Goal: Transaction & Acquisition: Obtain resource

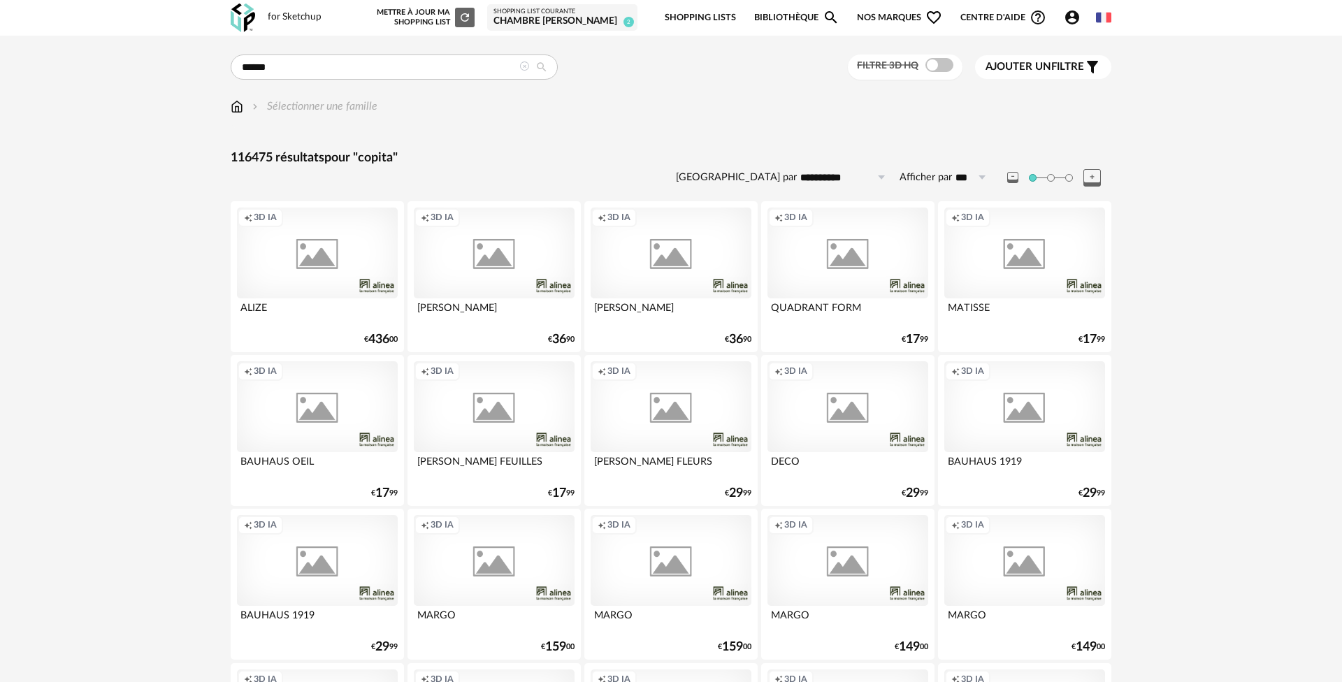
type input "******"
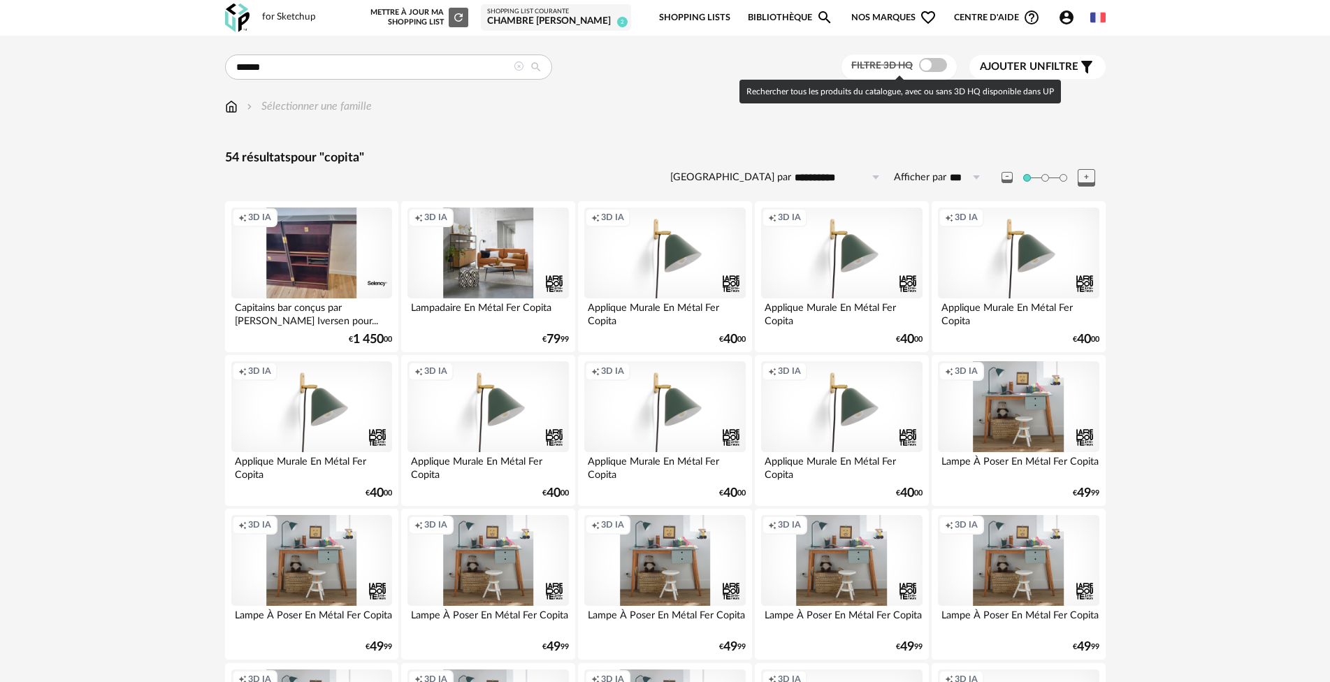
click at [938, 62] on span at bounding box center [933, 65] width 28 height 14
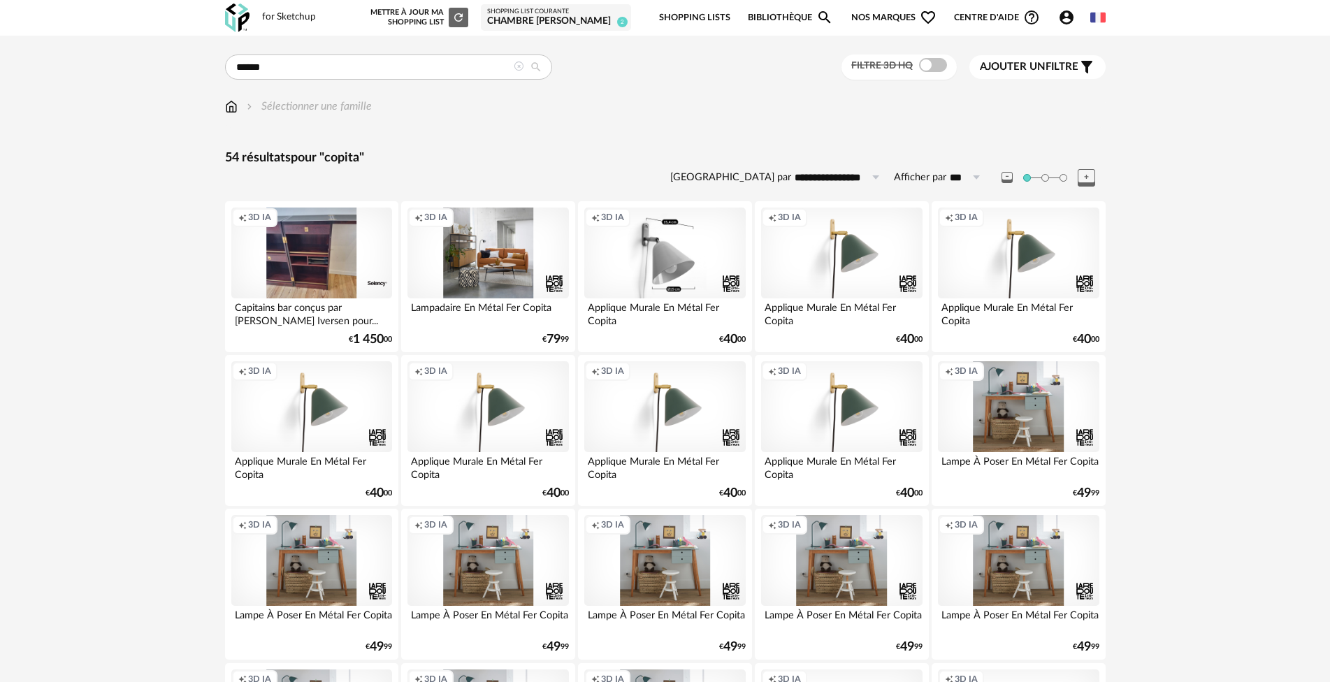
click at [645, 236] on div "Creation icon 3D IA" at bounding box center [664, 253] width 161 height 91
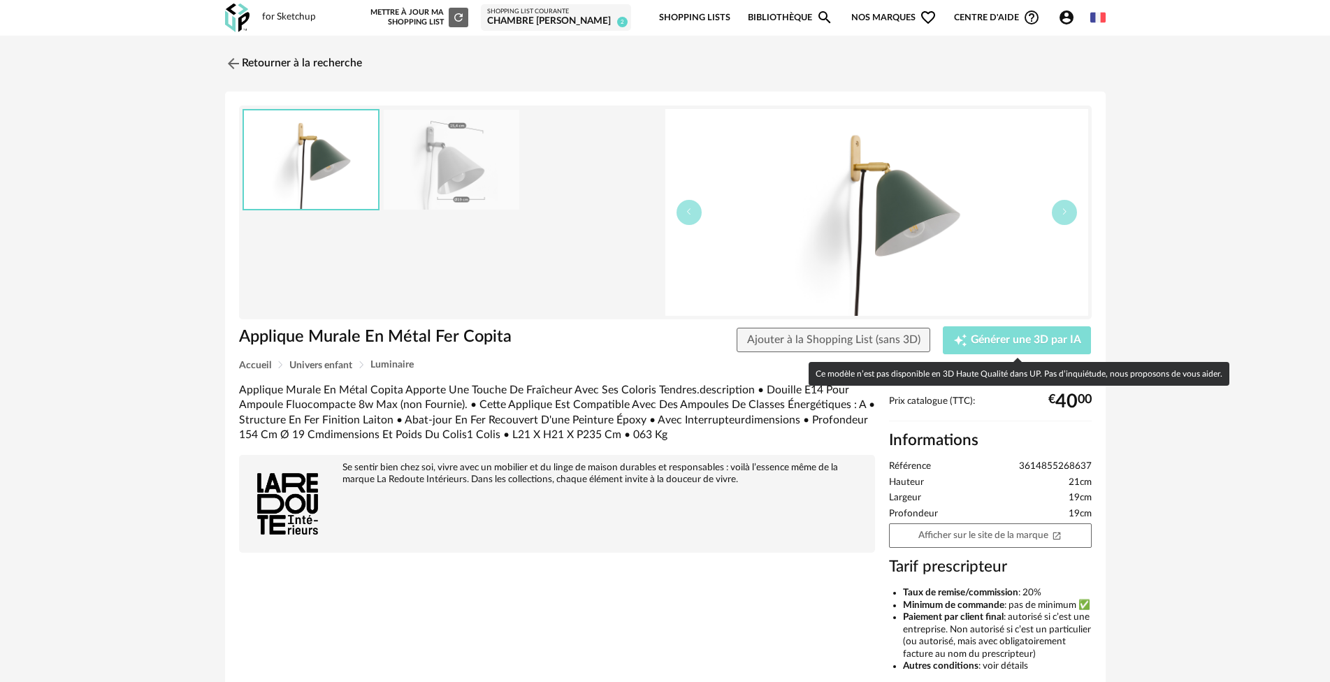
click at [1016, 340] on span "Générer une 3D par IA" at bounding box center [1026, 340] width 110 height 11
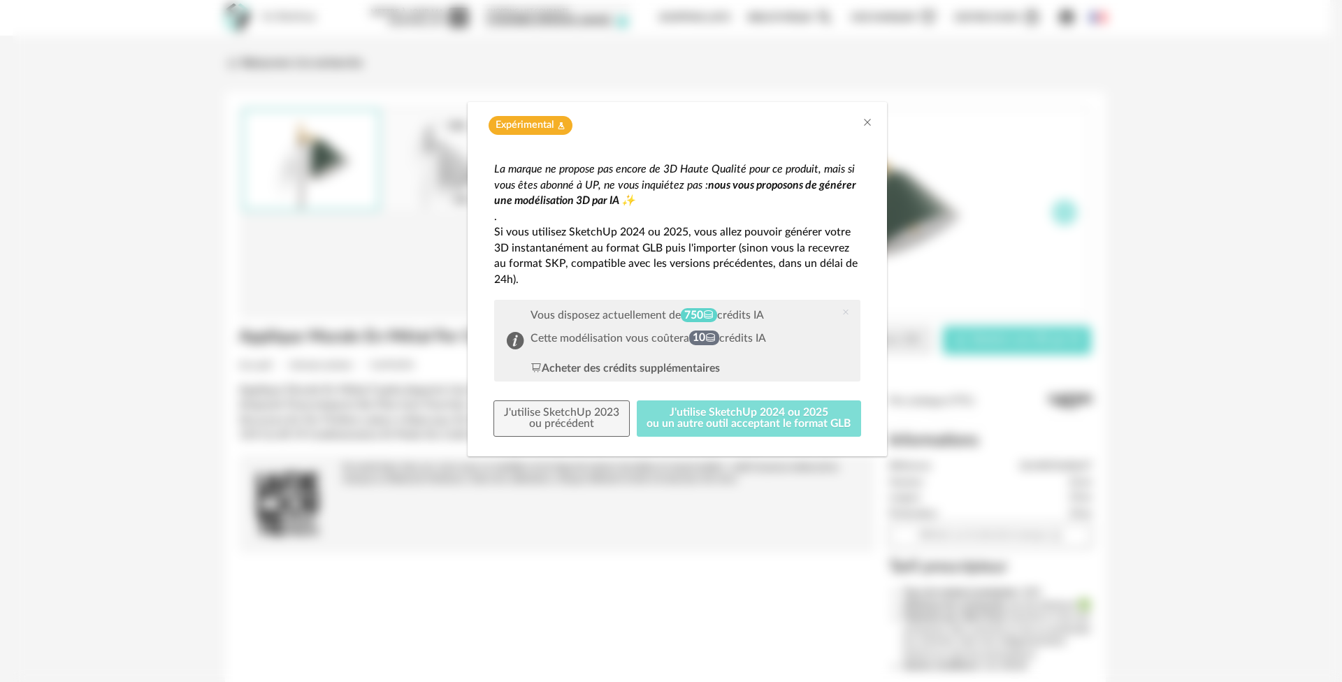
click at [707, 419] on button "J'utilise SketchUp 2024 ou 2025 ou un autre outil acceptant le format GLB" at bounding box center [749, 419] width 225 height 36
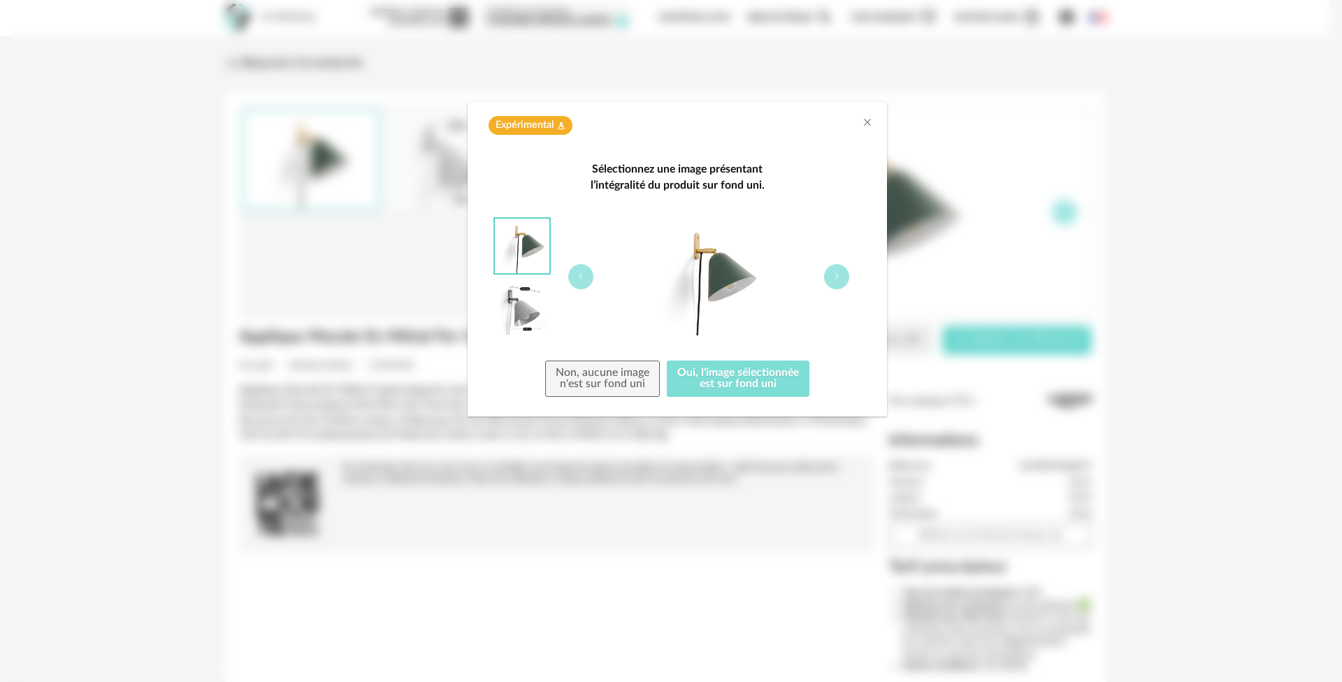
click at [724, 380] on button "Oui, l'image sélectionnée est sur fond uni" at bounding box center [738, 379] width 143 height 36
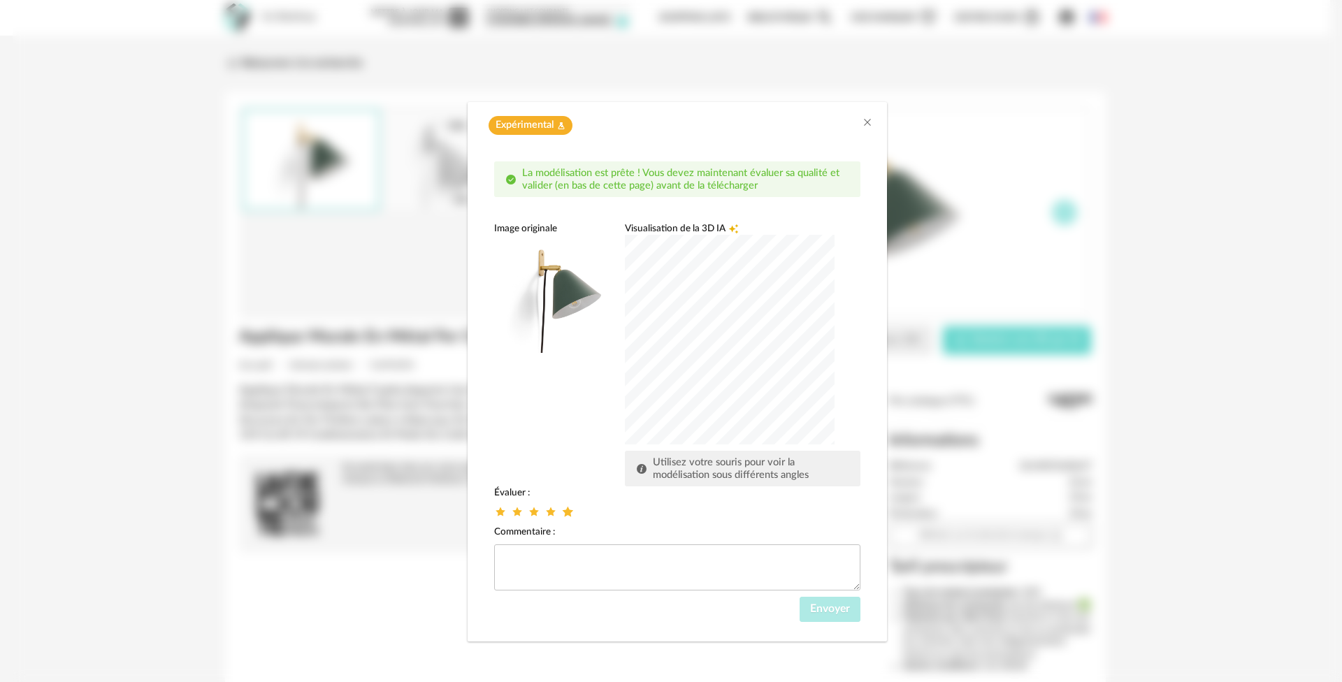
click at [563, 510] on icon "dialog" at bounding box center [568, 512] width 15 height 15
click at [504, 515] on icon "dialog" at bounding box center [501, 512] width 15 height 15
click at [820, 612] on span "Envoyer" at bounding box center [830, 608] width 40 height 11
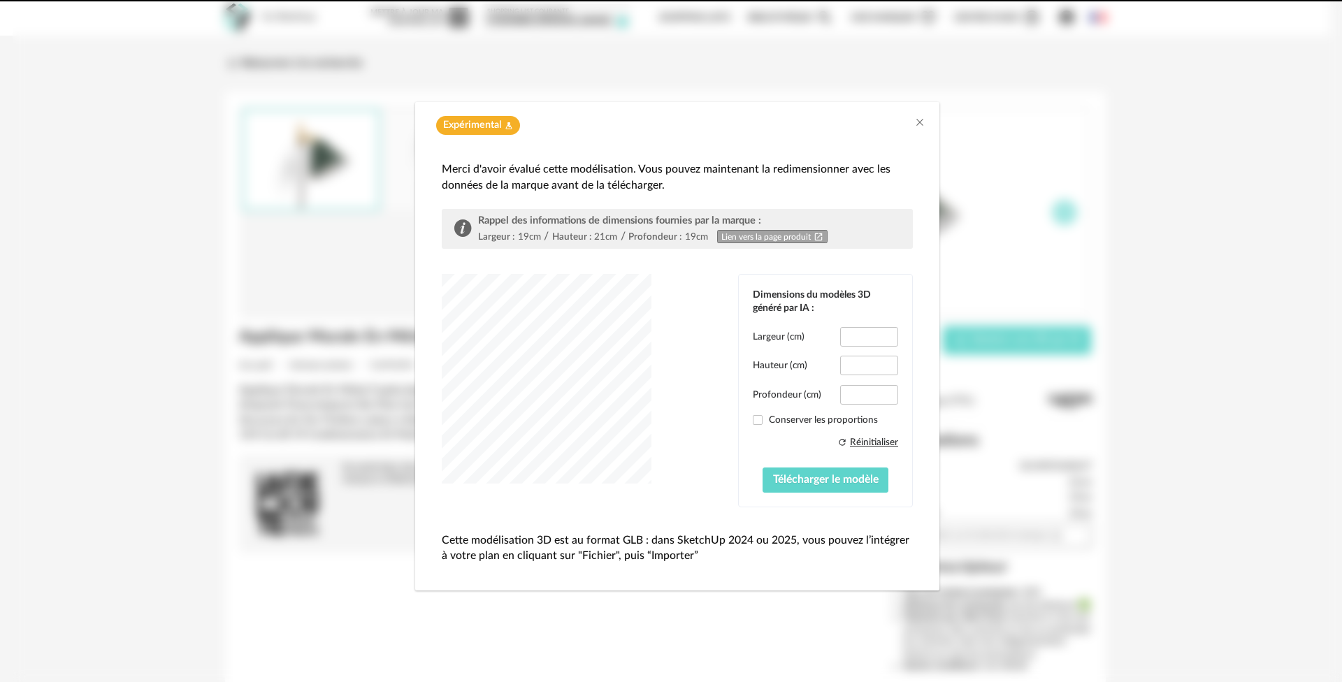
type input "***"
type input "****"
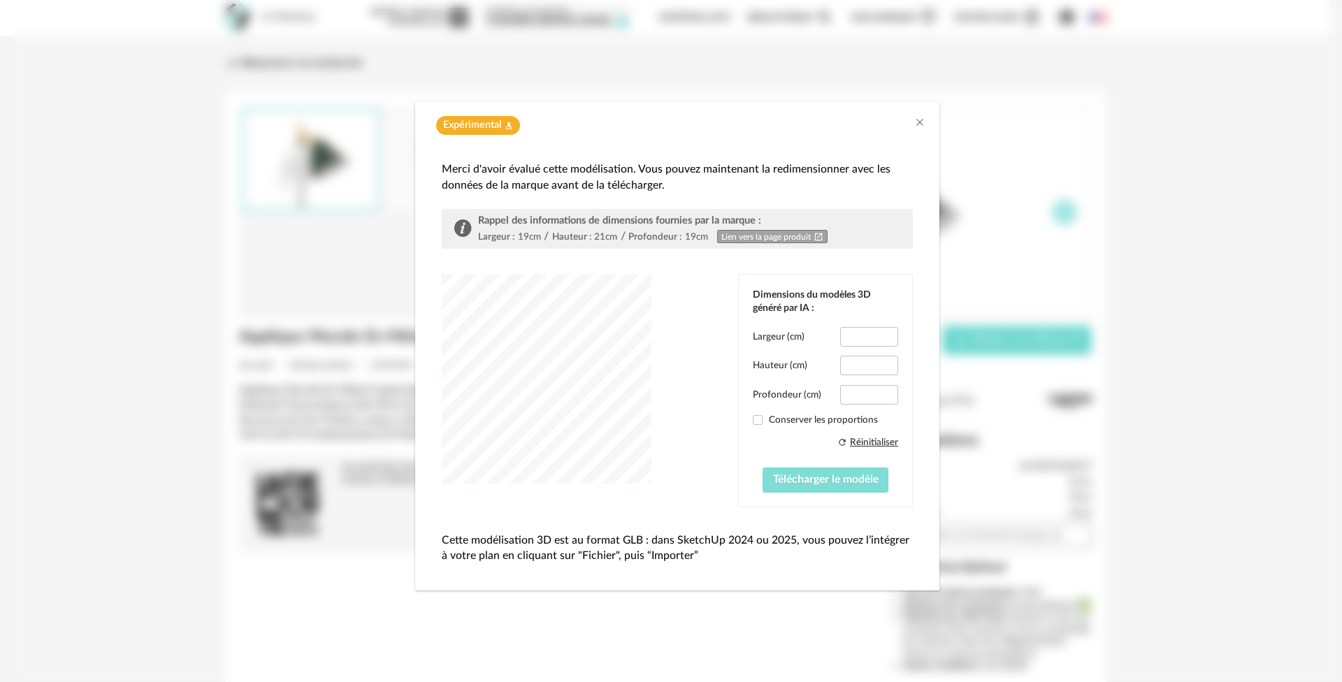
click at [828, 477] on span "Télécharger le modèle" at bounding box center [826, 479] width 106 height 11
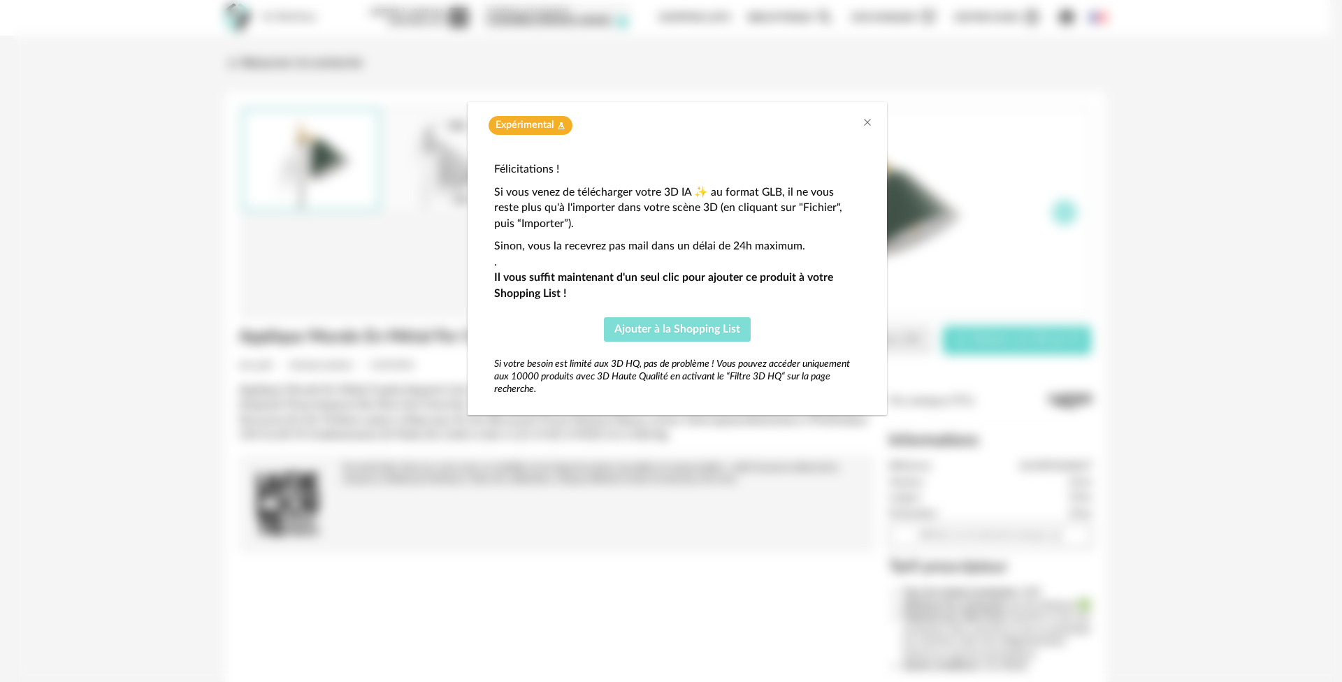
click at [662, 330] on span "Ajouter à la Shopping List" at bounding box center [678, 329] width 126 height 11
click at [864, 120] on icon "Close" at bounding box center [867, 122] width 11 height 11
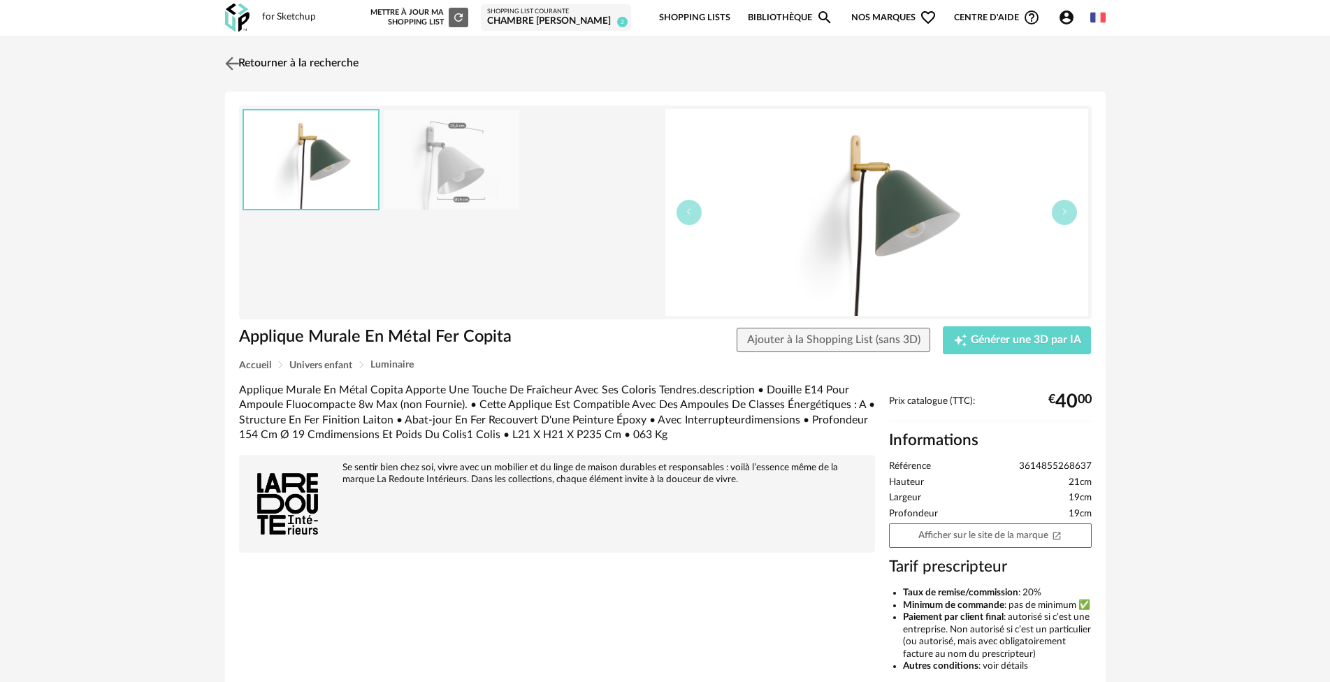
click at [226, 62] on img at bounding box center [232, 63] width 20 height 20
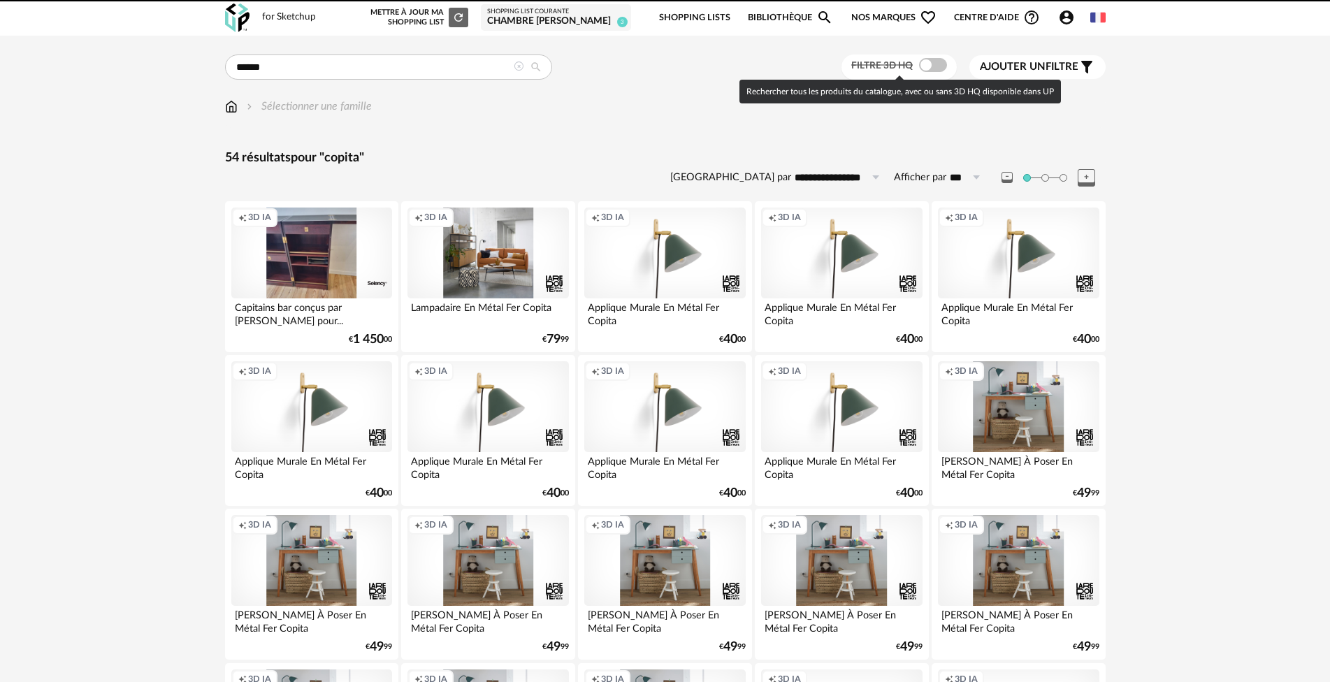
click at [937, 63] on span at bounding box center [933, 65] width 28 height 14
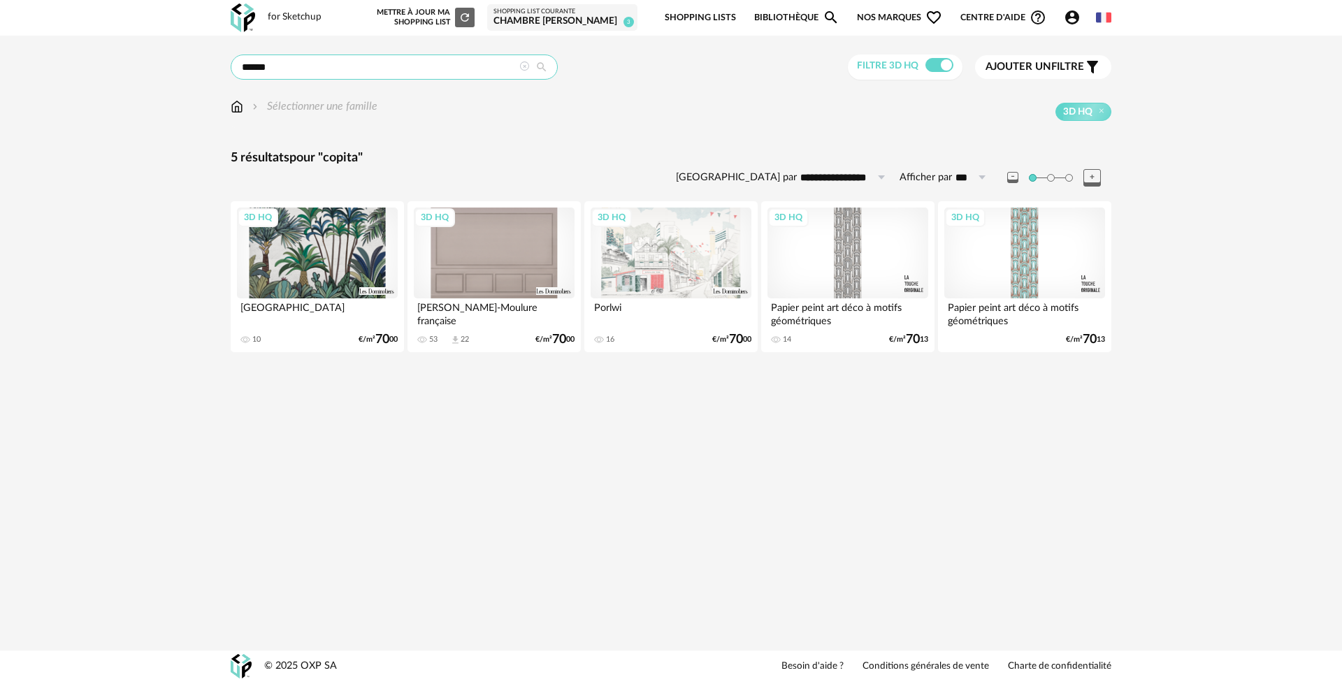
drag, startPoint x: 325, startPoint y: 67, endPoint x: 190, endPoint y: 36, distance: 138.5
click at [213, 43] on div "**********" at bounding box center [671, 208] width 1342 height 345
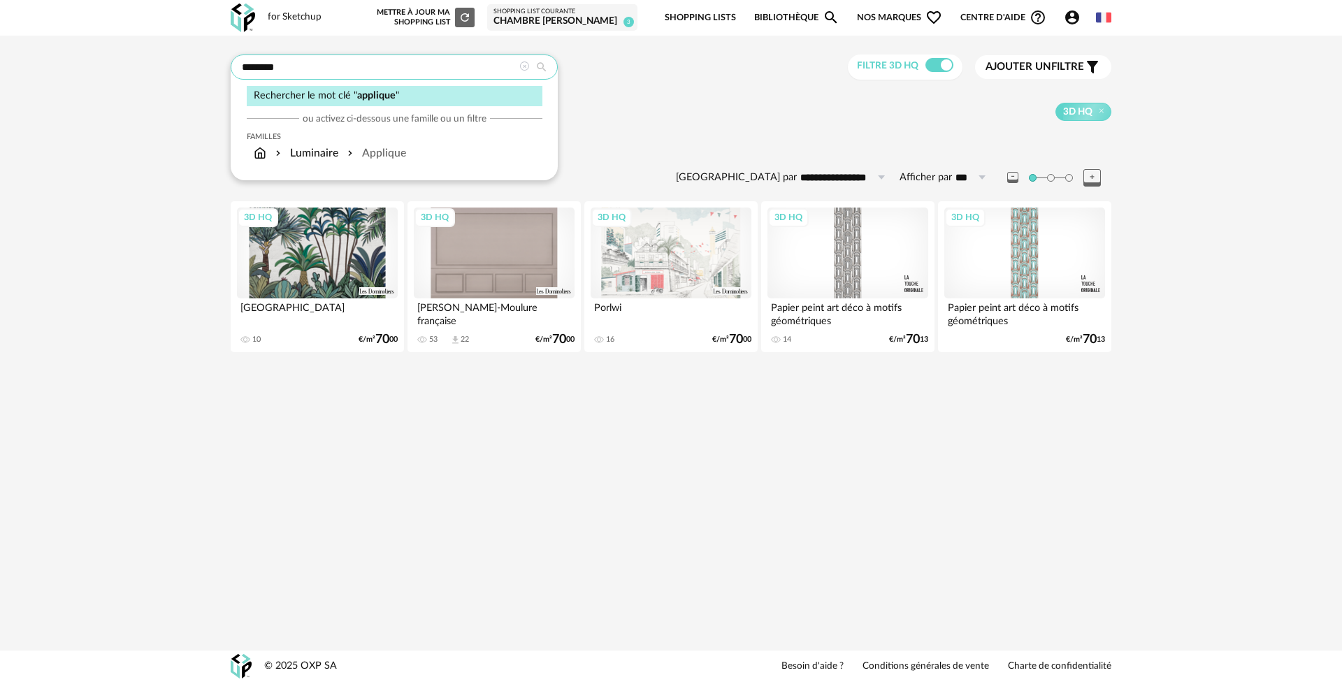
type input "********"
type input "**********"
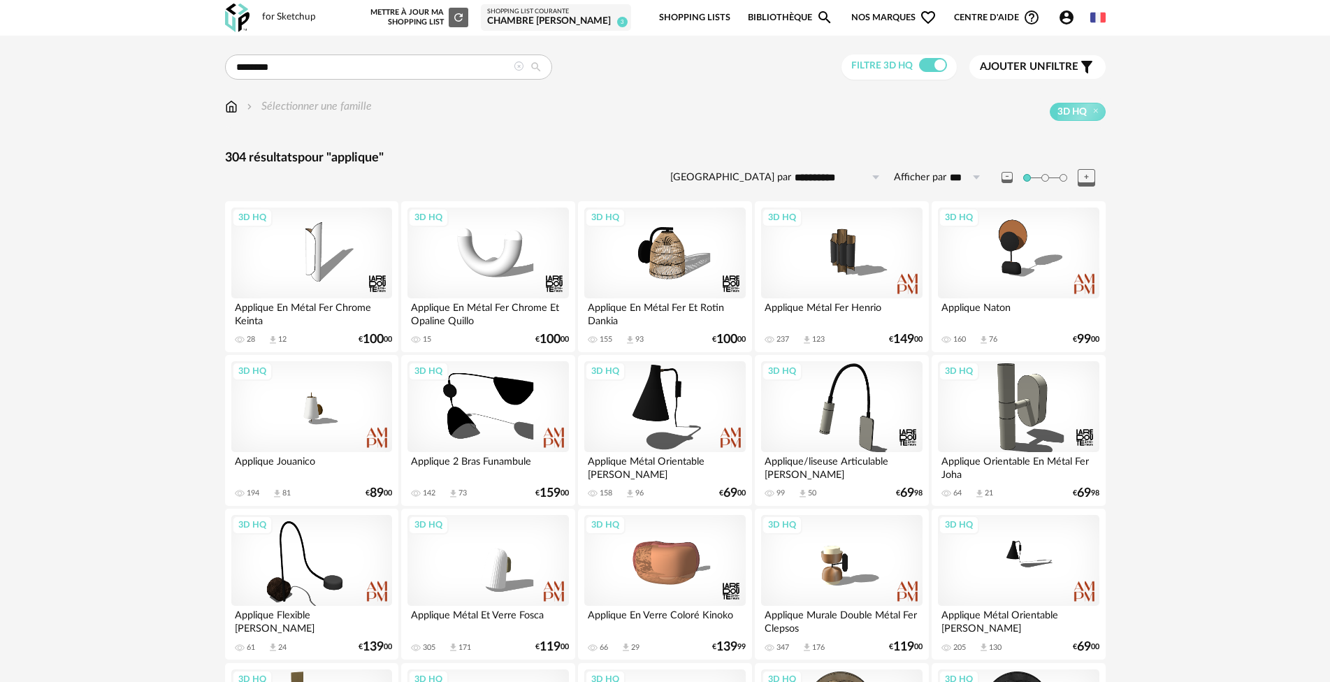
click at [1032, 66] on span "Ajouter un" at bounding box center [1013, 67] width 66 height 10
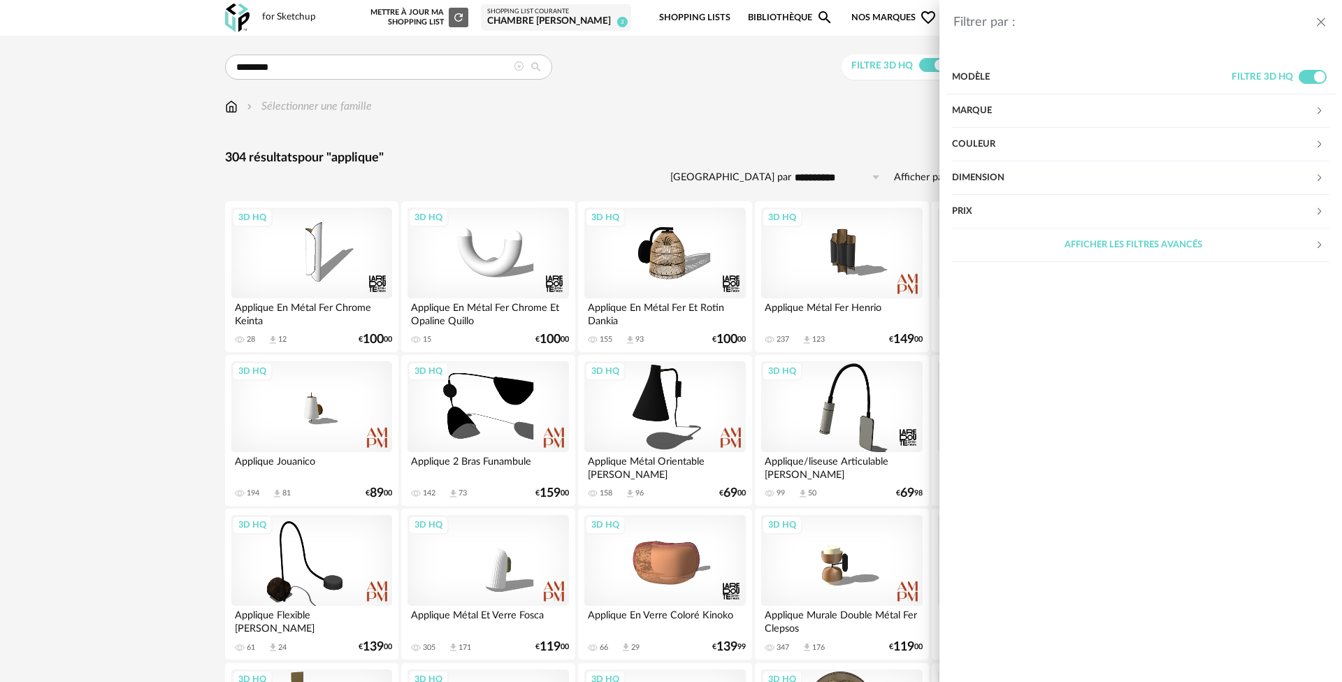
click at [977, 137] on div "Couleur" at bounding box center [1133, 145] width 363 height 34
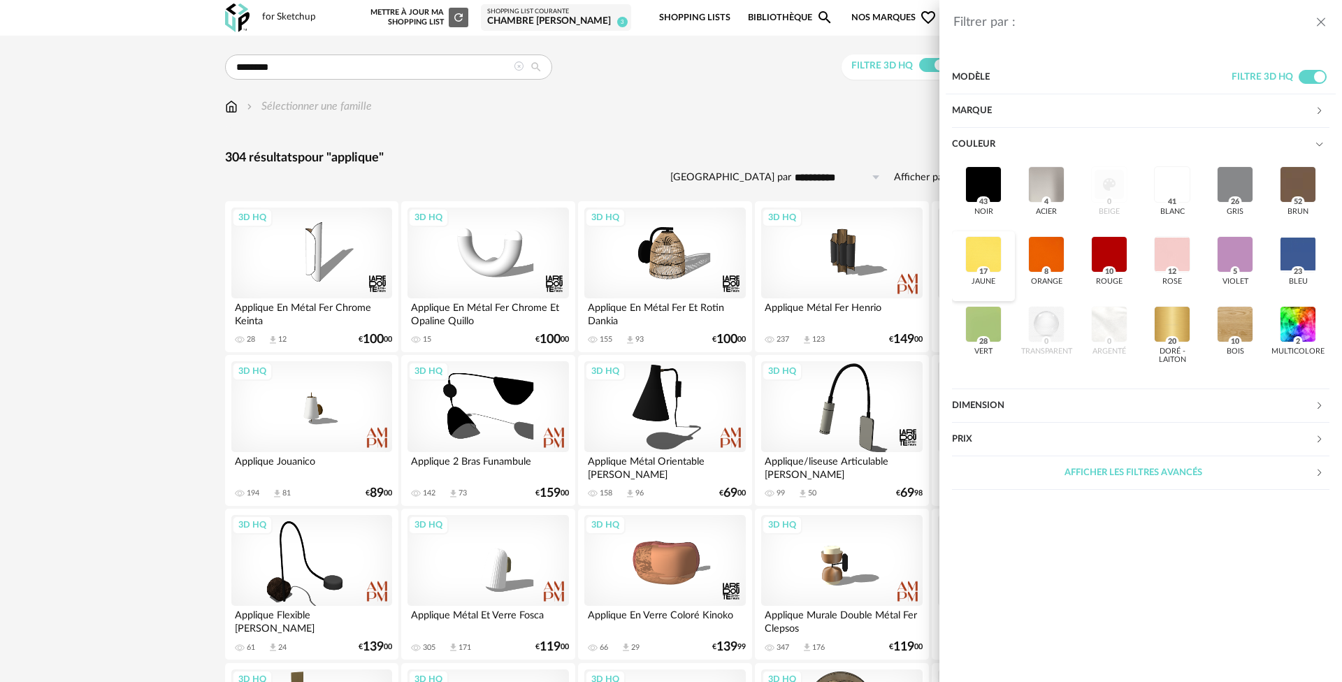
click at [984, 253] on div at bounding box center [983, 254] width 36 height 36
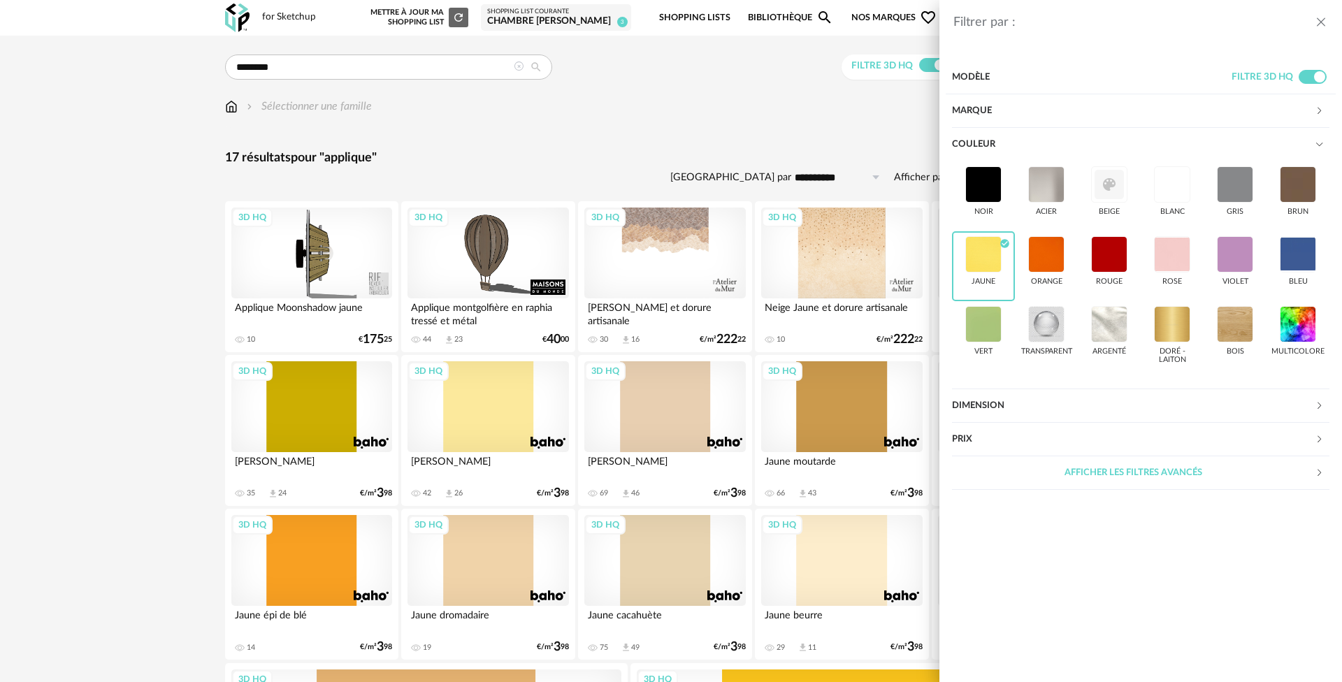
click at [1321, 24] on icon "close drawer" at bounding box center [1321, 22] width 14 height 14
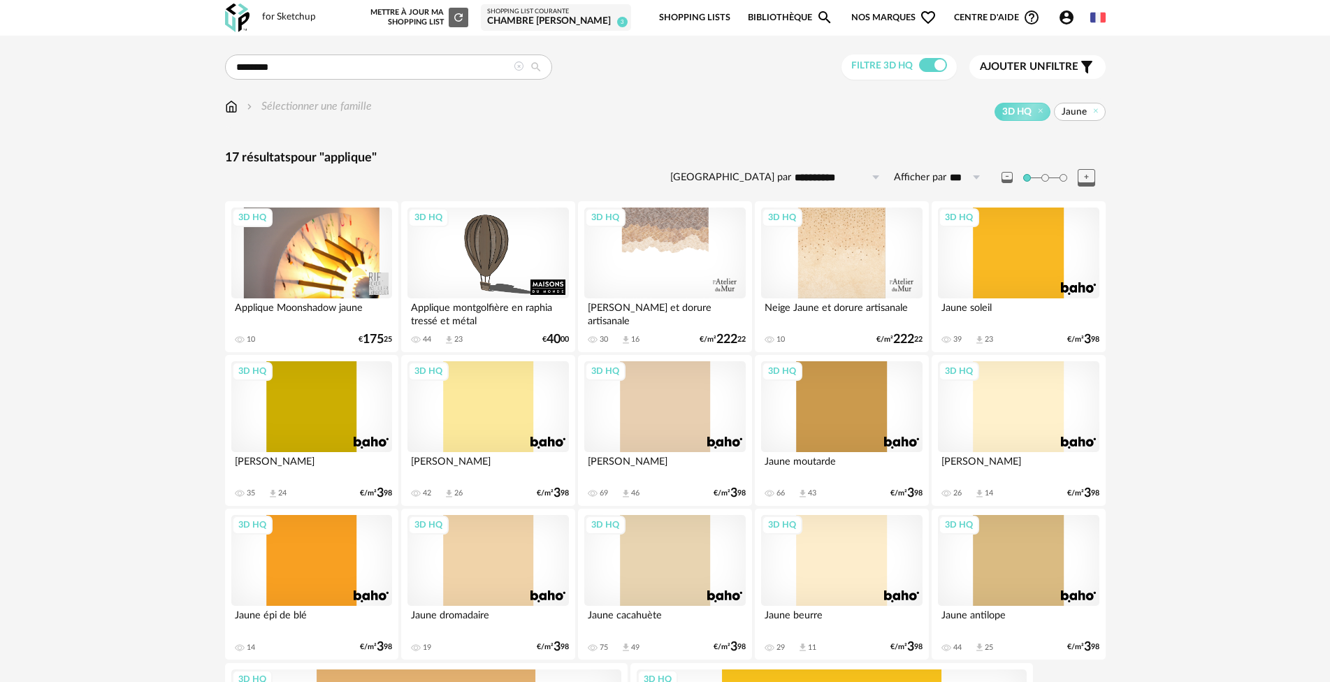
click at [319, 245] on div "3D HQ" at bounding box center [311, 253] width 161 height 91
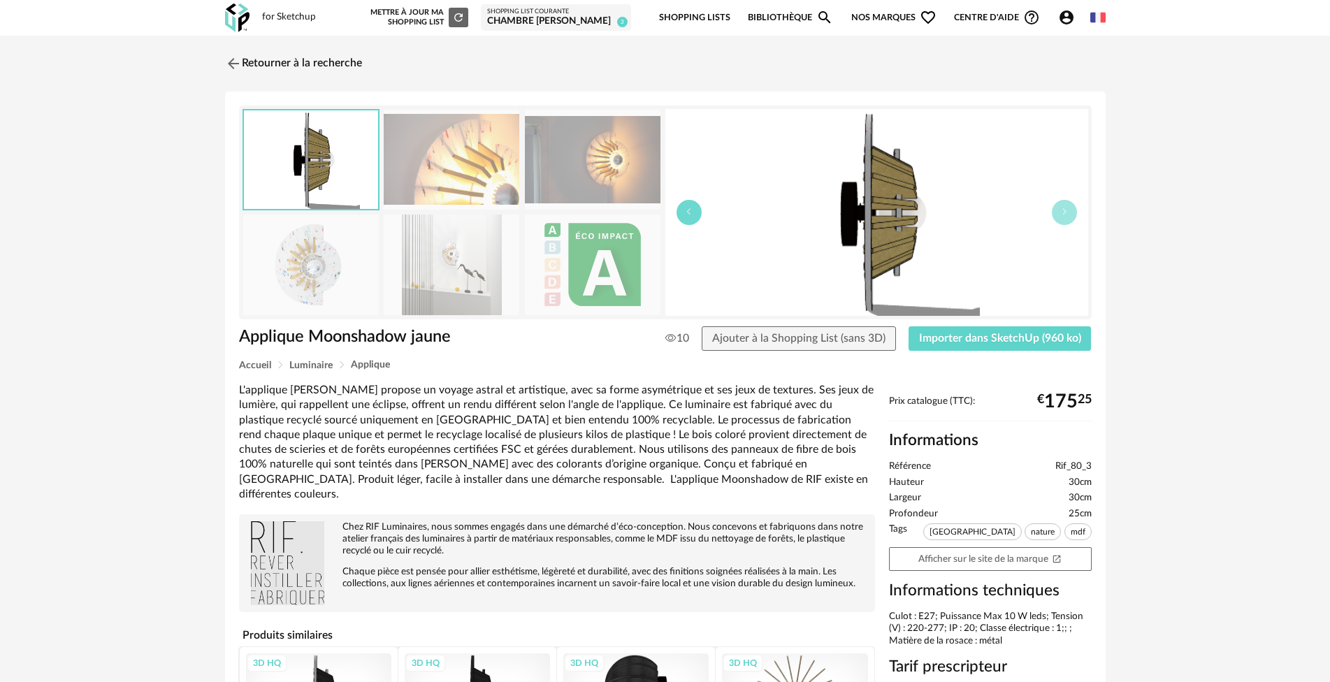
click at [685, 215] on icon "button" at bounding box center [689, 212] width 8 height 8
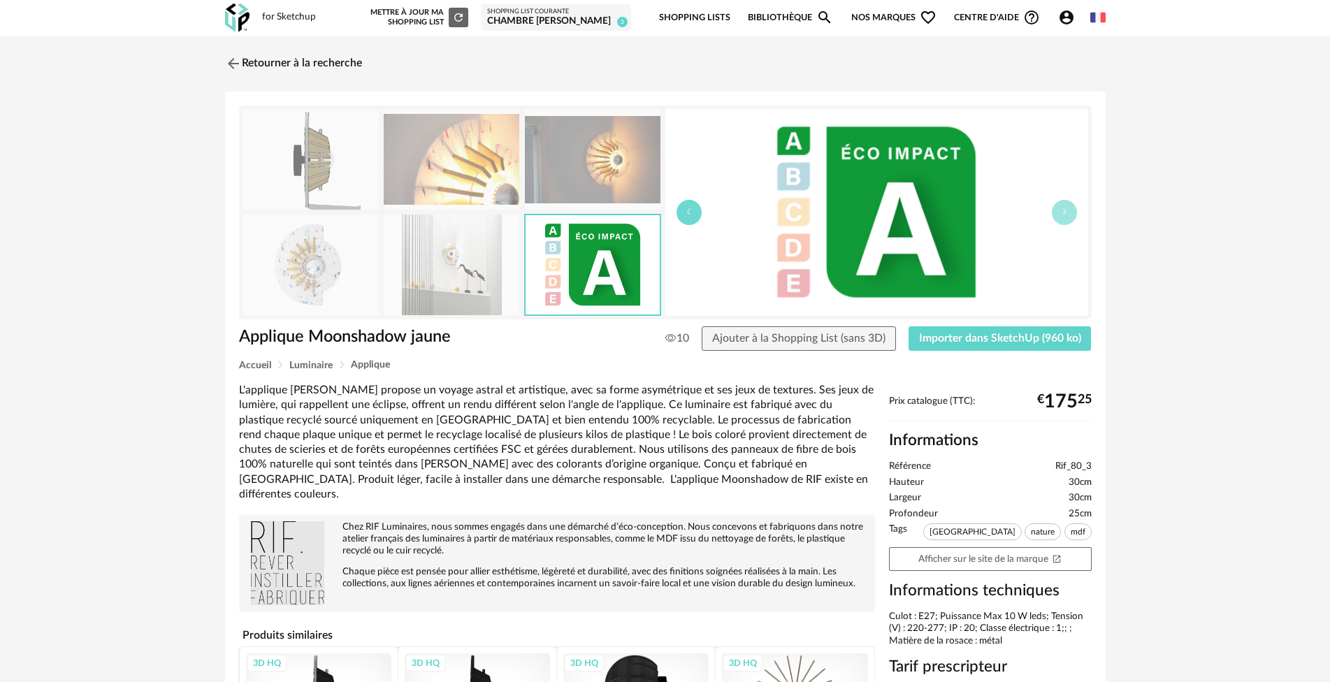
click at [685, 215] on icon "button" at bounding box center [689, 212] width 8 height 8
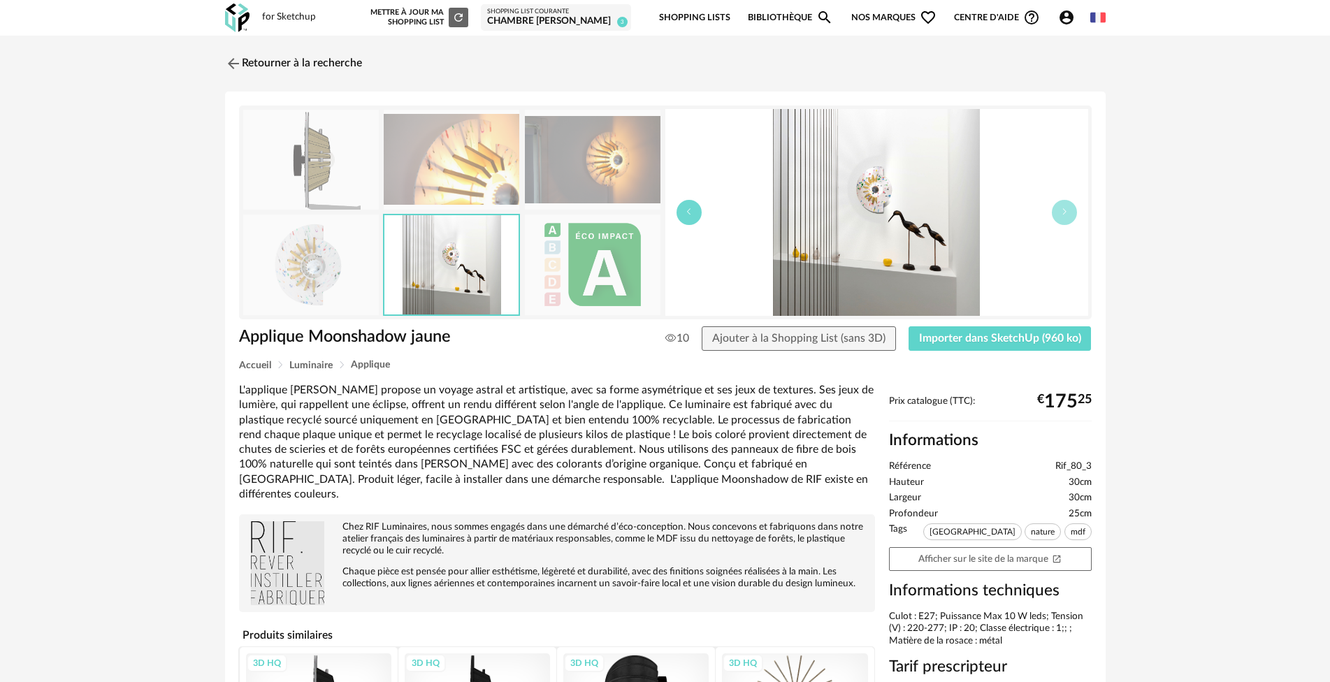
click at [685, 215] on icon "button" at bounding box center [689, 212] width 8 height 8
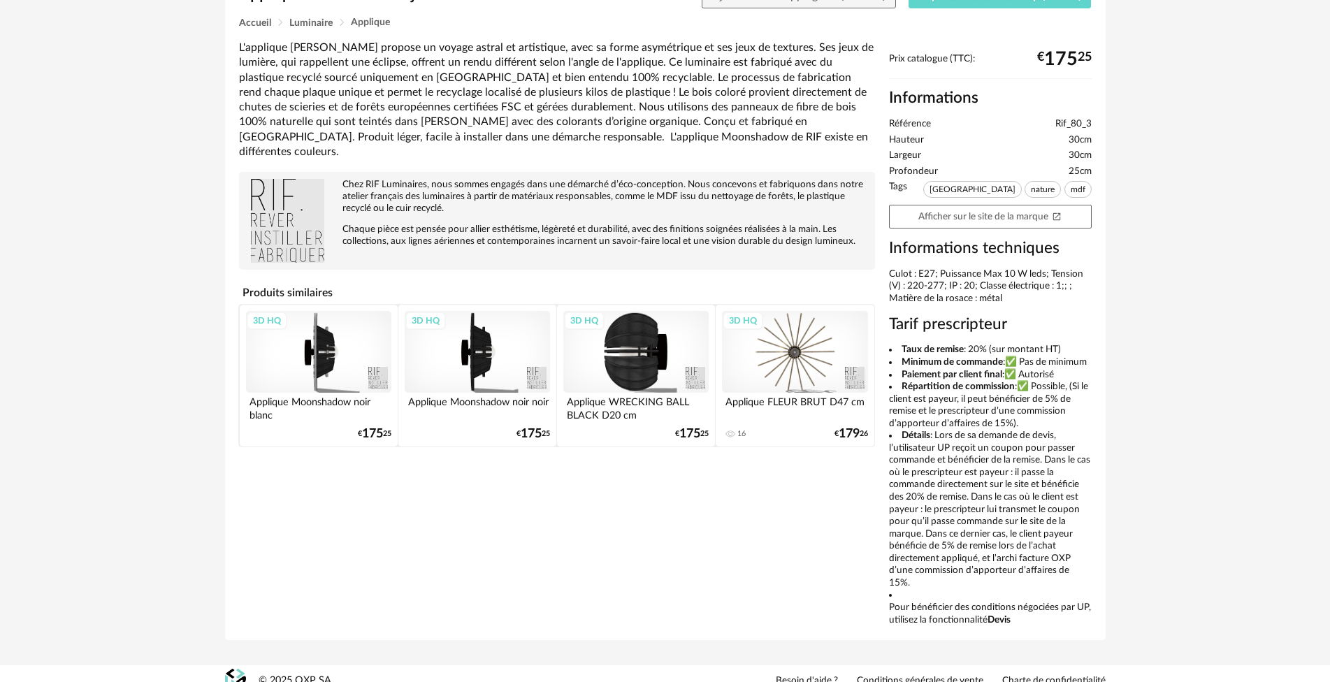
scroll to position [345, 0]
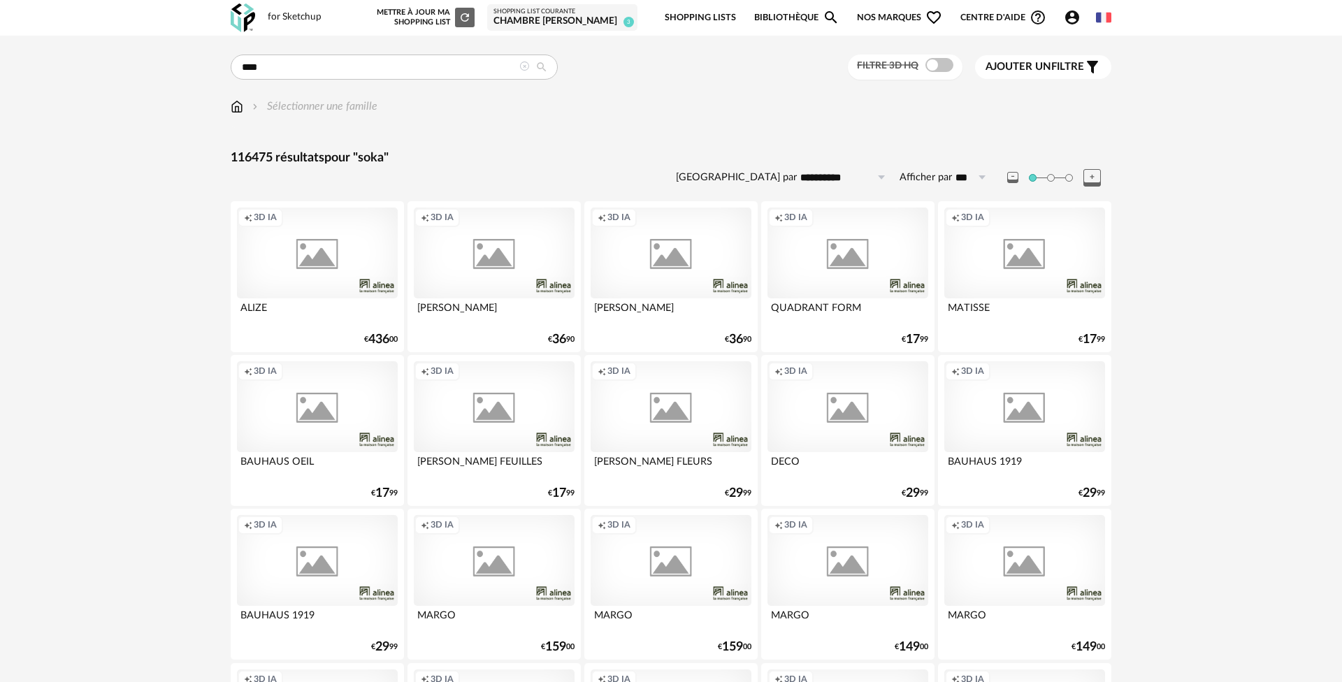
type input "****"
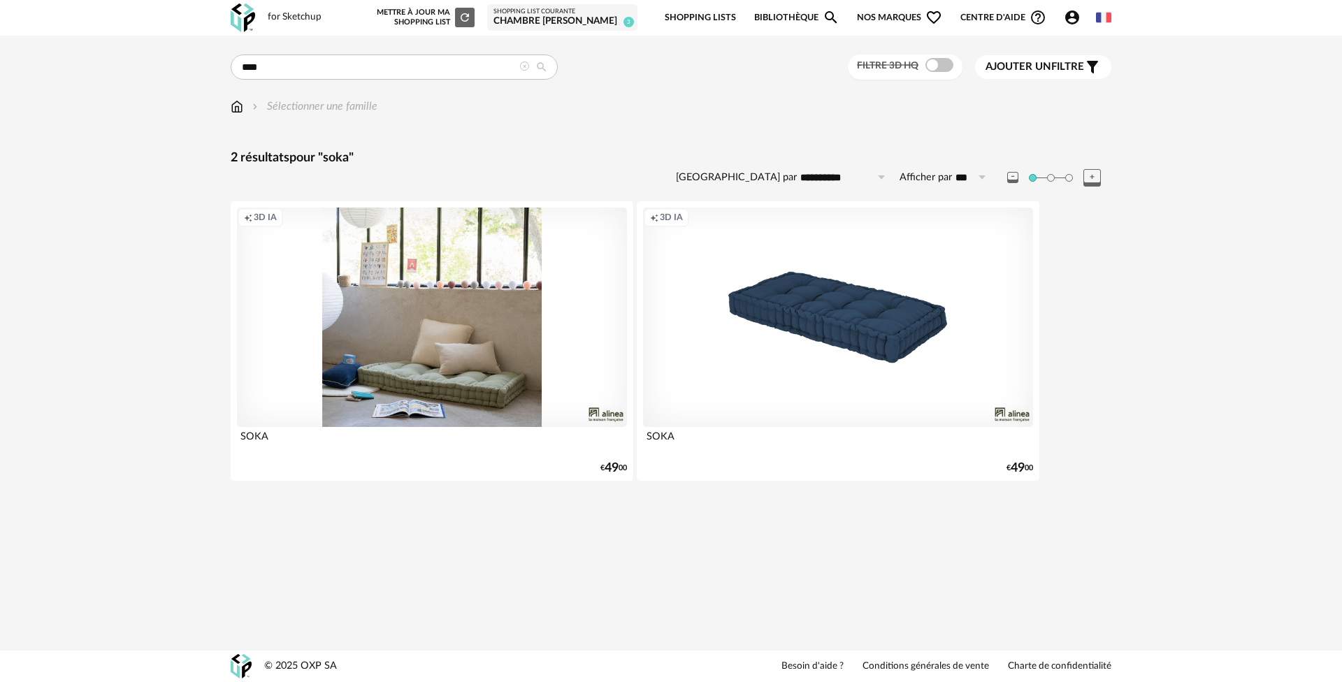
click at [502, 367] on div "Creation icon 3D IA" at bounding box center [432, 318] width 390 height 220
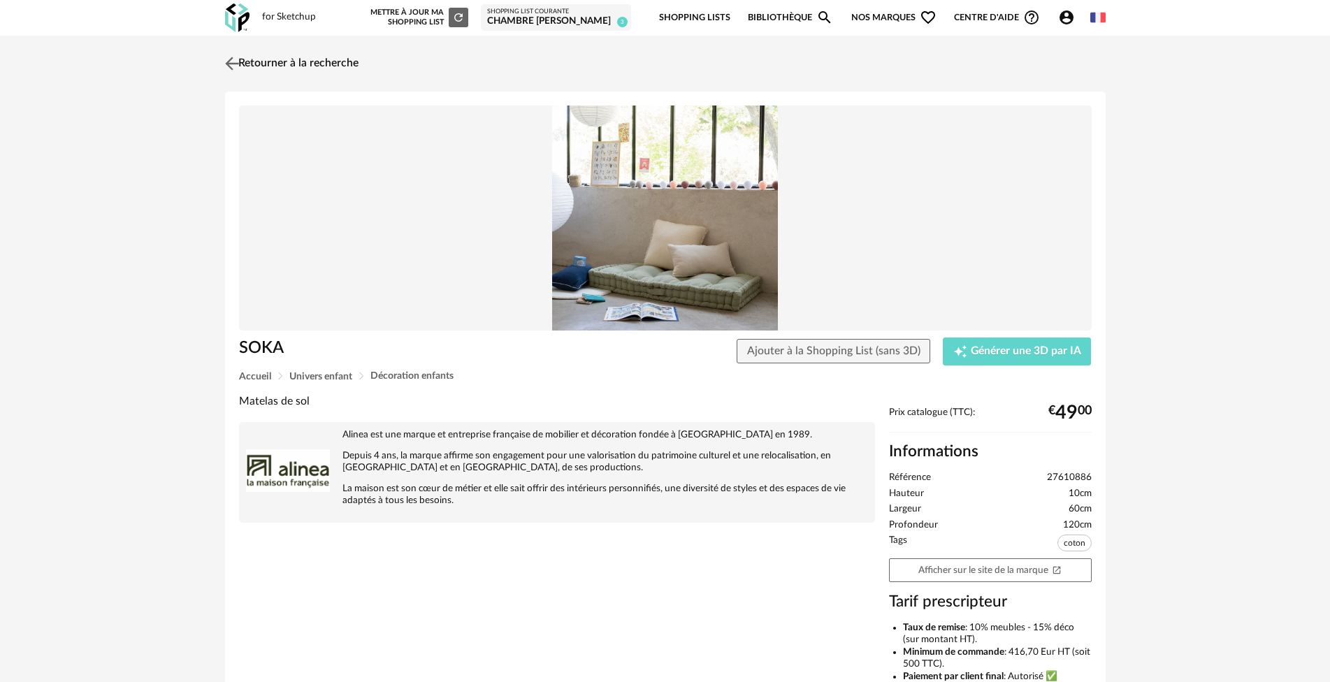
click at [229, 59] on img at bounding box center [232, 63] width 20 height 20
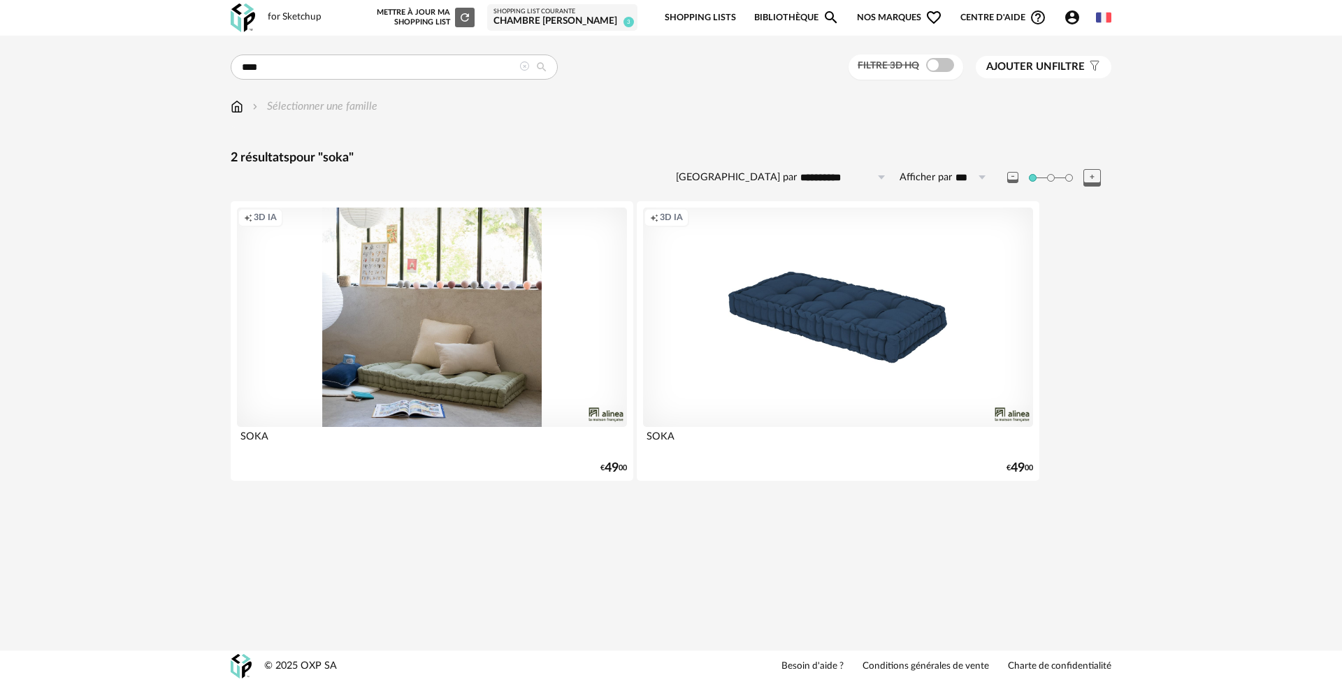
click at [831, 308] on div "Creation icon 3D IA" at bounding box center [838, 318] width 390 height 220
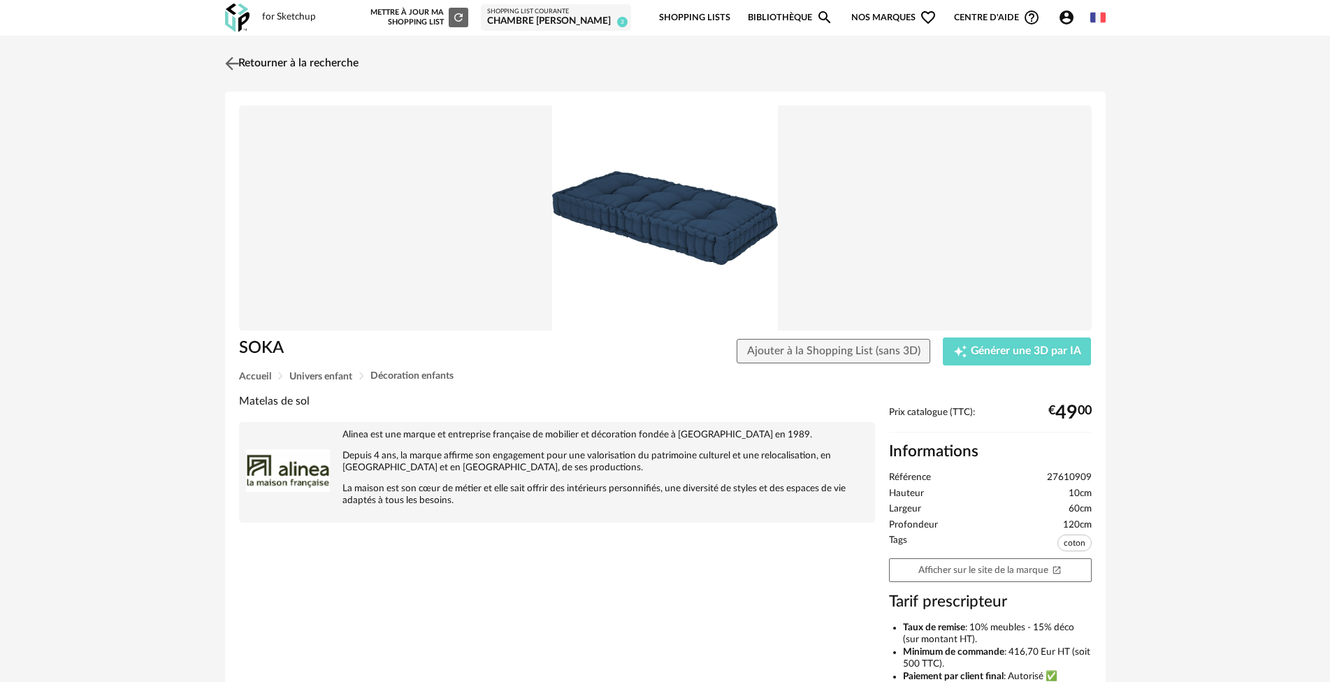
click at [259, 63] on link "Retourner à la recherche" at bounding box center [290, 63] width 137 height 31
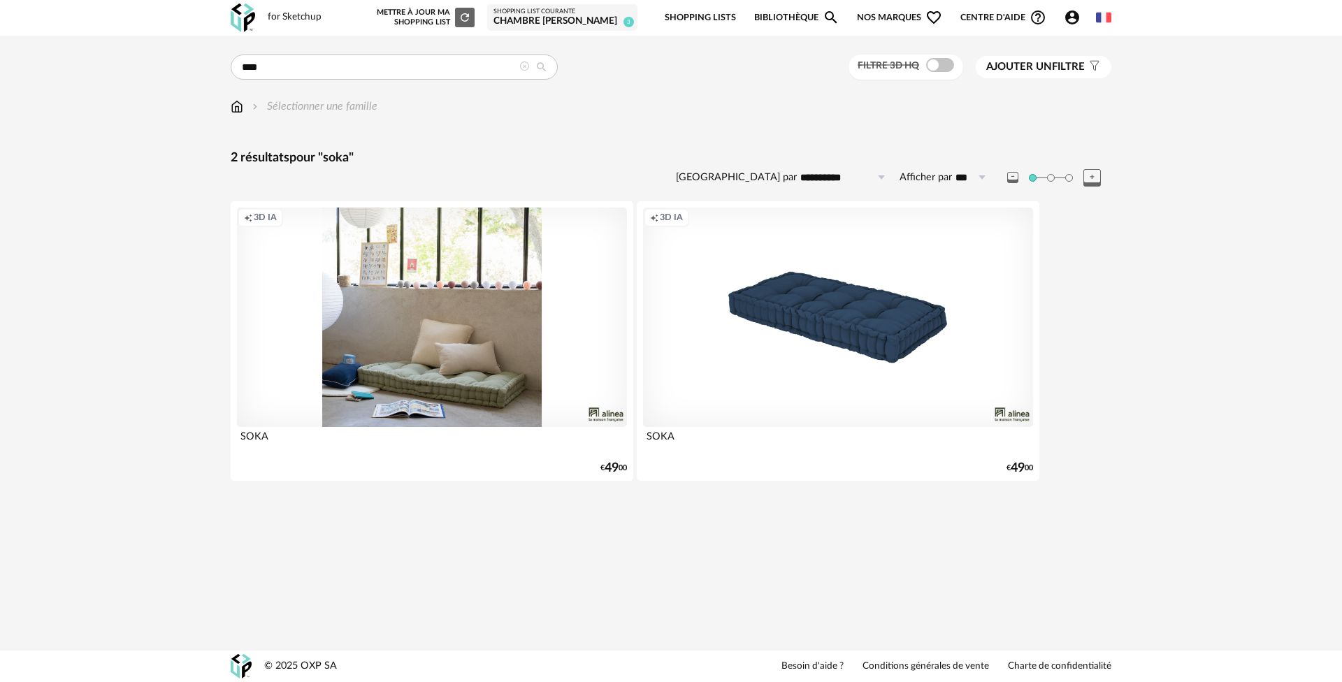
click at [396, 295] on div "Creation icon 3D IA" at bounding box center [432, 318] width 390 height 220
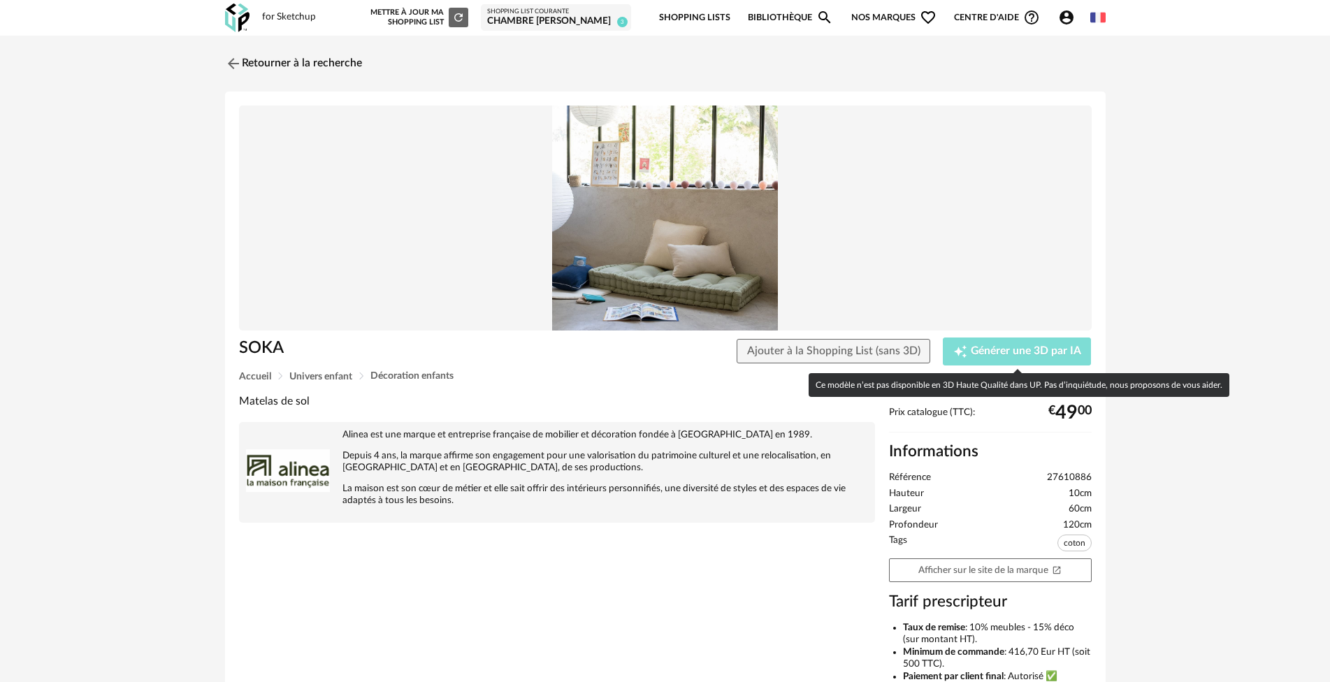
click at [1021, 355] on span "Générer une 3D par IA" at bounding box center [1026, 351] width 110 height 11
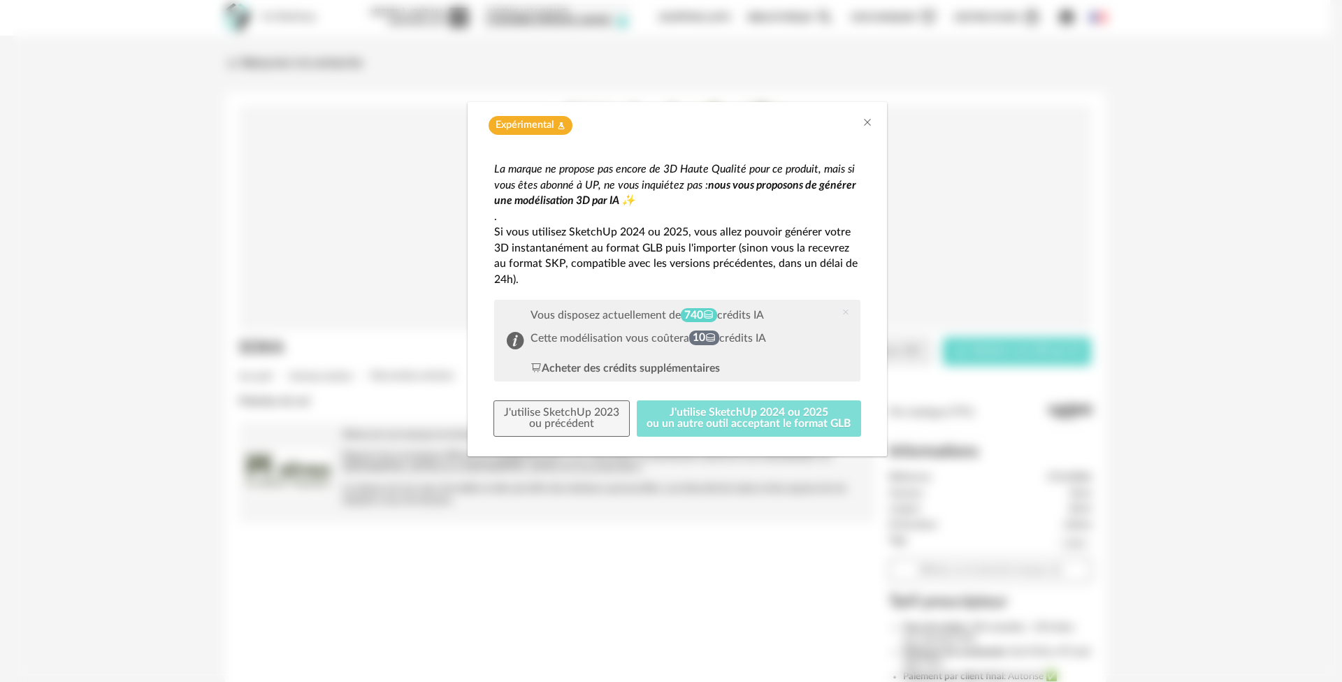
click at [689, 417] on button "J'utilise SketchUp 2024 ou 2025 ou un autre outil acceptant le format GLB" at bounding box center [749, 419] width 225 height 36
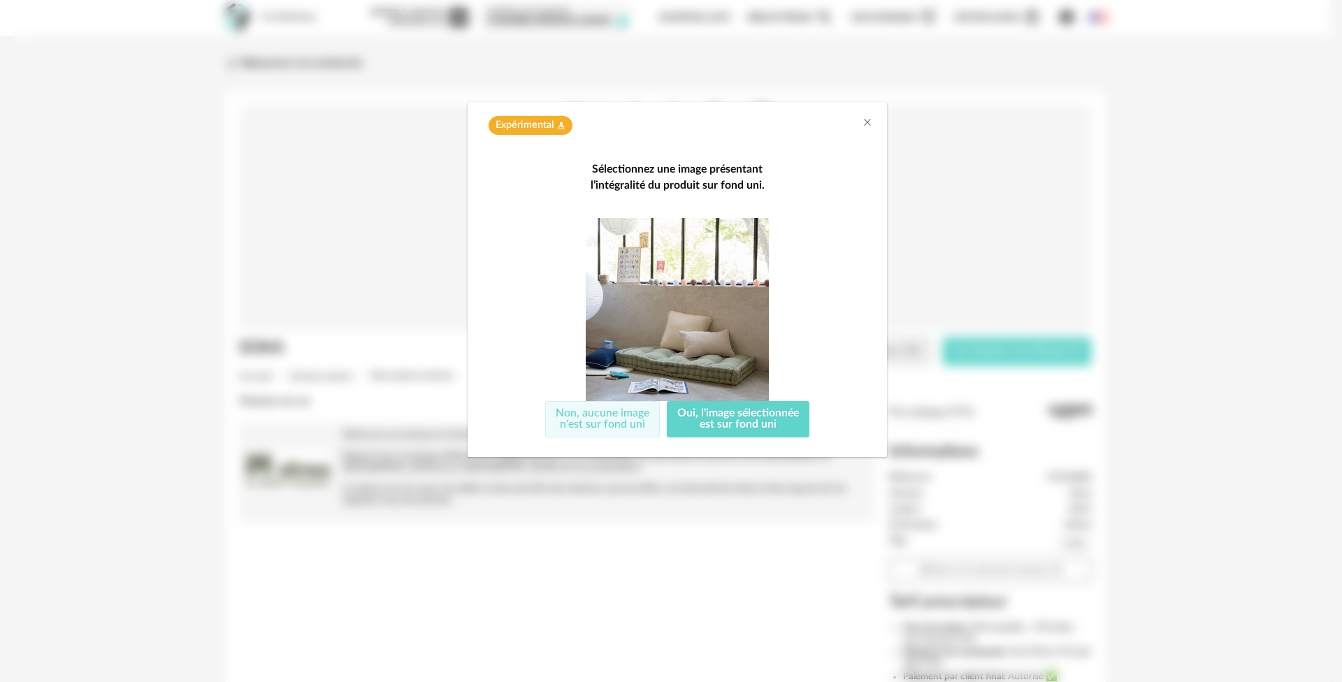
click at [607, 413] on button "Non, aucune image n'est sur fond uni" at bounding box center [602, 419] width 115 height 36
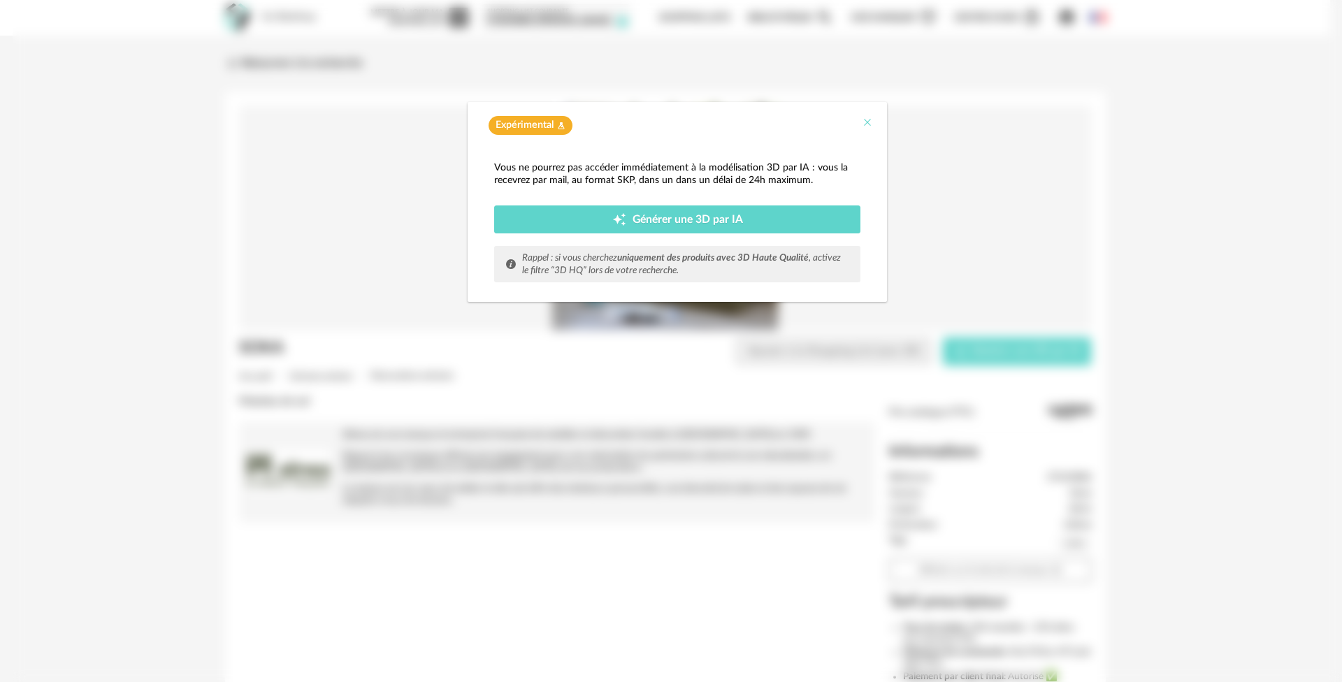
click at [868, 123] on icon "Close" at bounding box center [867, 122] width 11 height 11
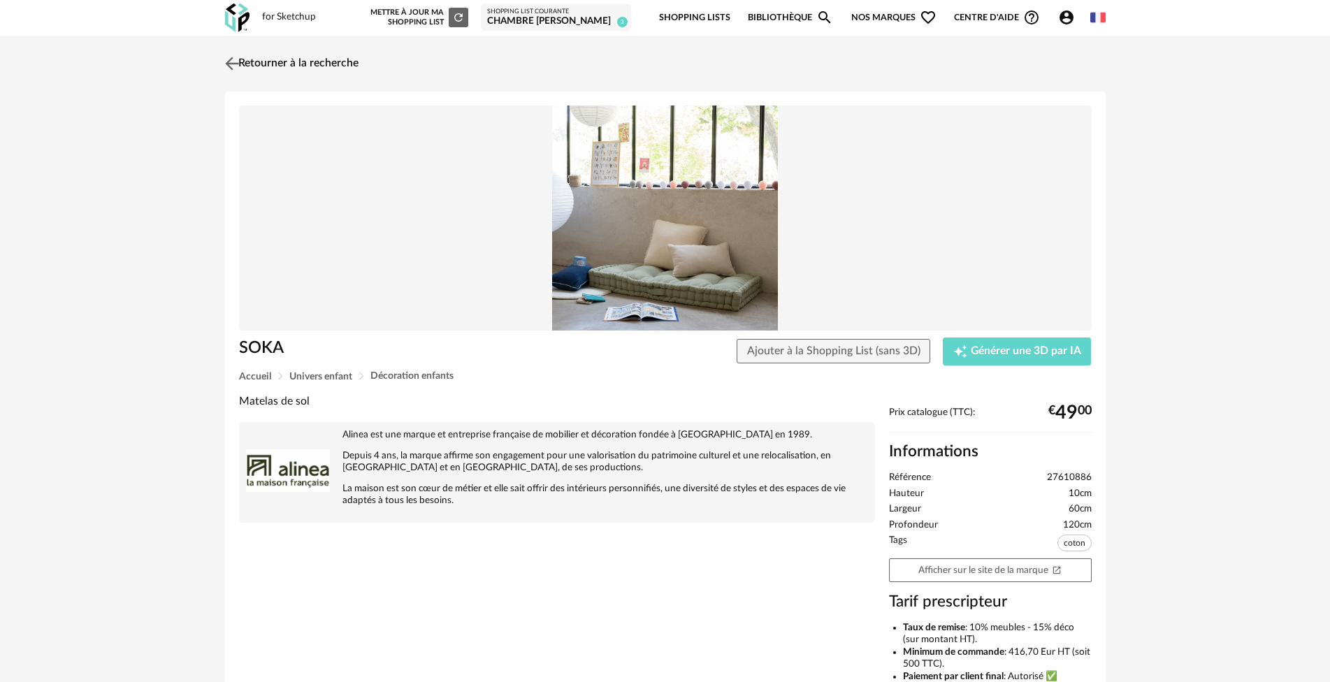
click at [308, 57] on link "Retourner à la recherche" at bounding box center [290, 63] width 137 height 31
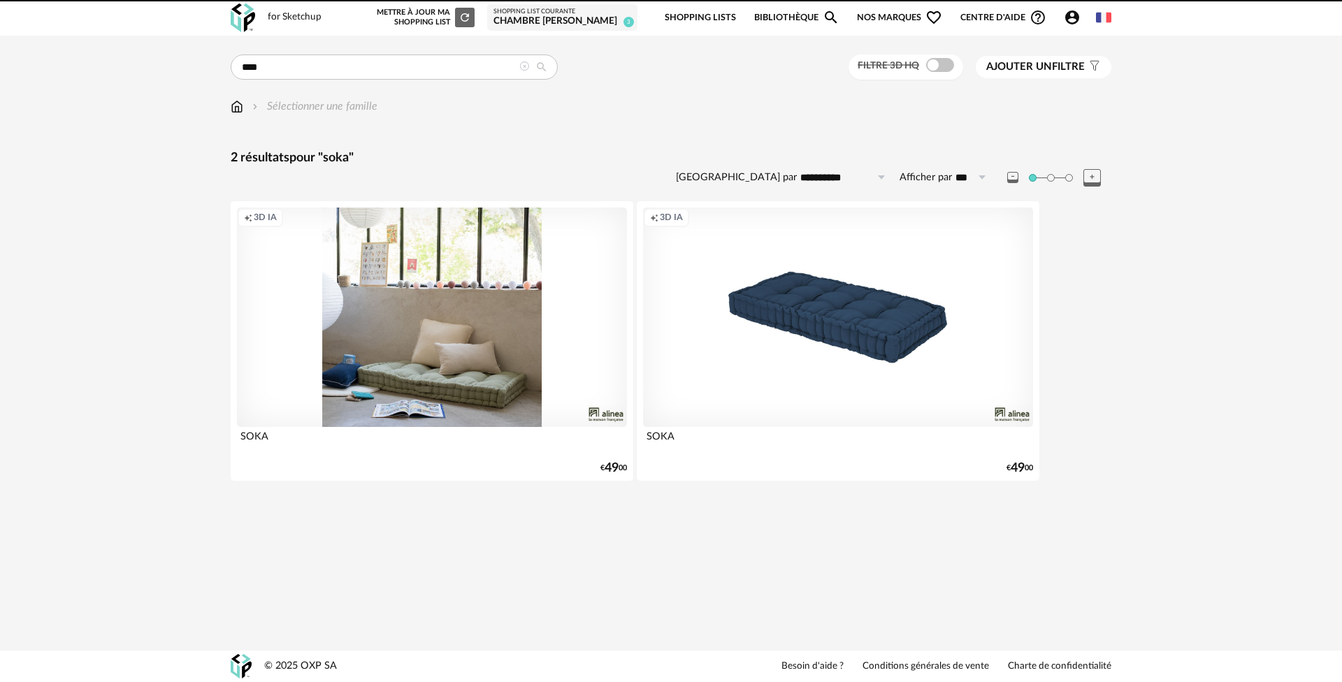
click at [817, 332] on div "Creation icon 3D IA" at bounding box center [838, 318] width 390 height 220
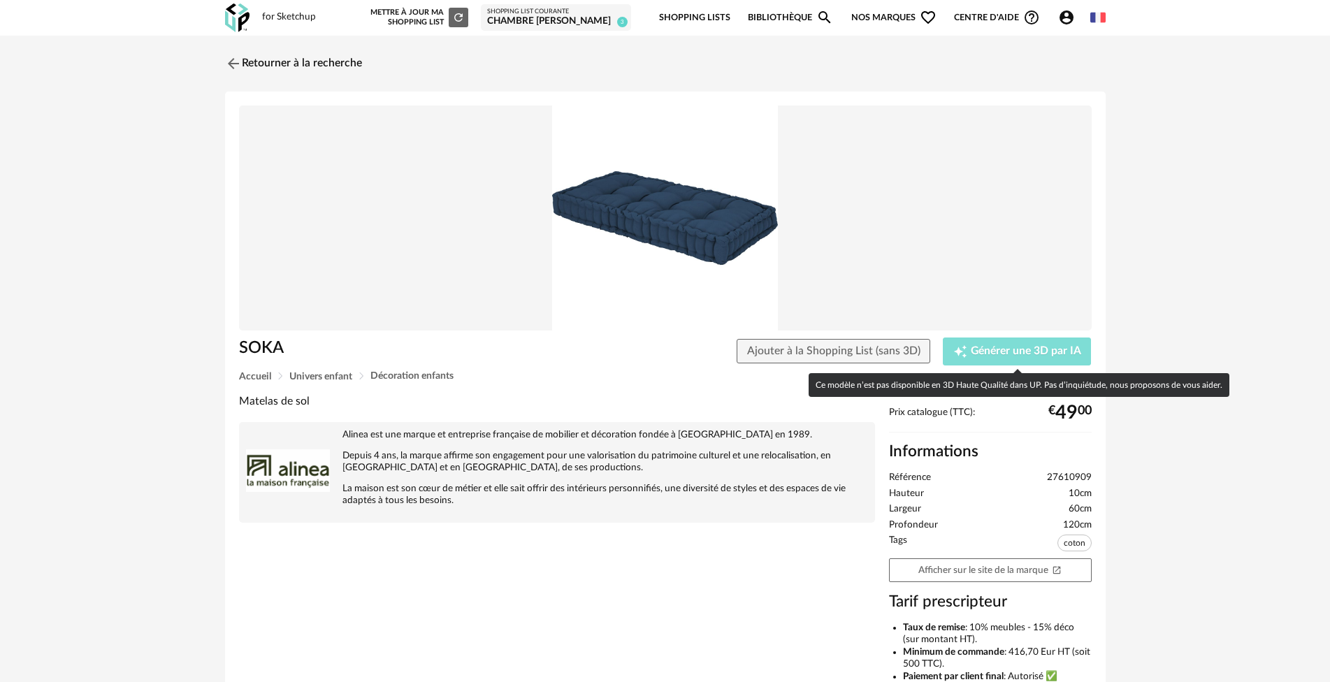
click at [1016, 352] on span "Générer une 3D par IA" at bounding box center [1026, 351] width 110 height 11
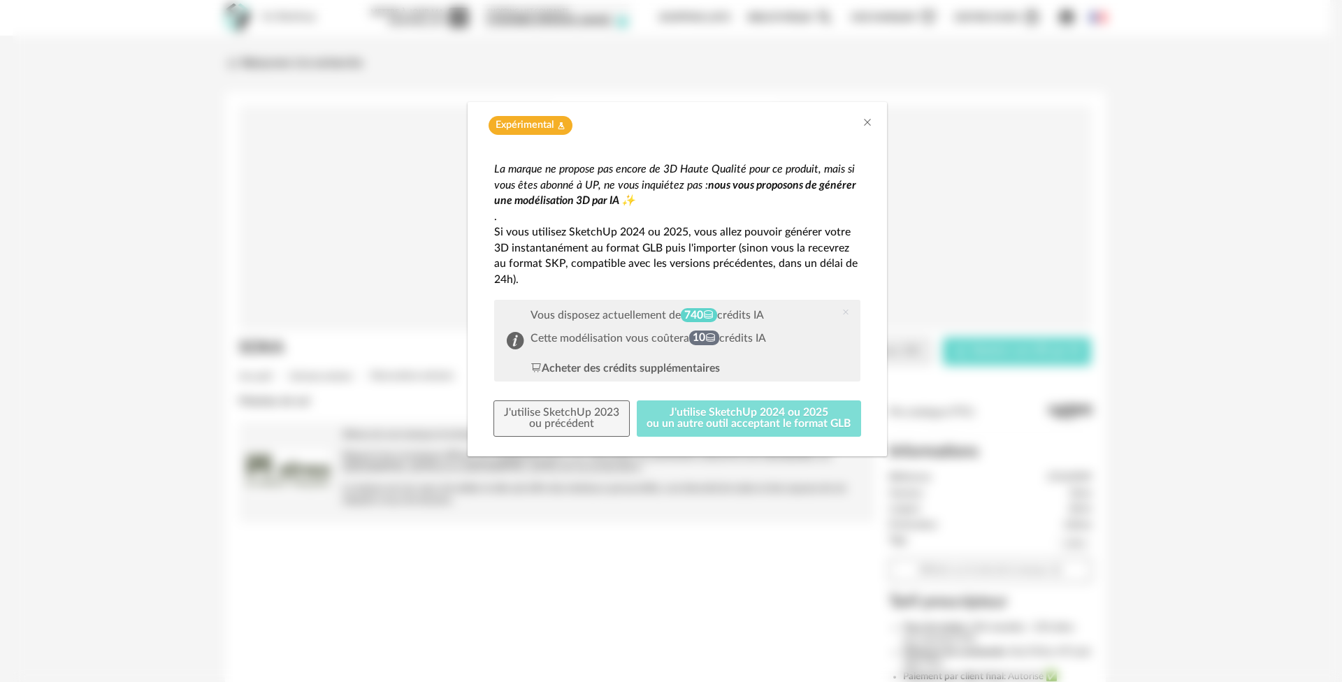
click at [721, 417] on button "J'utilise SketchUp 2024 ou 2025 ou un autre outil acceptant le format GLB" at bounding box center [749, 419] width 225 height 36
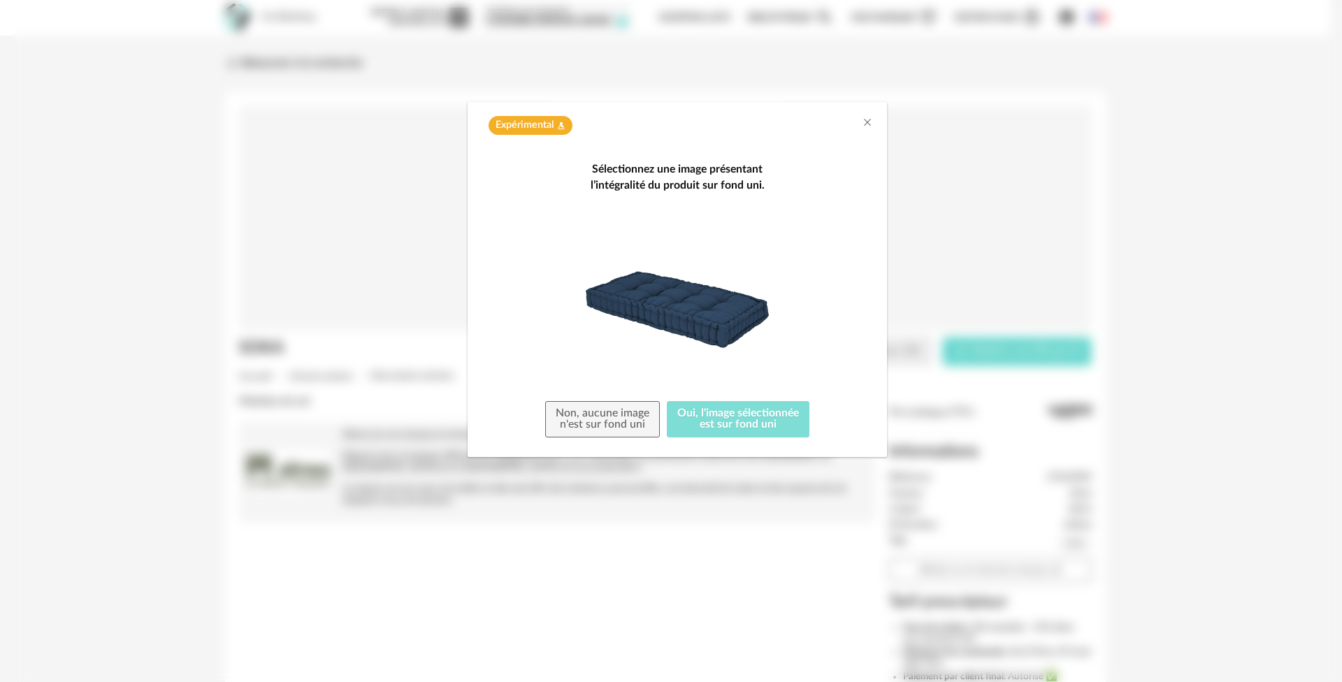
click at [719, 417] on button "Oui, l'image sélectionnée est sur fond uni" at bounding box center [738, 419] width 143 height 36
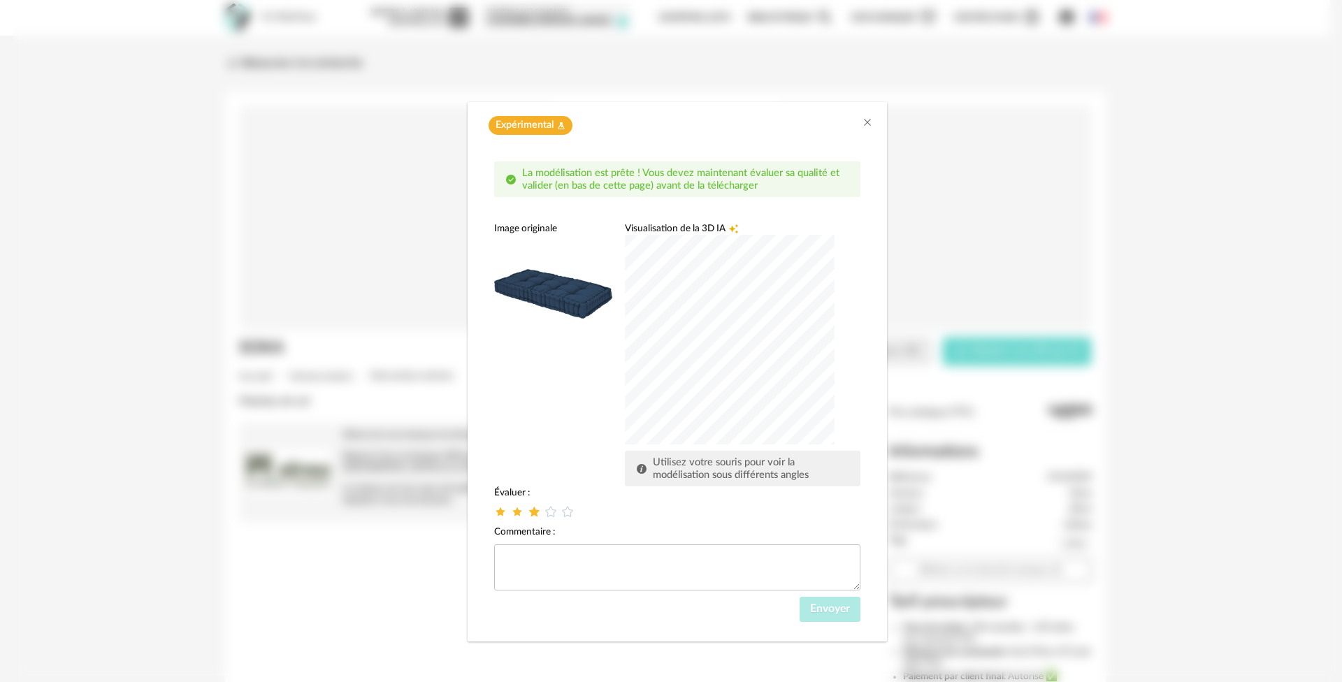
click at [538, 511] on icon "dialog" at bounding box center [534, 512] width 15 height 15
click at [833, 601] on button "Envoyer" at bounding box center [830, 609] width 61 height 25
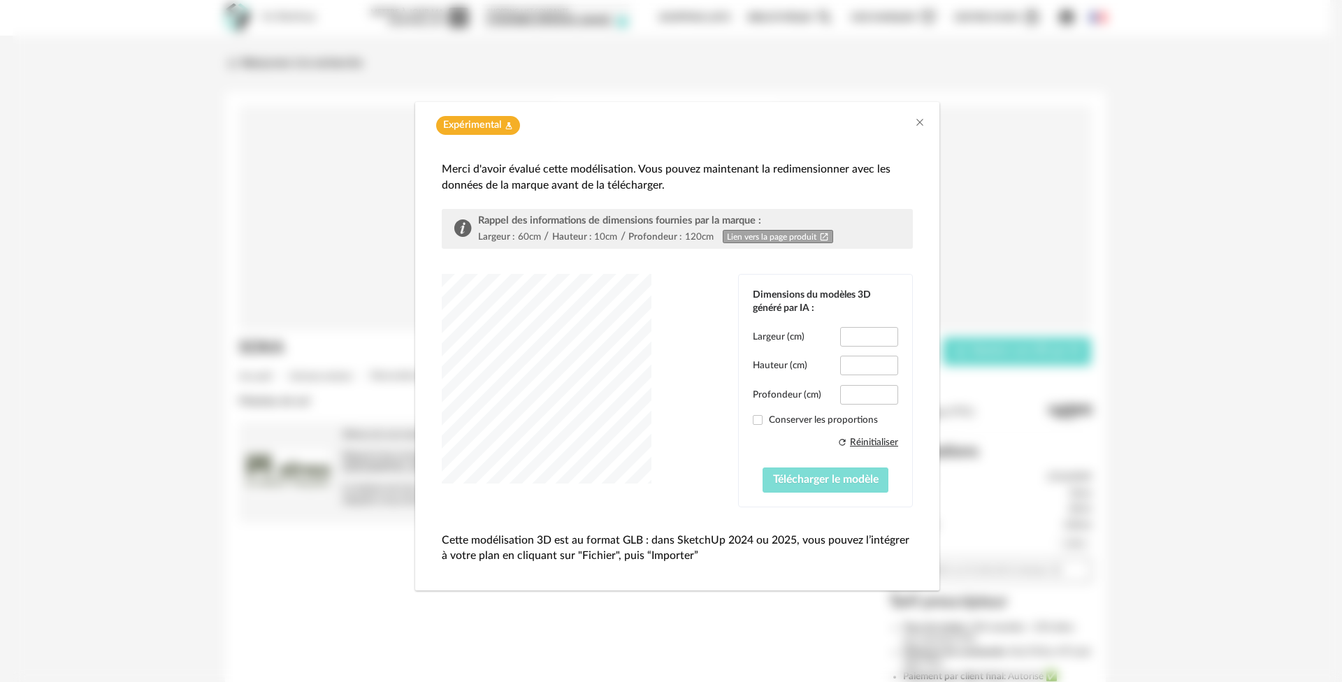
click at [824, 478] on span "Télécharger le modèle" at bounding box center [826, 479] width 106 height 11
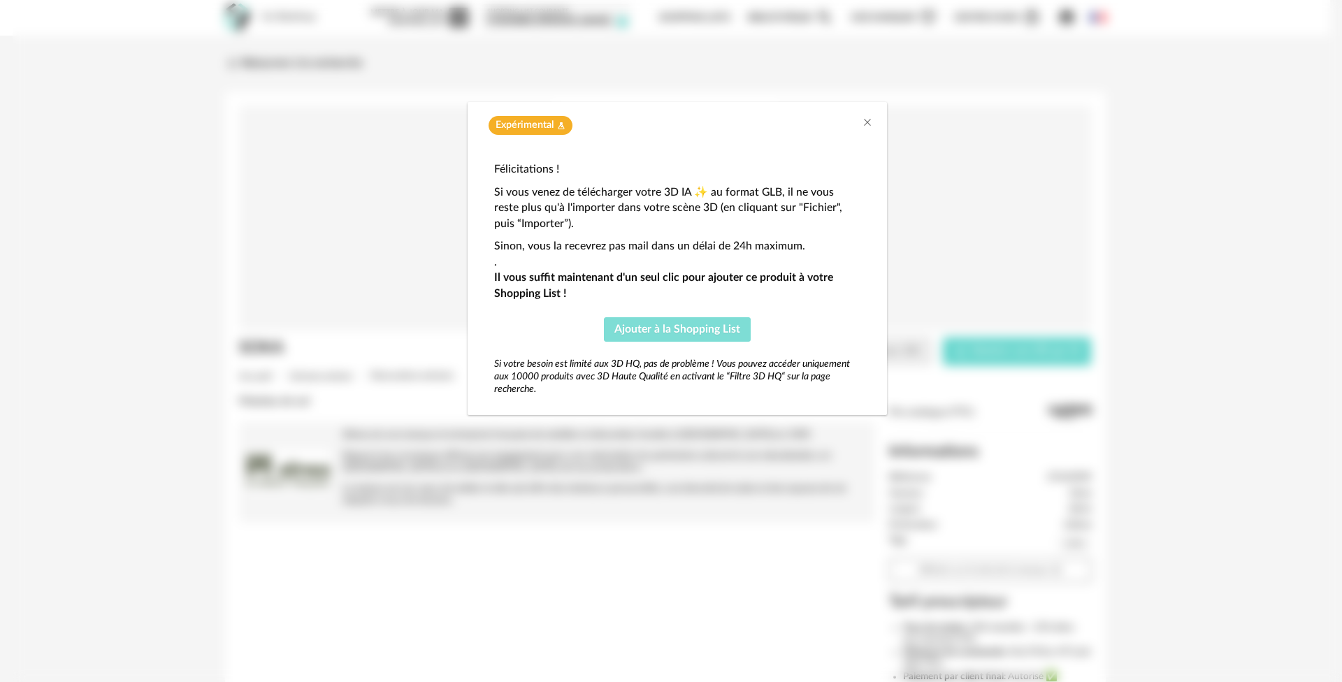
click at [656, 325] on span "Ajouter à la Shopping List" at bounding box center [678, 329] width 126 height 11
click at [1314, 27] on div at bounding box center [1314, 29] width 11 height 11
click at [868, 124] on icon "Close" at bounding box center [867, 122] width 11 height 11
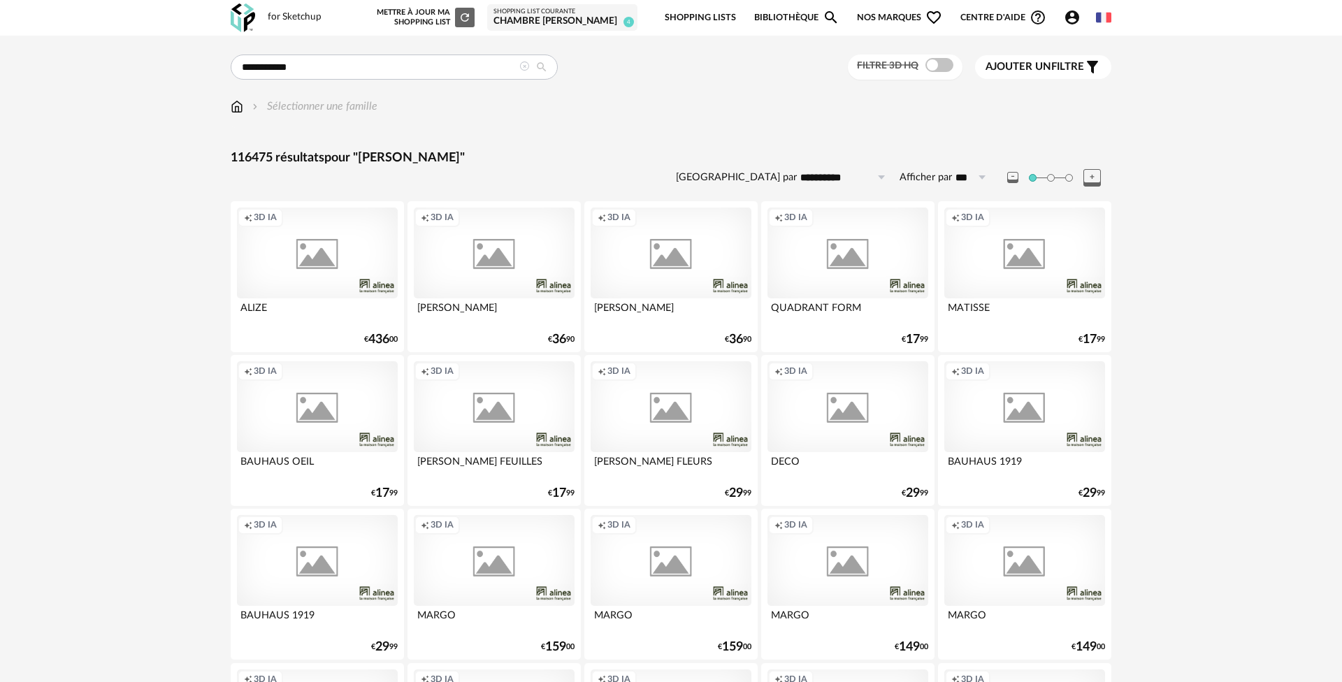
type input "**********"
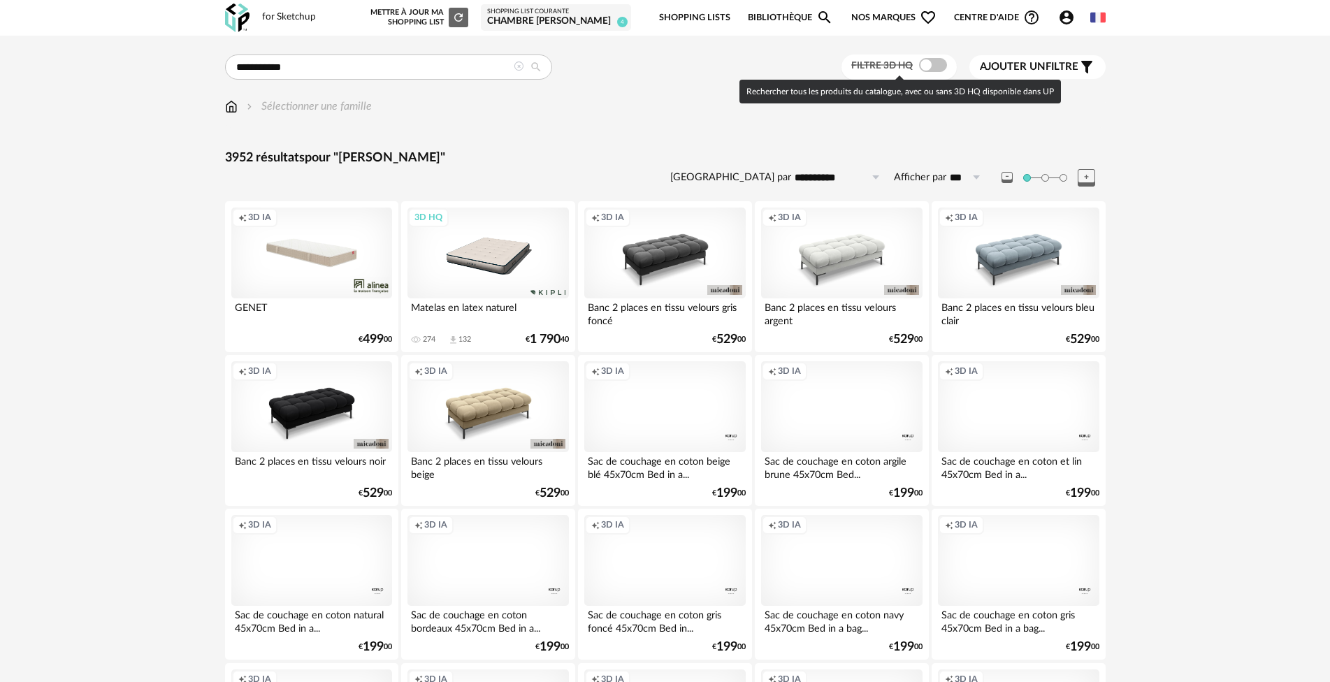
click at [937, 64] on span at bounding box center [933, 65] width 28 height 14
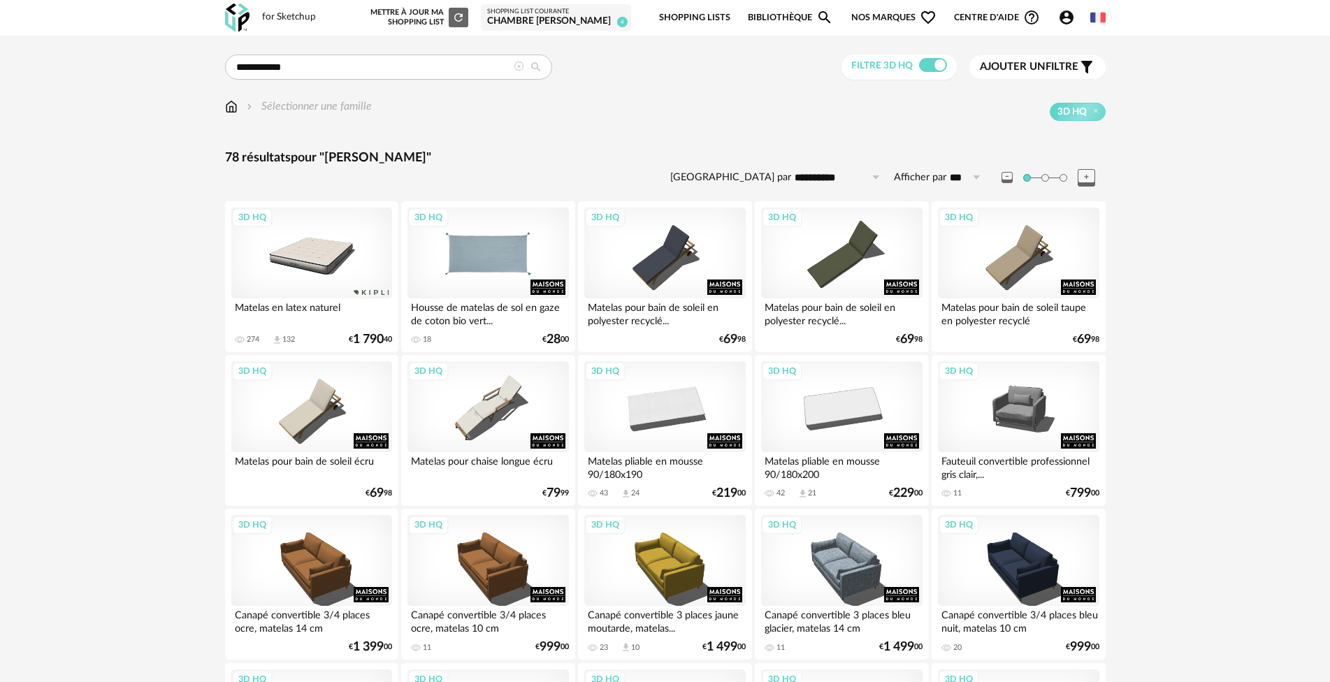
click at [494, 257] on div "3D HQ" at bounding box center [488, 253] width 161 height 91
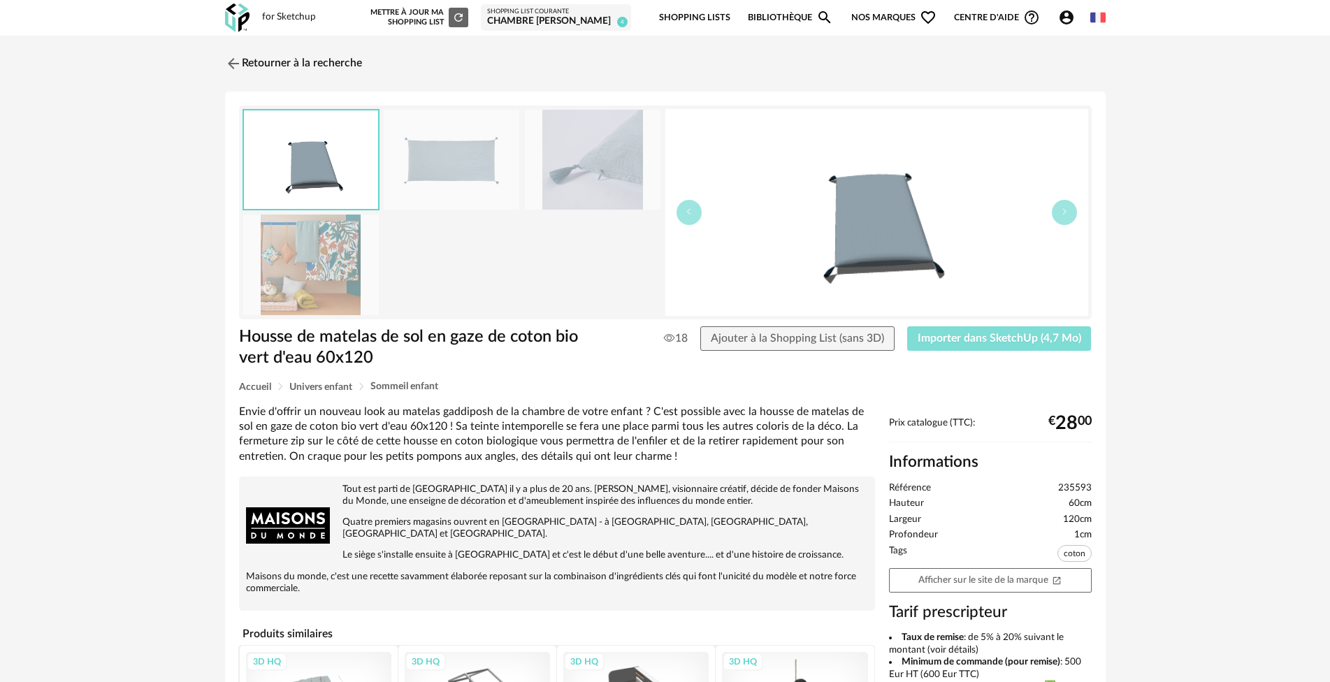
click at [947, 337] on span "Importer dans SketchUp (4,7 Mo)" at bounding box center [1000, 338] width 164 height 11
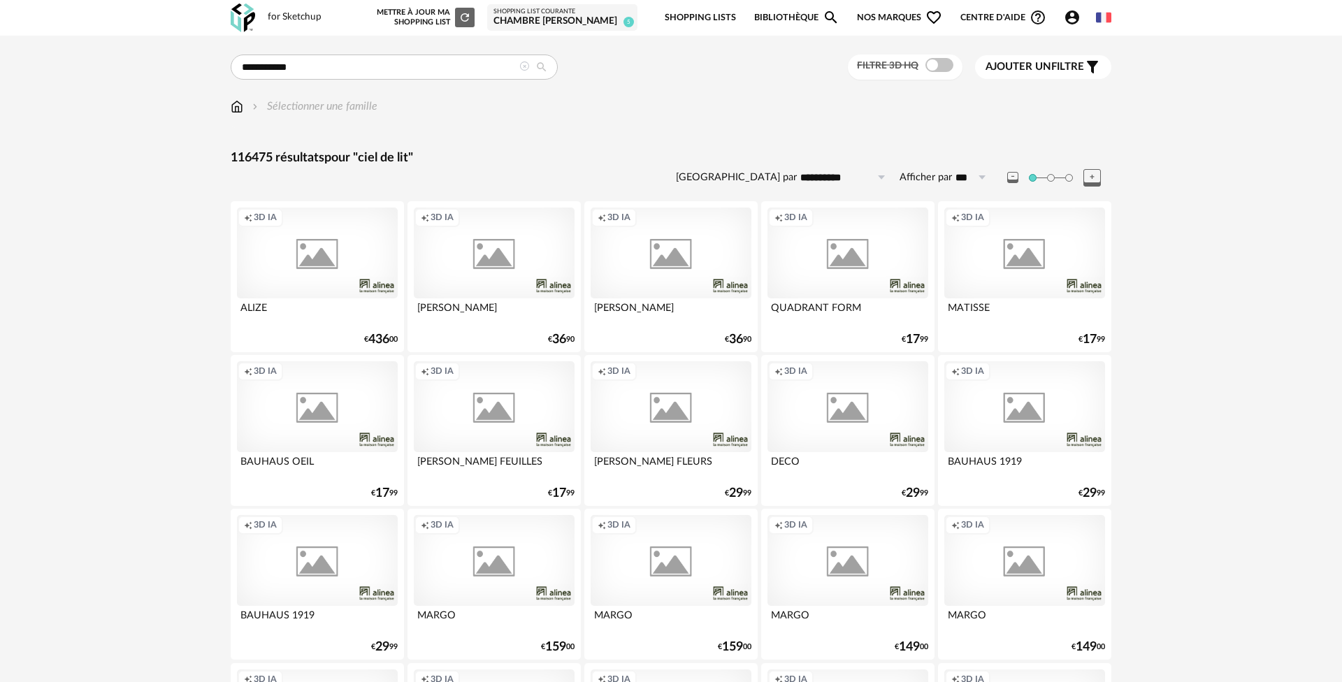
type input "**********"
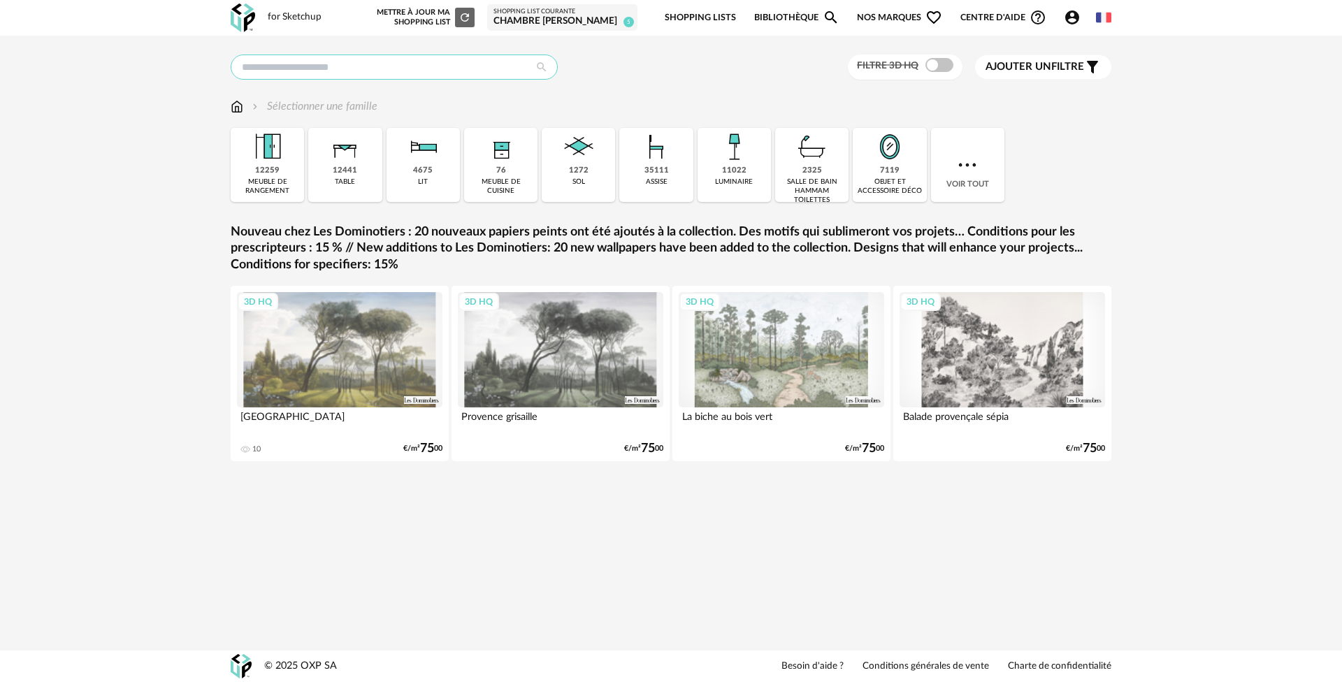
click at [342, 64] on input "text" at bounding box center [394, 67] width 327 height 25
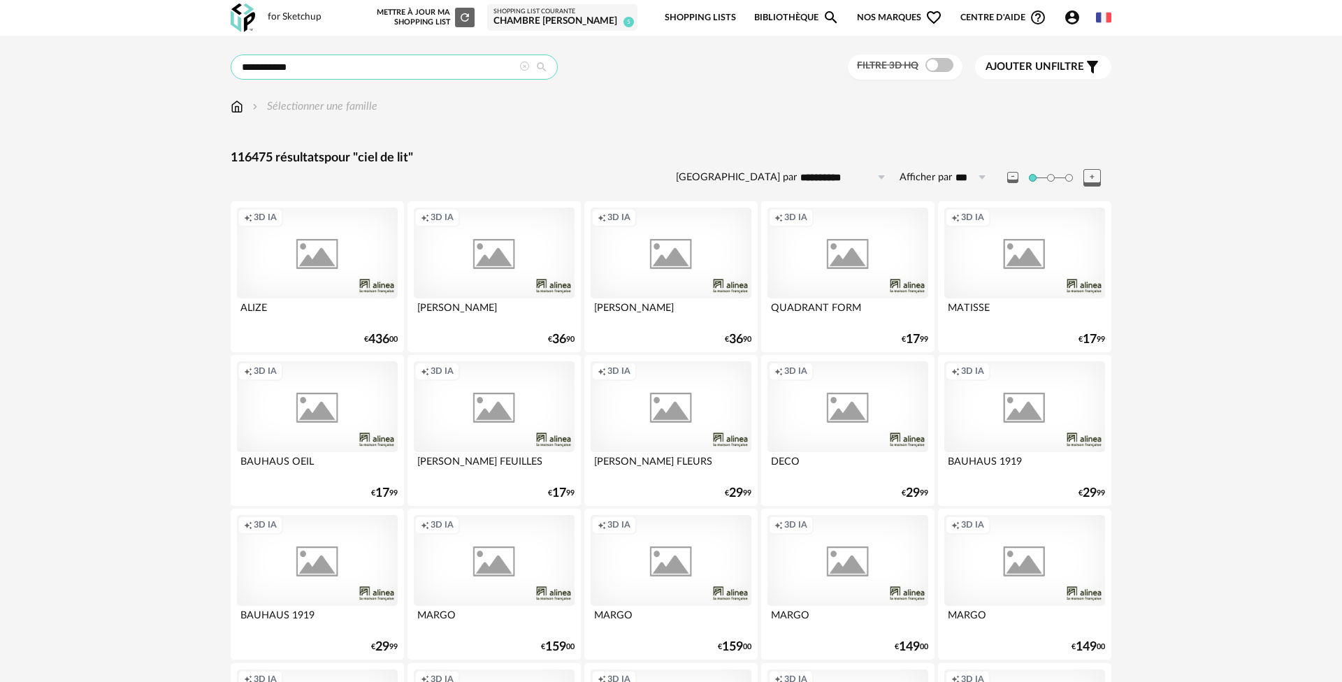
type input "**********"
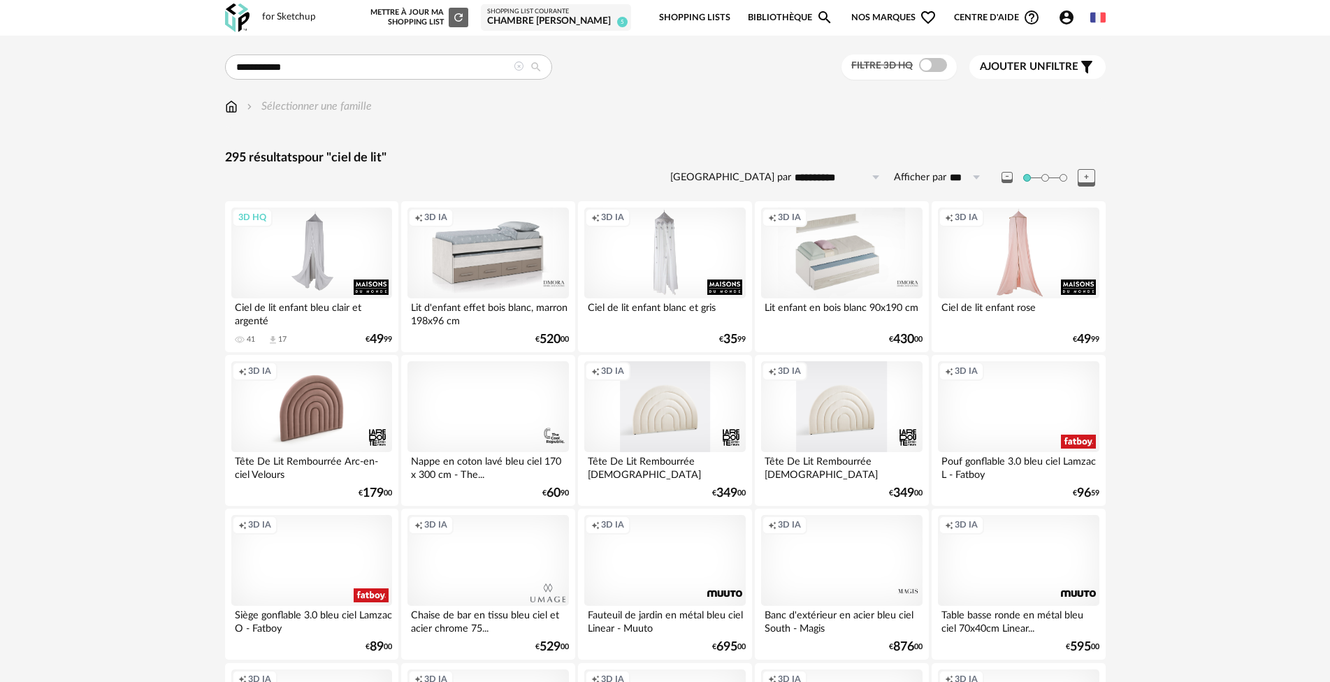
click at [326, 245] on div "3D HQ" at bounding box center [311, 253] width 161 height 91
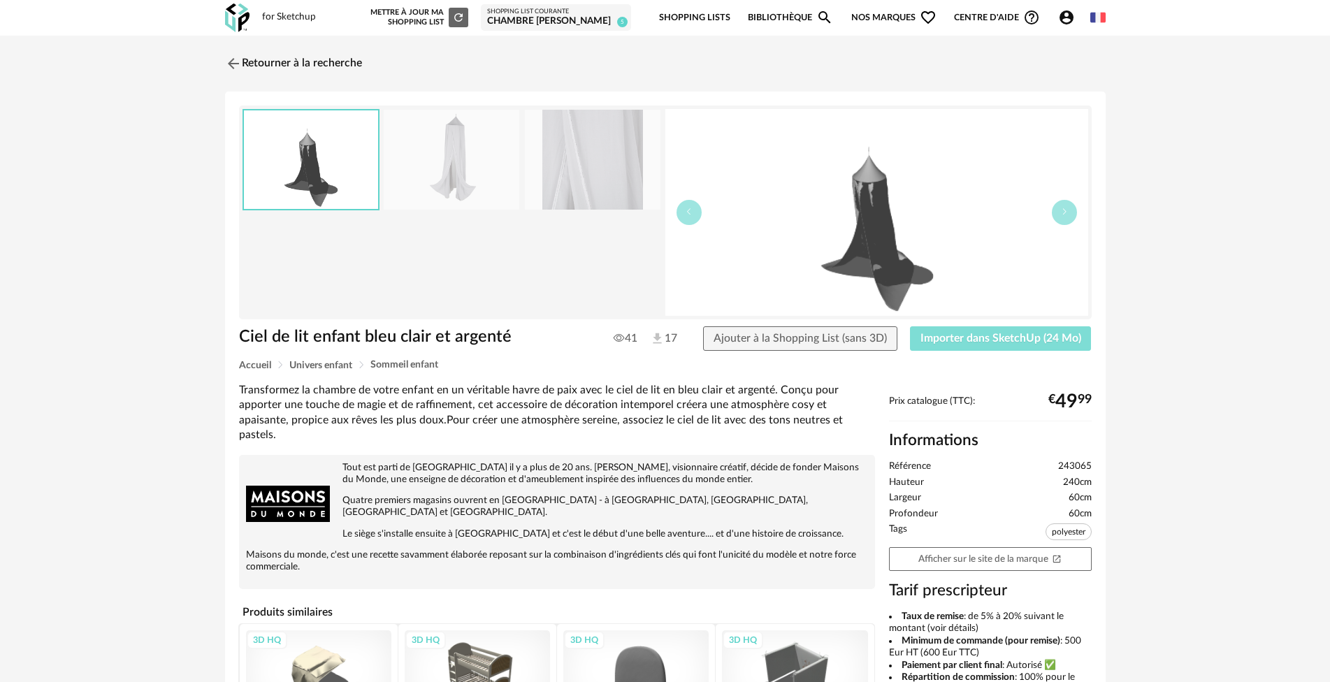
click at [969, 334] on span "Importer dans SketchUp (24 Mo)" at bounding box center [1001, 338] width 161 height 11
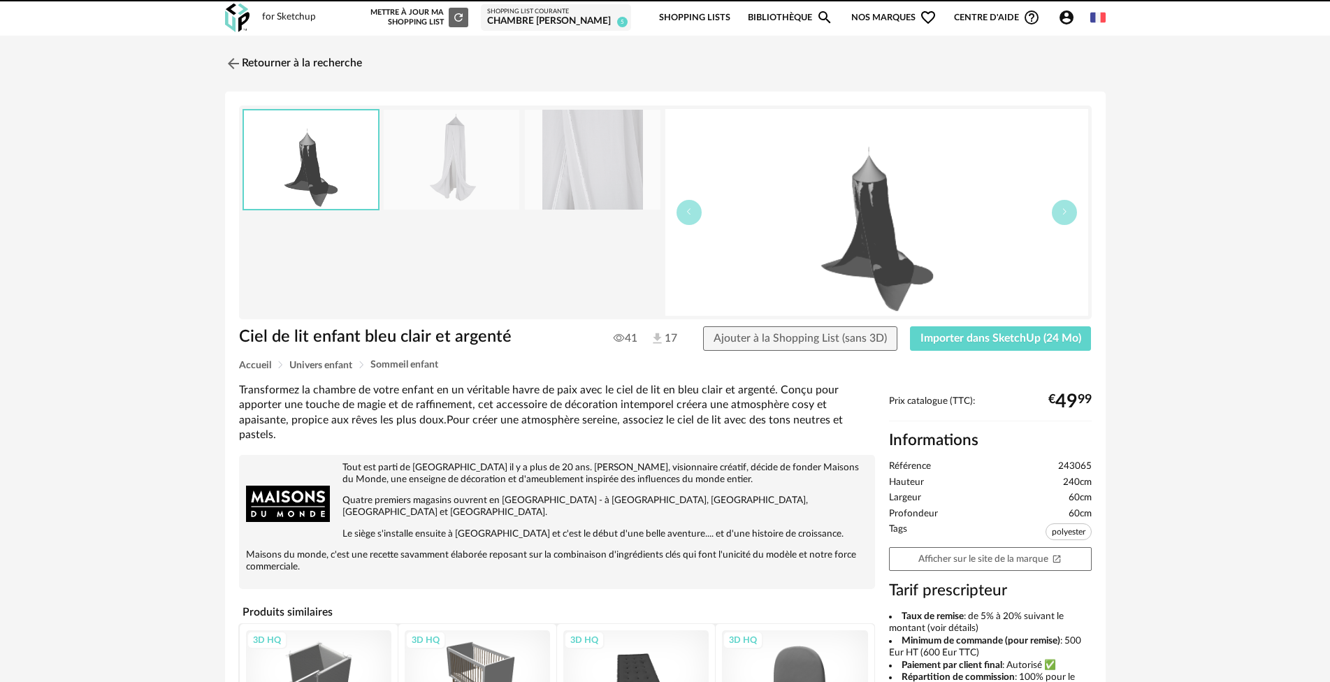
click at [232, 61] on img at bounding box center [233, 63] width 17 height 17
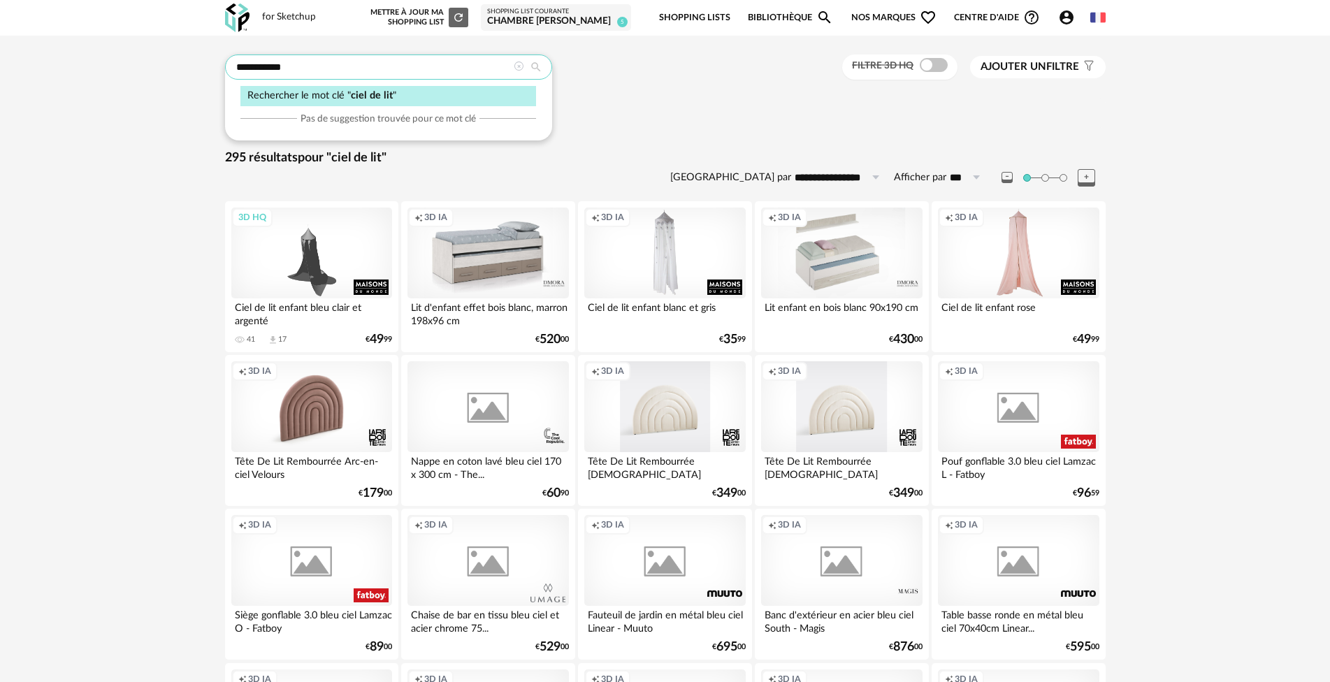
drag, startPoint x: 310, startPoint y: 64, endPoint x: 205, endPoint y: 56, distance: 105.8
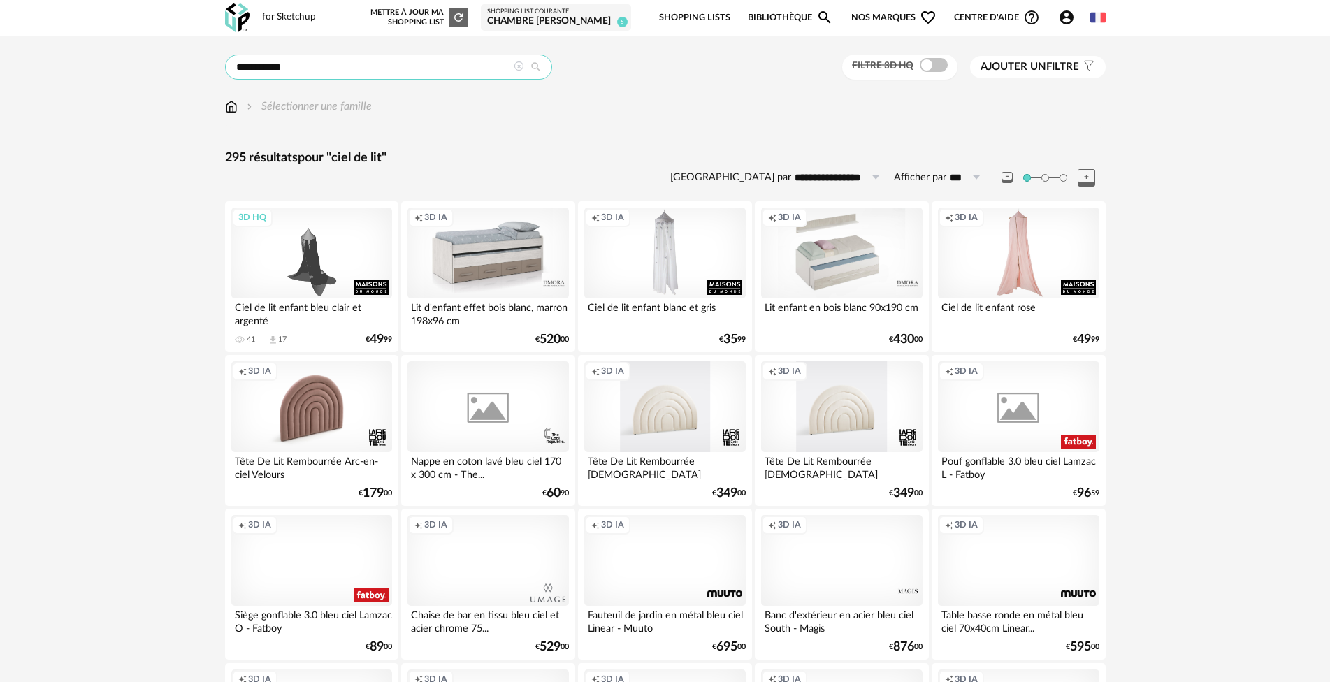
type input "*"
type input "**********"
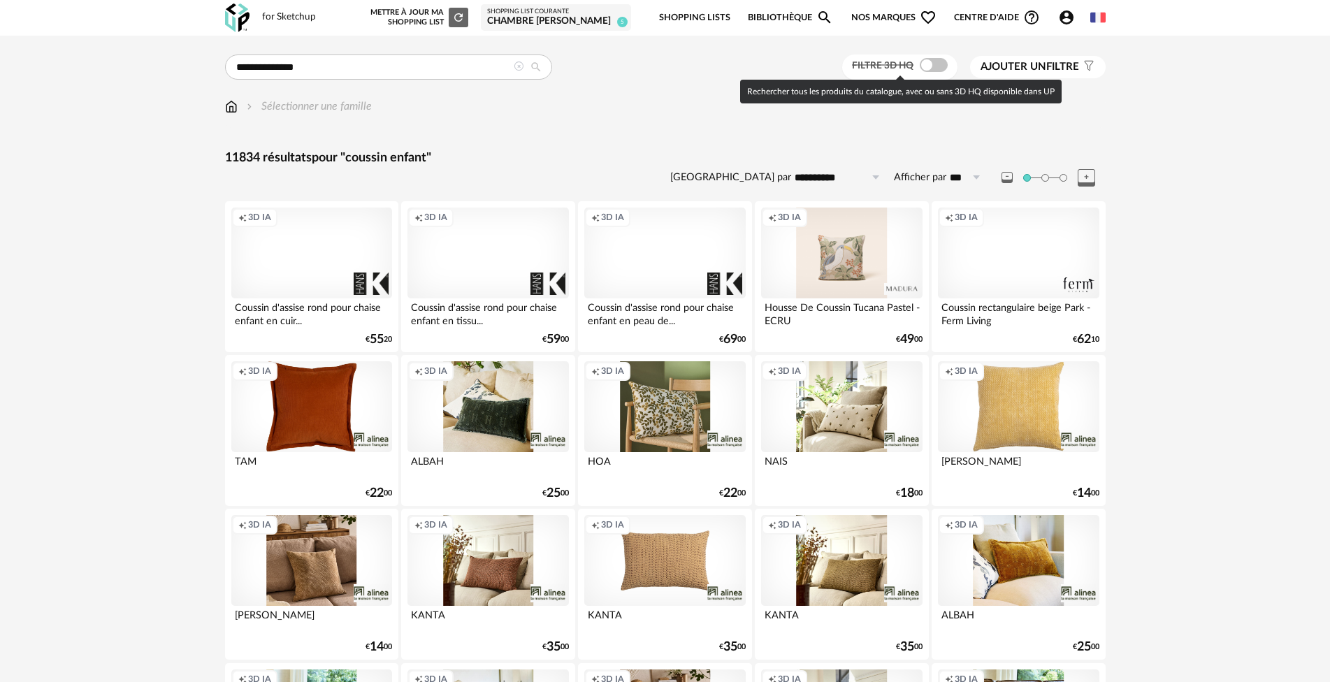
click at [938, 59] on span at bounding box center [934, 65] width 28 height 14
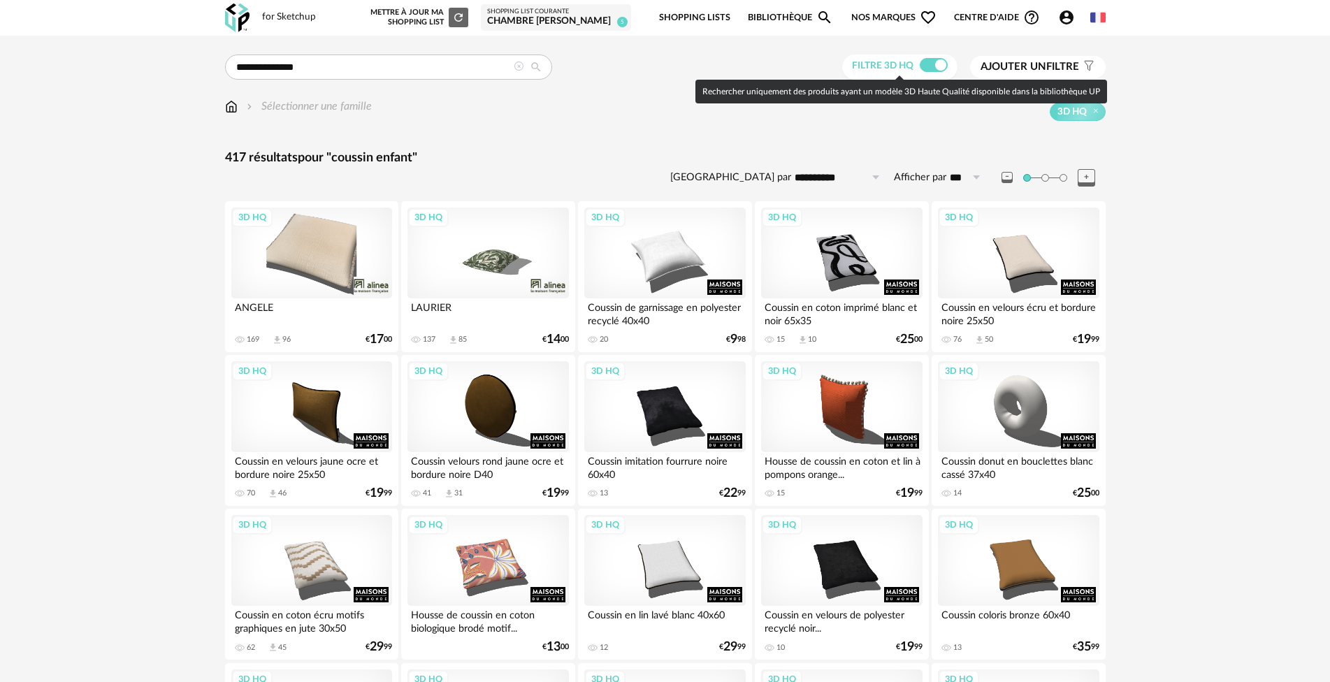
click at [928, 64] on span at bounding box center [934, 65] width 28 height 14
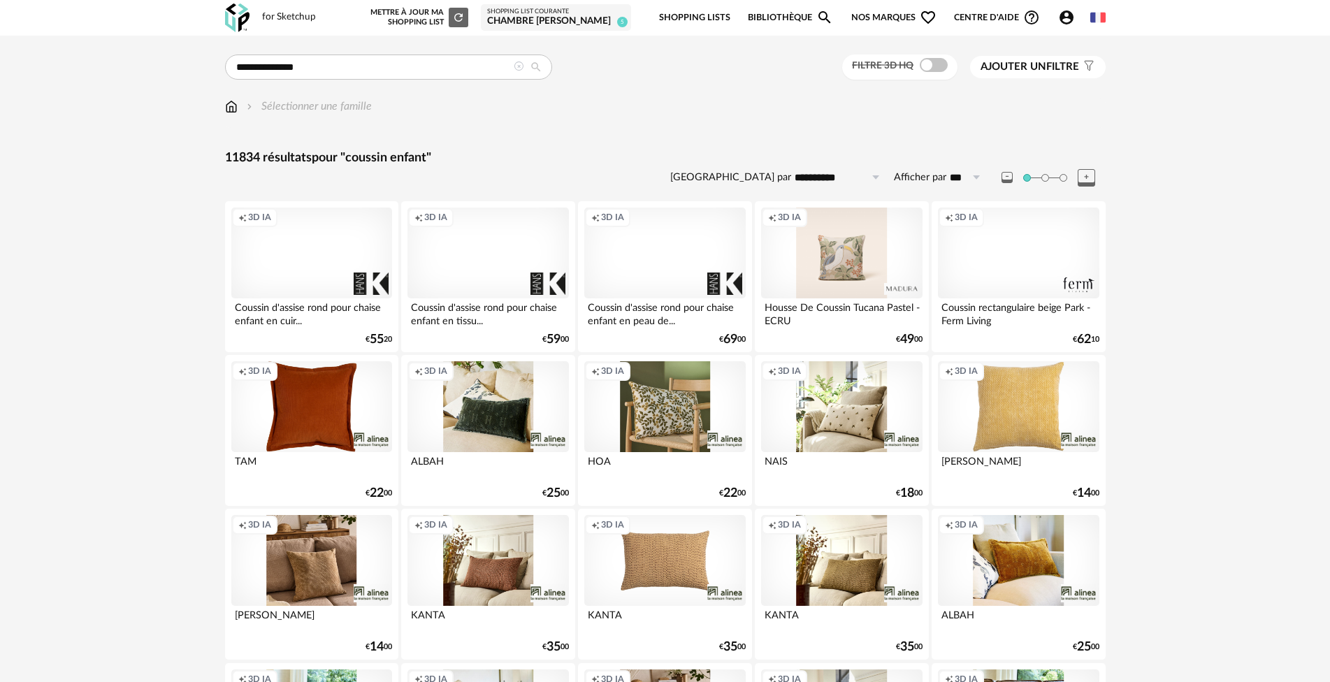
click at [1023, 260] on div "Creation icon 3D IA" at bounding box center [1018, 253] width 161 height 91
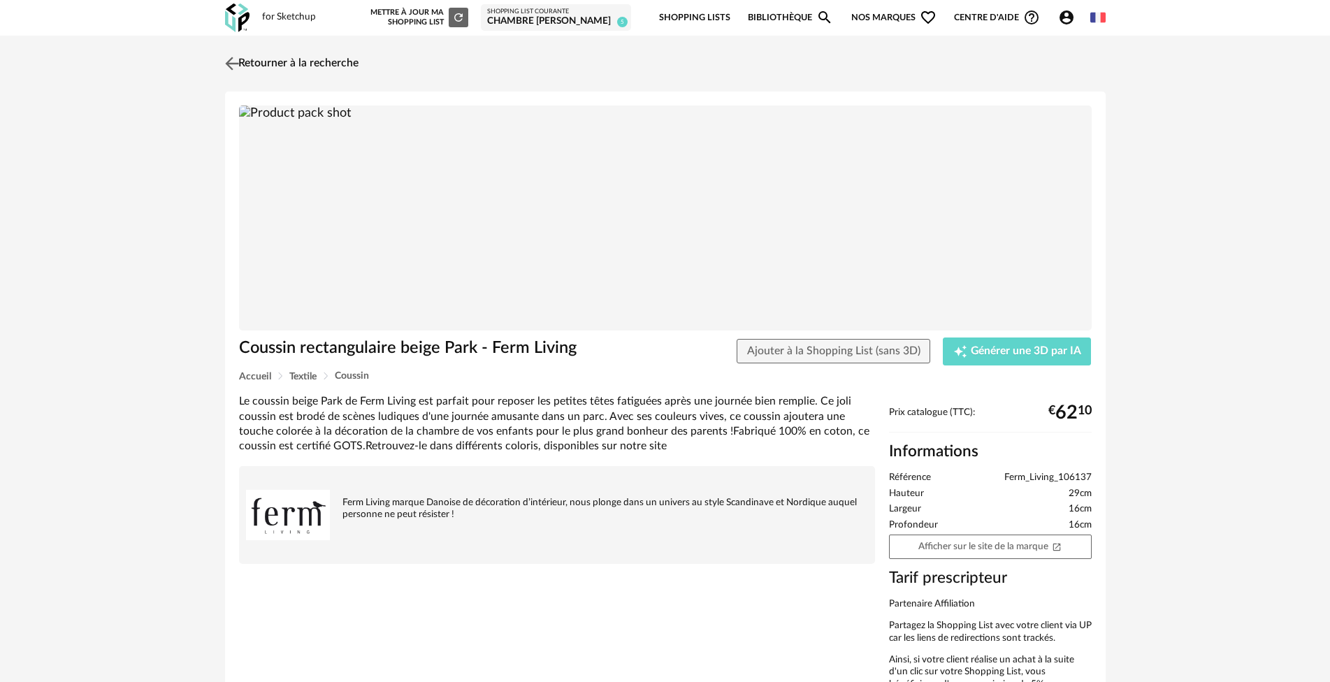
click at [232, 59] on img at bounding box center [232, 63] width 20 height 20
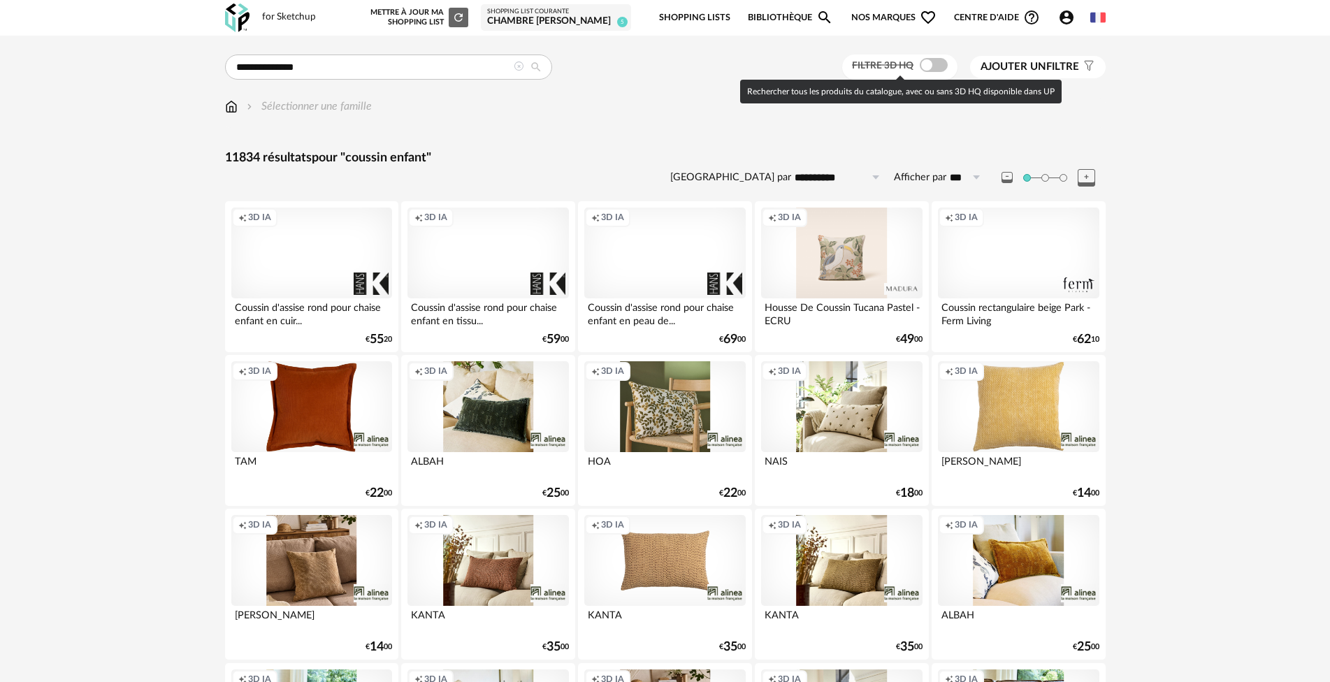
click at [940, 62] on span at bounding box center [934, 65] width 28 height 14
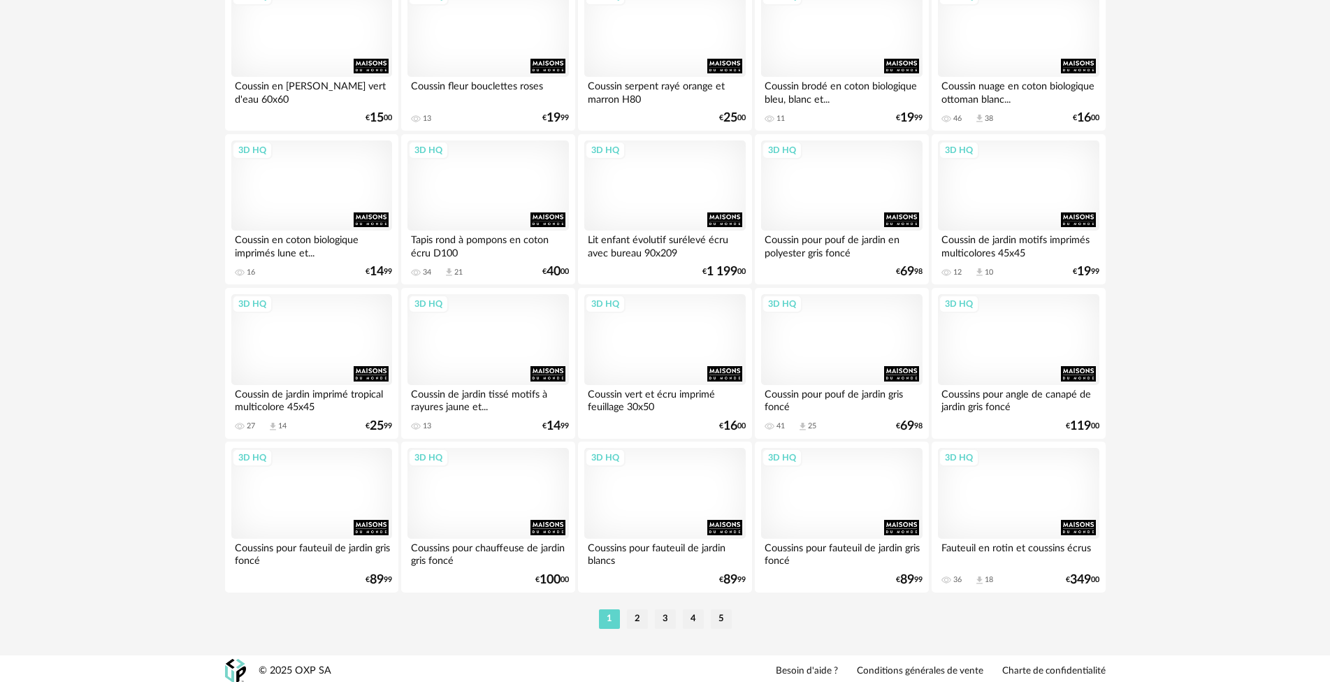
scroll to position [2688, 0]
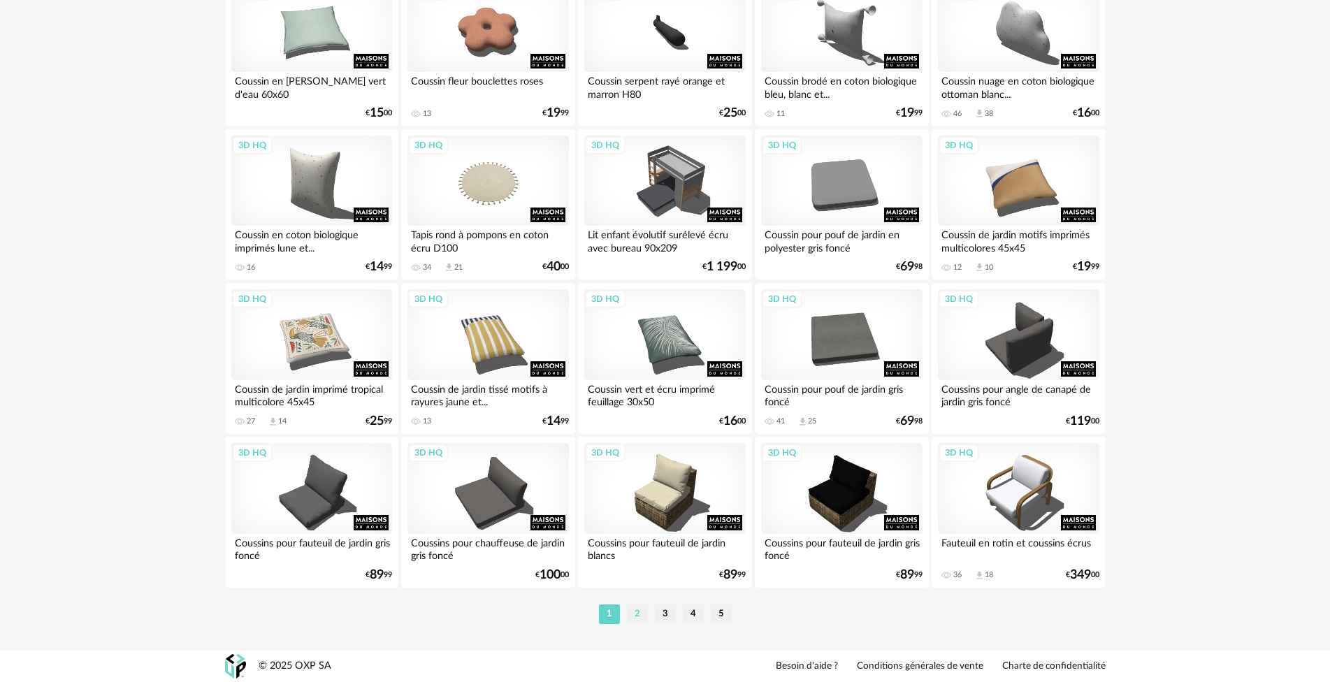
click at [632, 618] on li "2" at bounding box center [637, 615] width 21 height 20
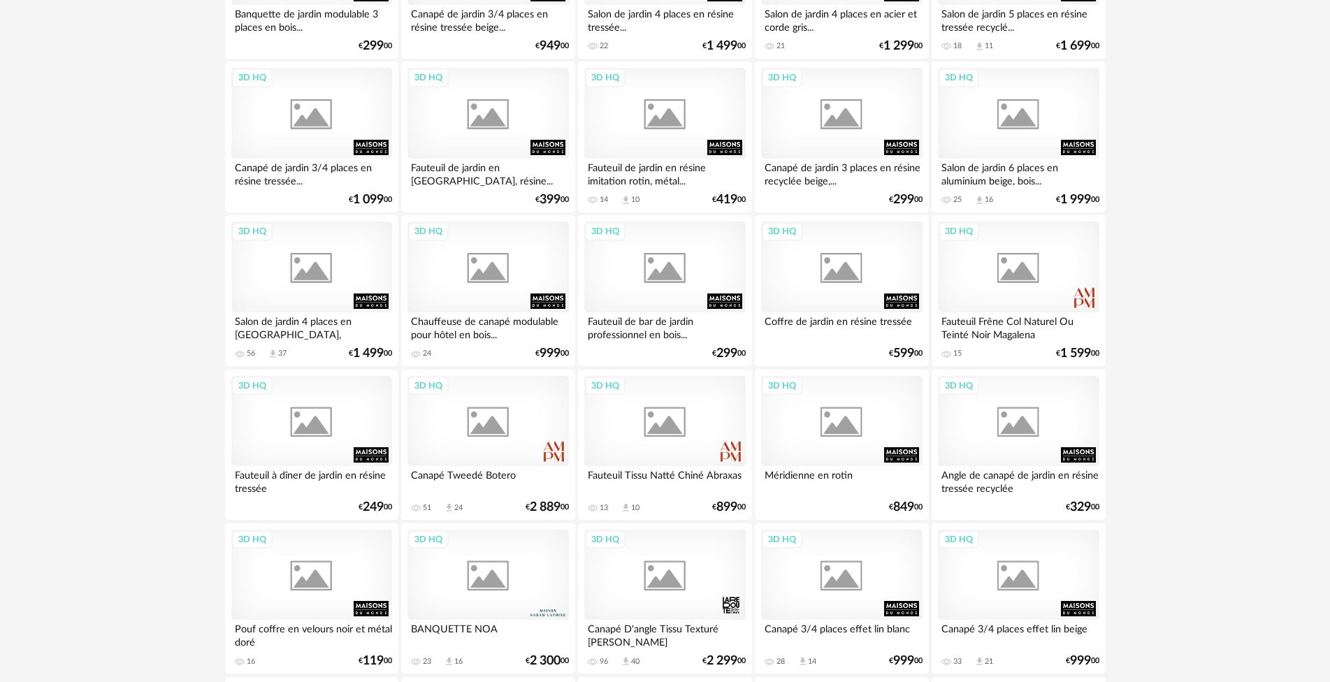
scroll to position [1888, 0]
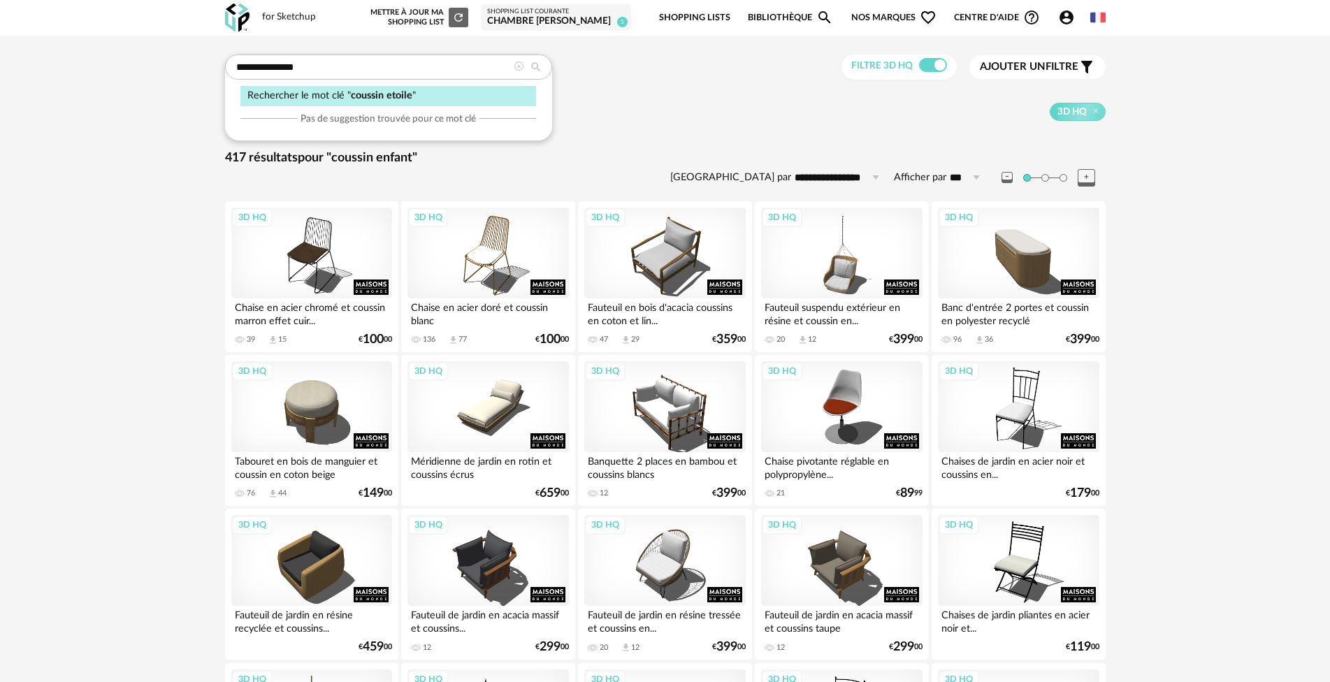
type input "**********"
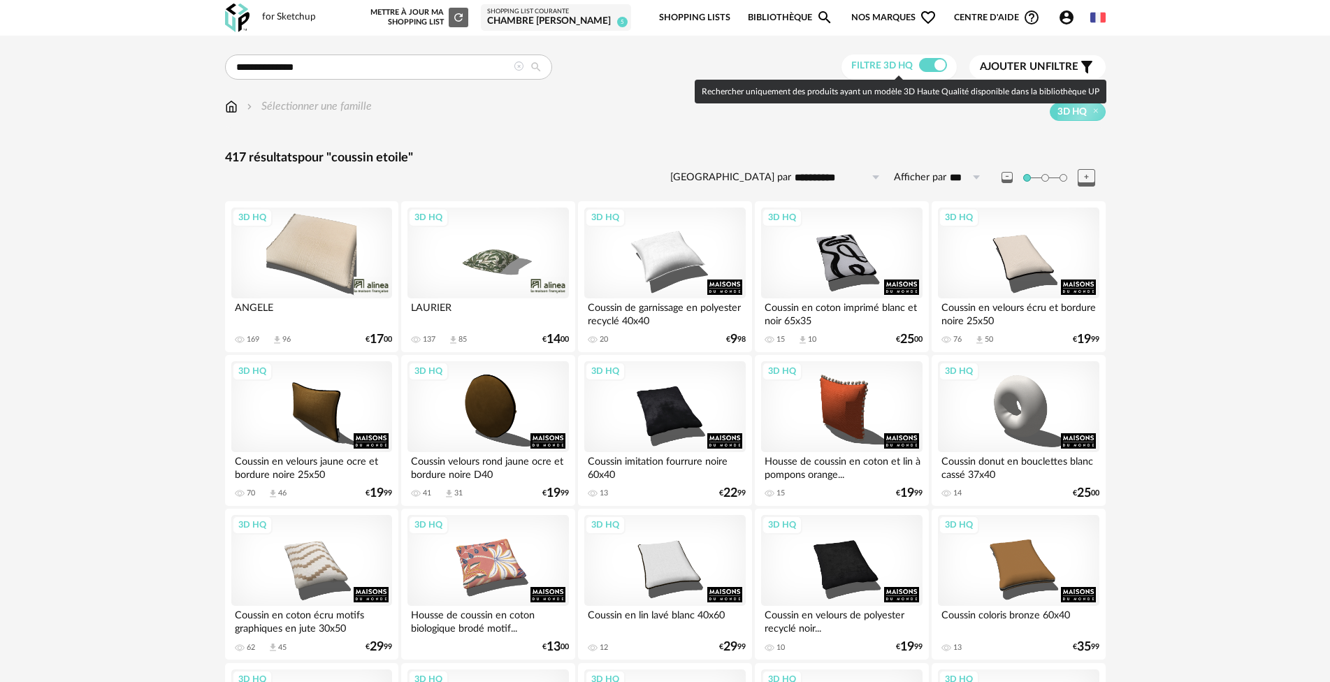
click at [925, 59] on span at bounding box center [933, 65] width 28 height 14
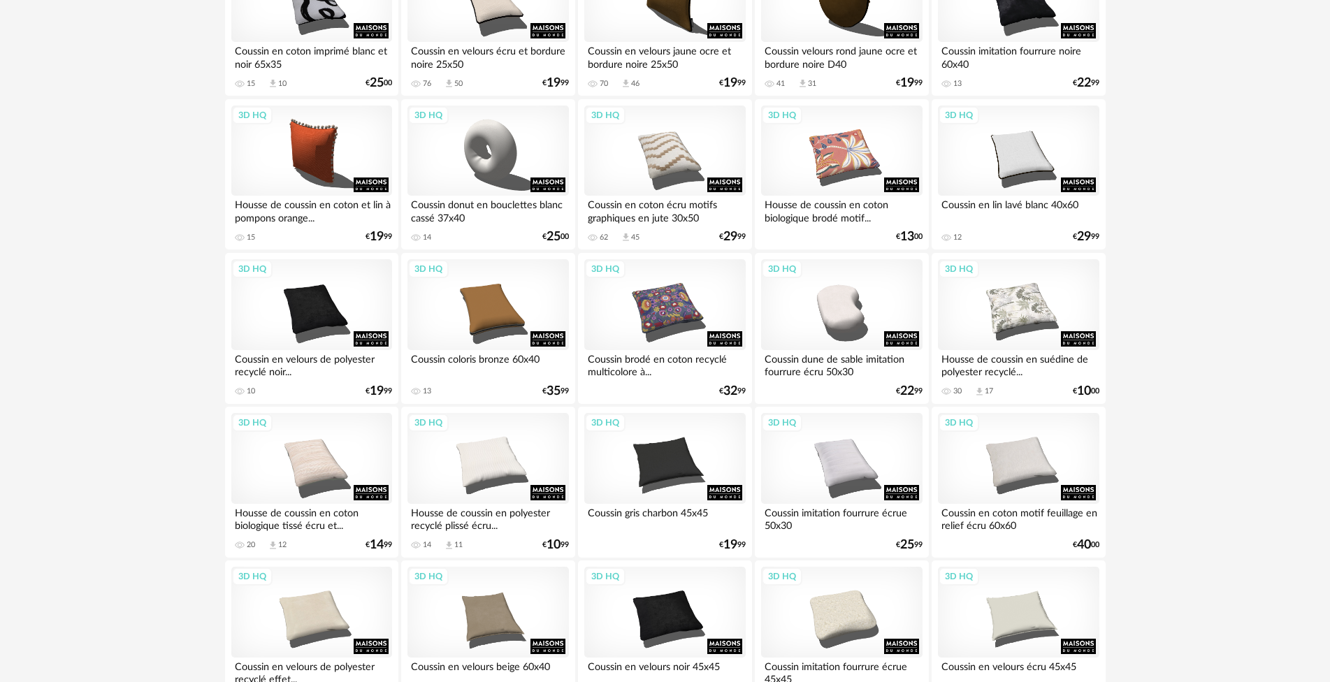
scroll to position [1049, 0]
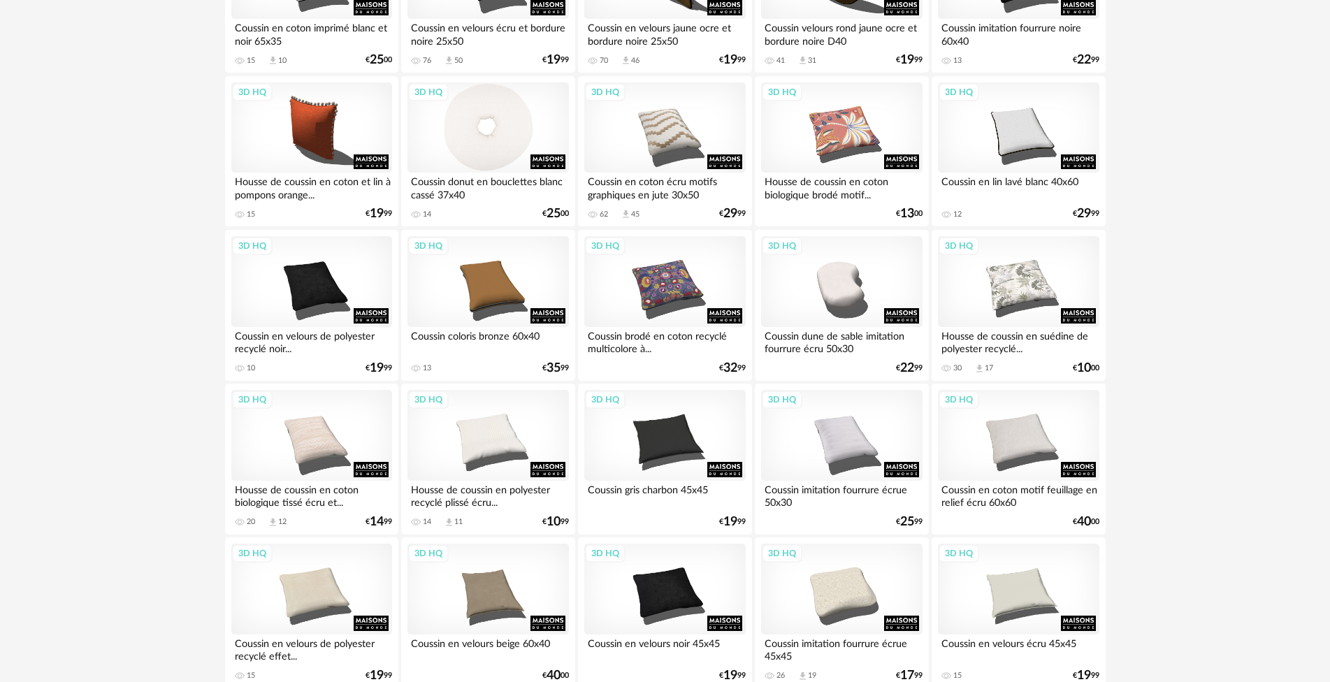
click at [495, 109] on div "3D HQ" at bounding box center [488, 127] width 161 height 91
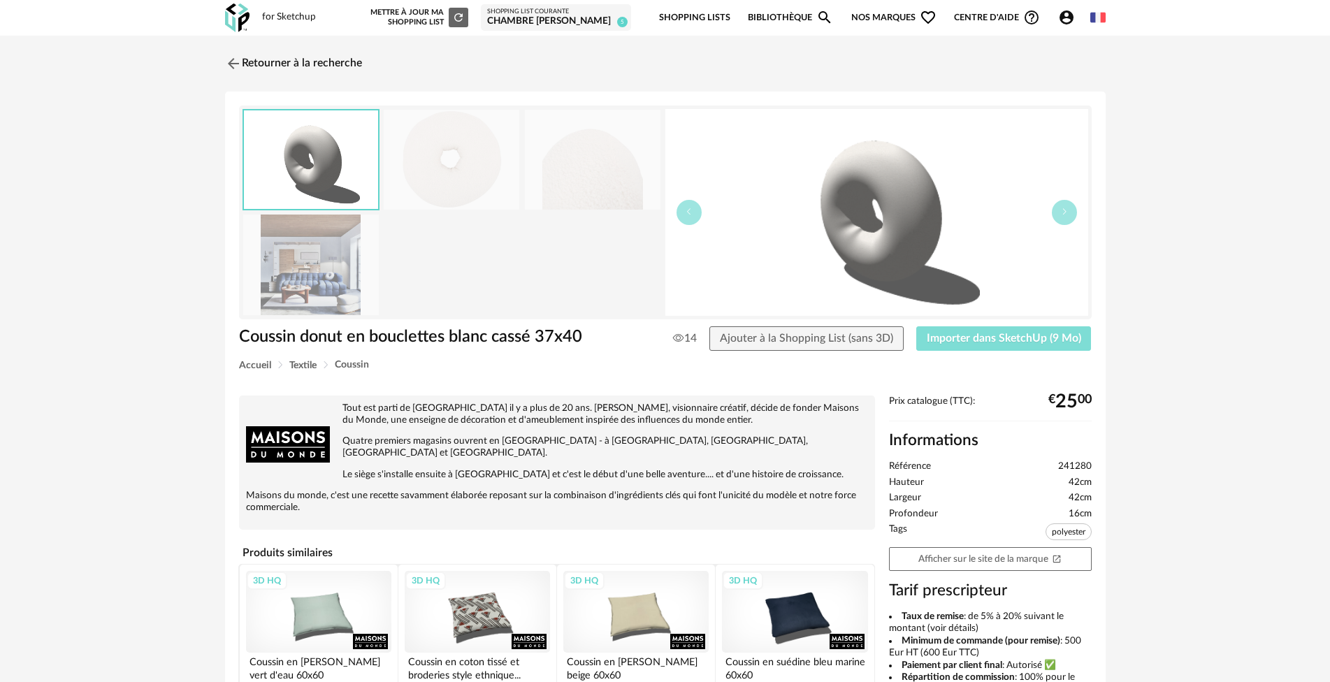
click at [1039, 336] on span "Importer dans SketchUp (9 Mo)" at bounding box center [1004, 338] width 155 height 11
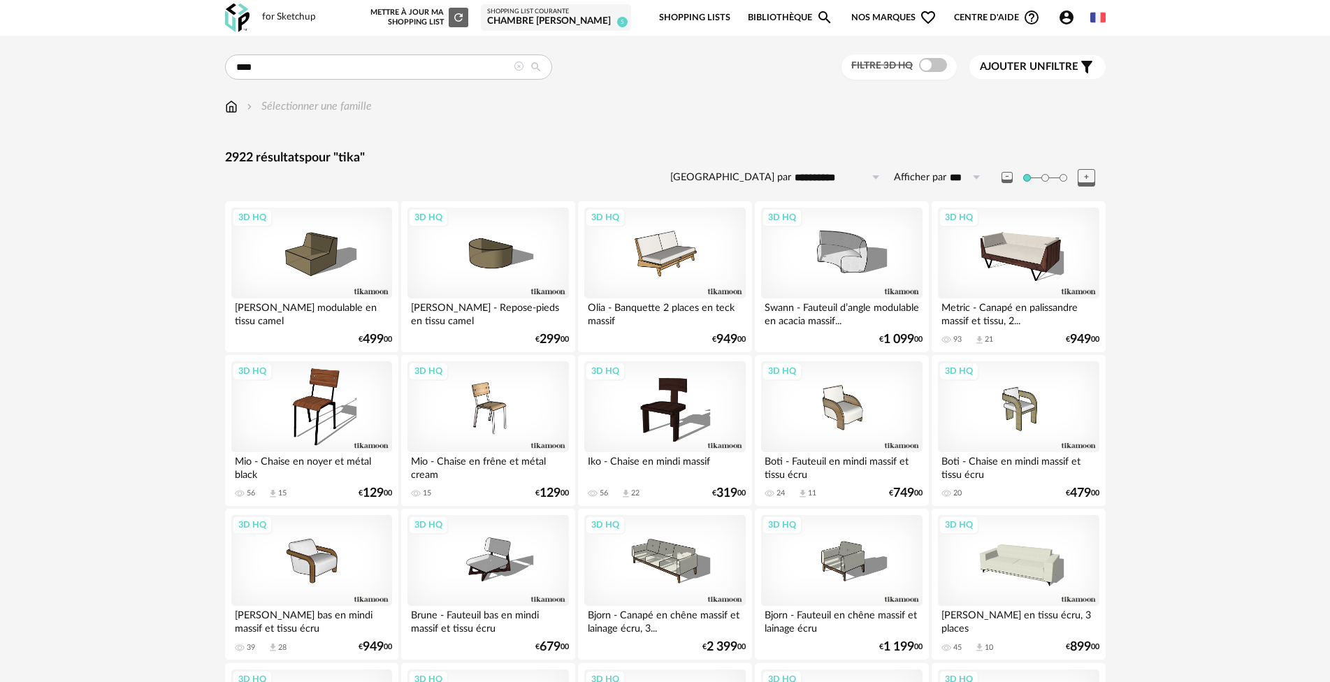
drag, startPoint x: 340, startPoint y: 66, endPoint x: 198, endPoint y: 60, distance: 142.0
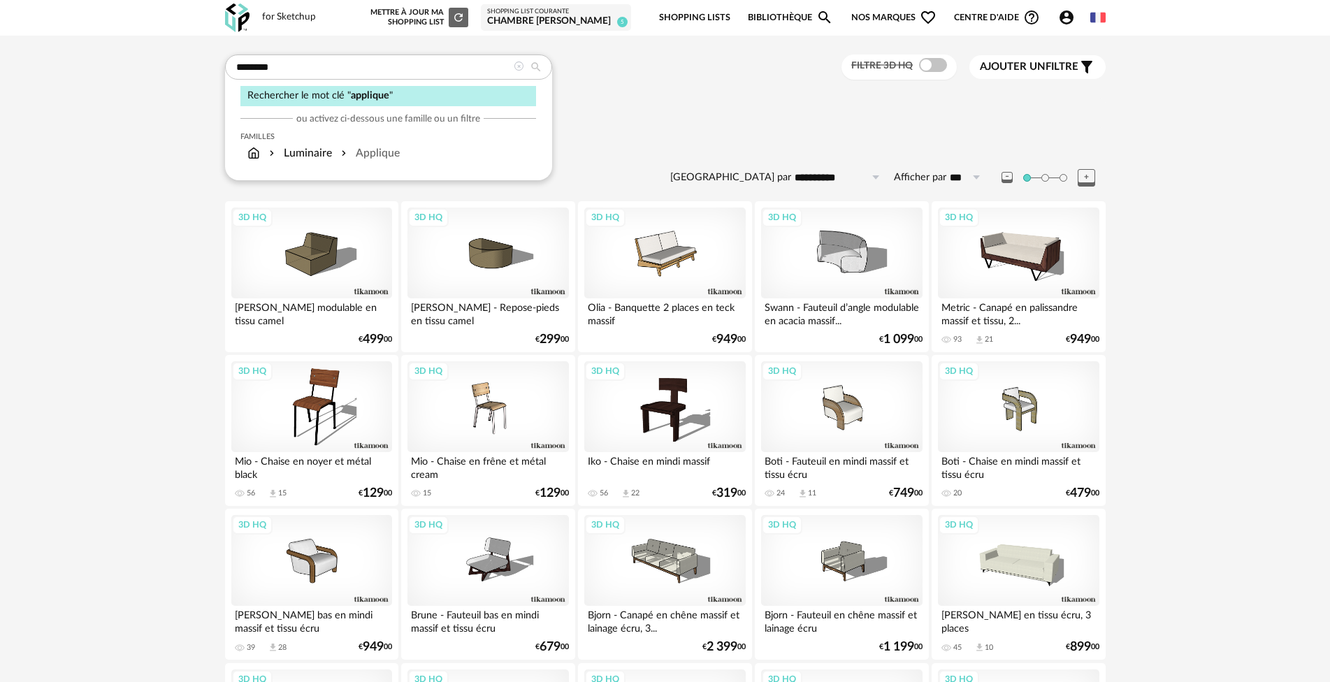
type input "********"
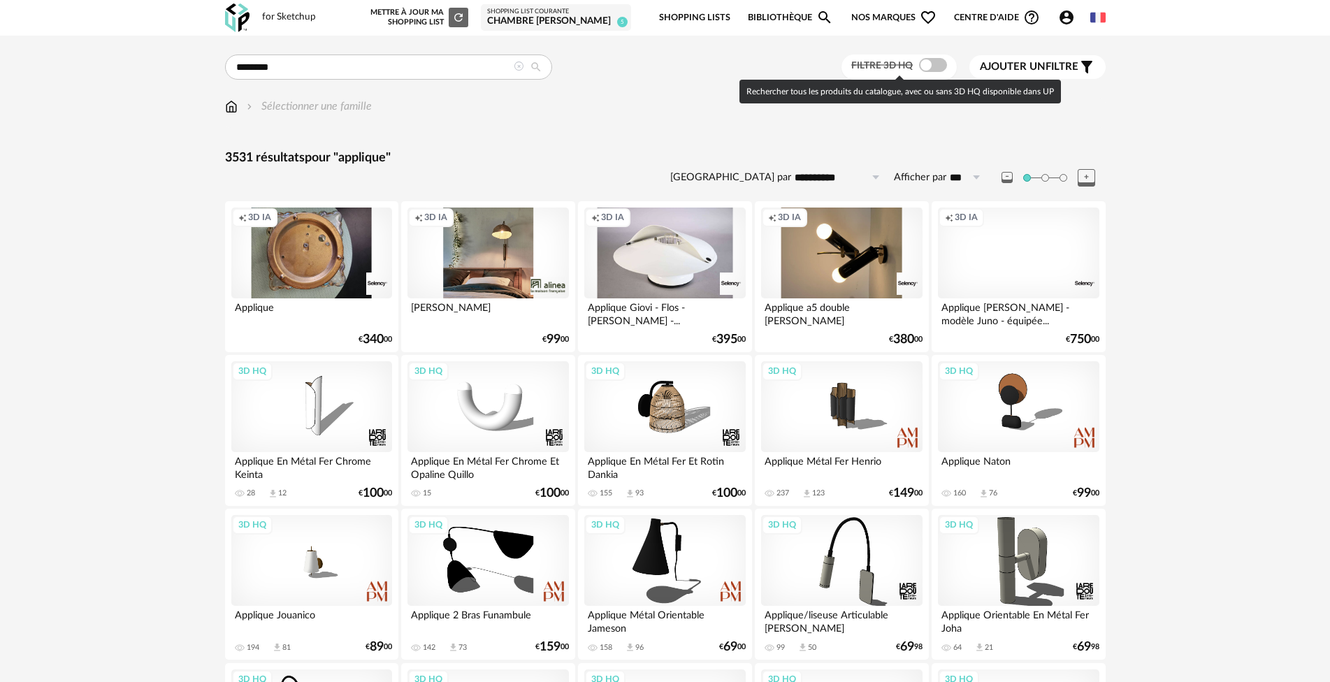
click at [938, 62] on span at bounding box center [933, 65] width 28 height 14
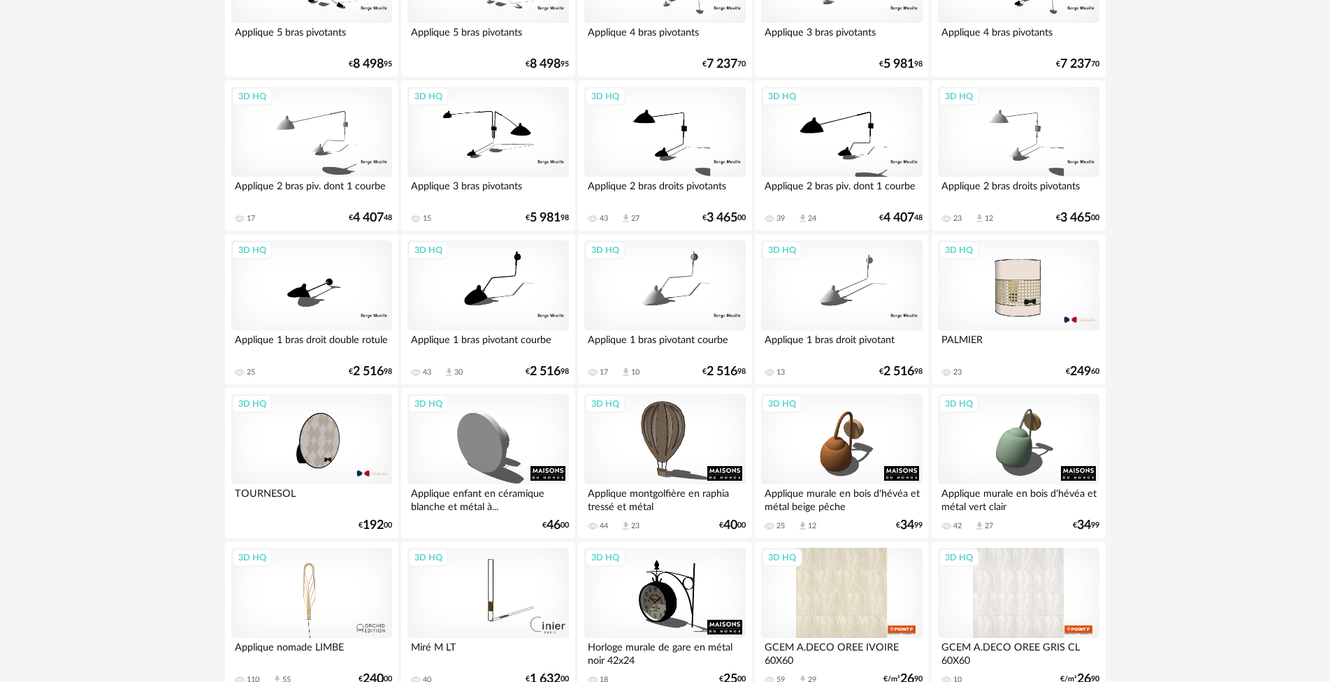
scroll to position [2269, 0]
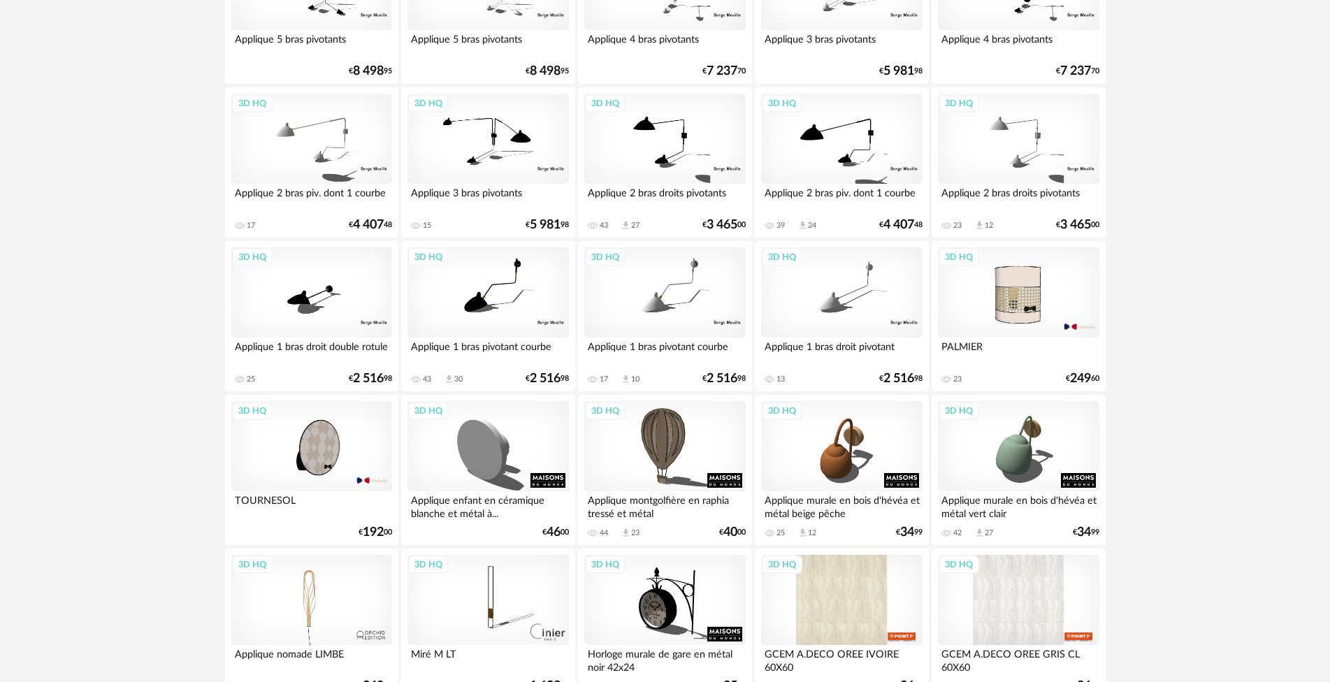
click at [648, 161] on div "3D HQ" at bounding box center [664, 139] width 161 height 91
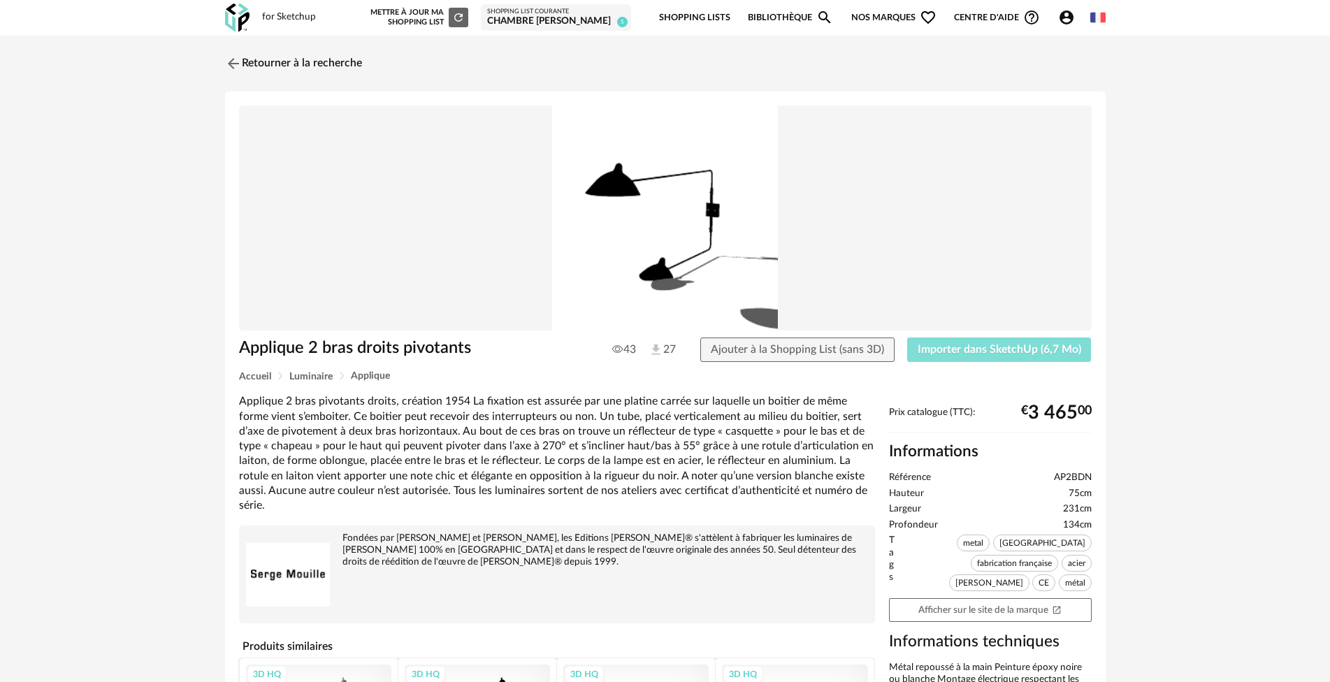
click at [962, 340] on button "Importer dans SketchUp (6,7 Mo)" at bounding box center [999, 350] width 185 height 25
click at [289, 62] on link "Retourner à la recherche" at bounding box center [290, 63] width 137 height 31
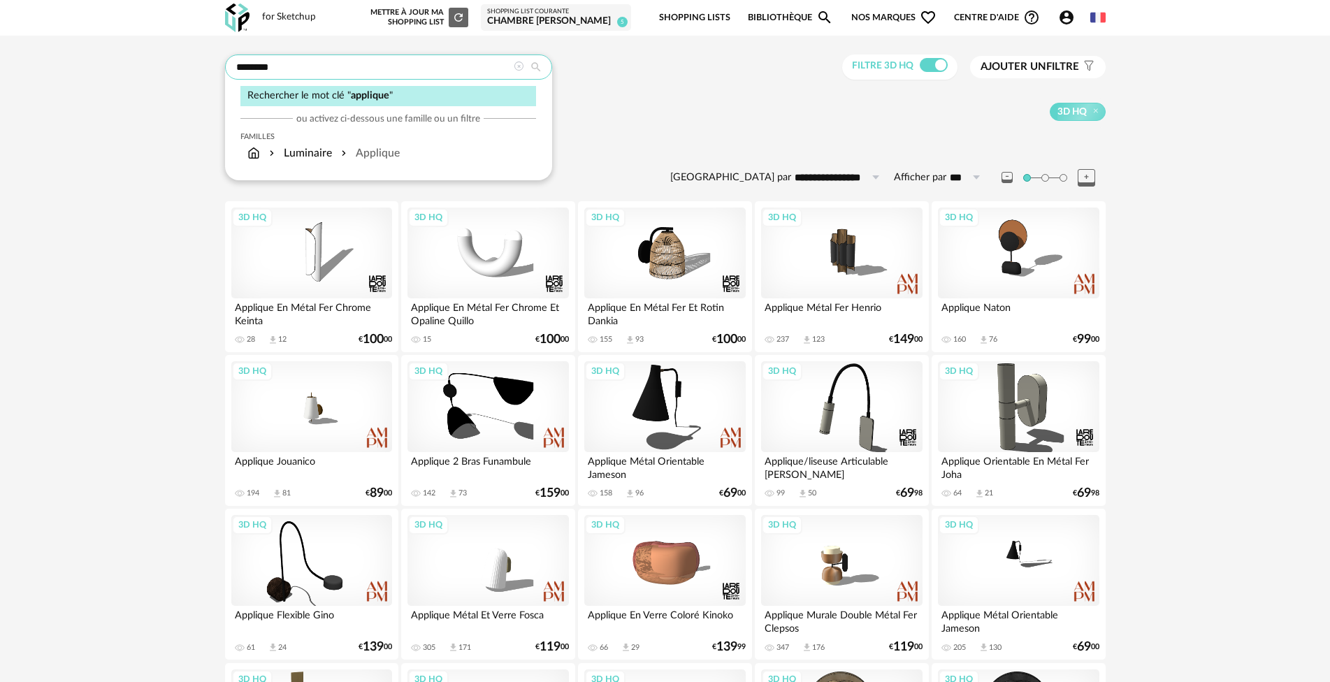
drag, startPoint x: 347, startPoint y: 68, endPoint x: 219, endPoint y: 62, distance: 128.1
type input "*****"
type input "**********"
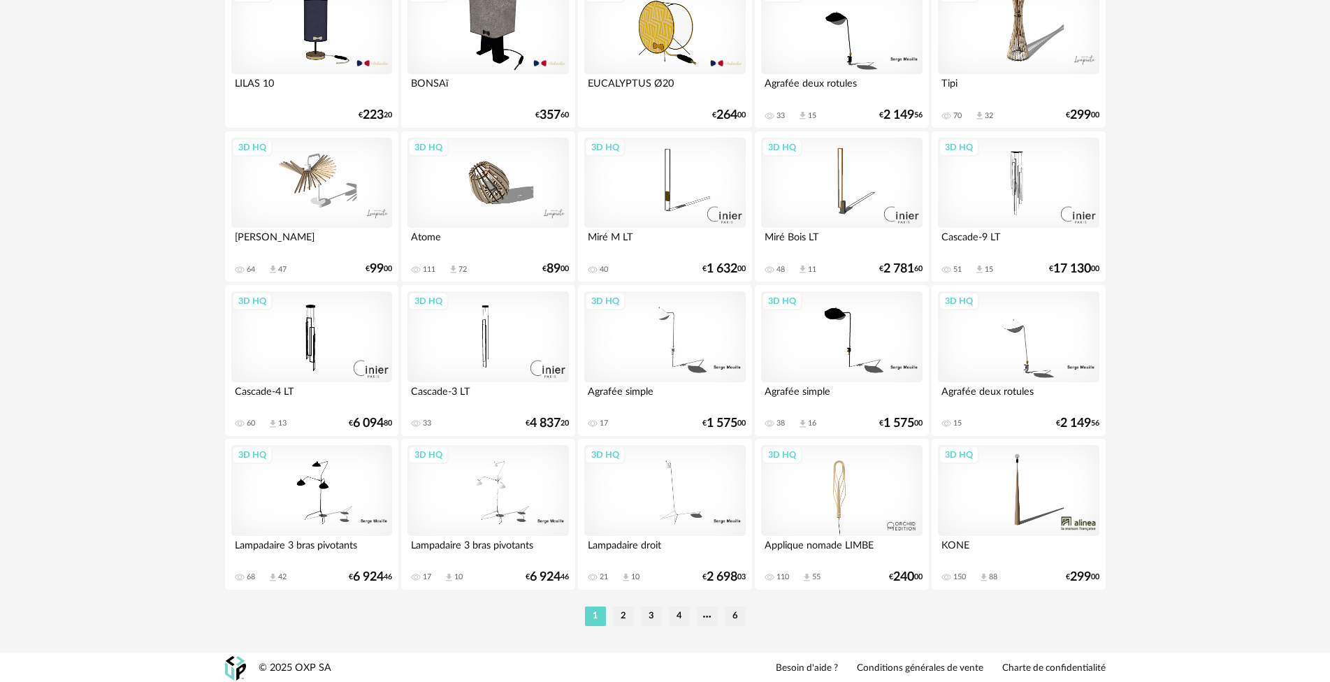
scroll to position [2688, 0]
click at [626, 613] on li "2" at bounding box center [623, 615] width 21 height 20
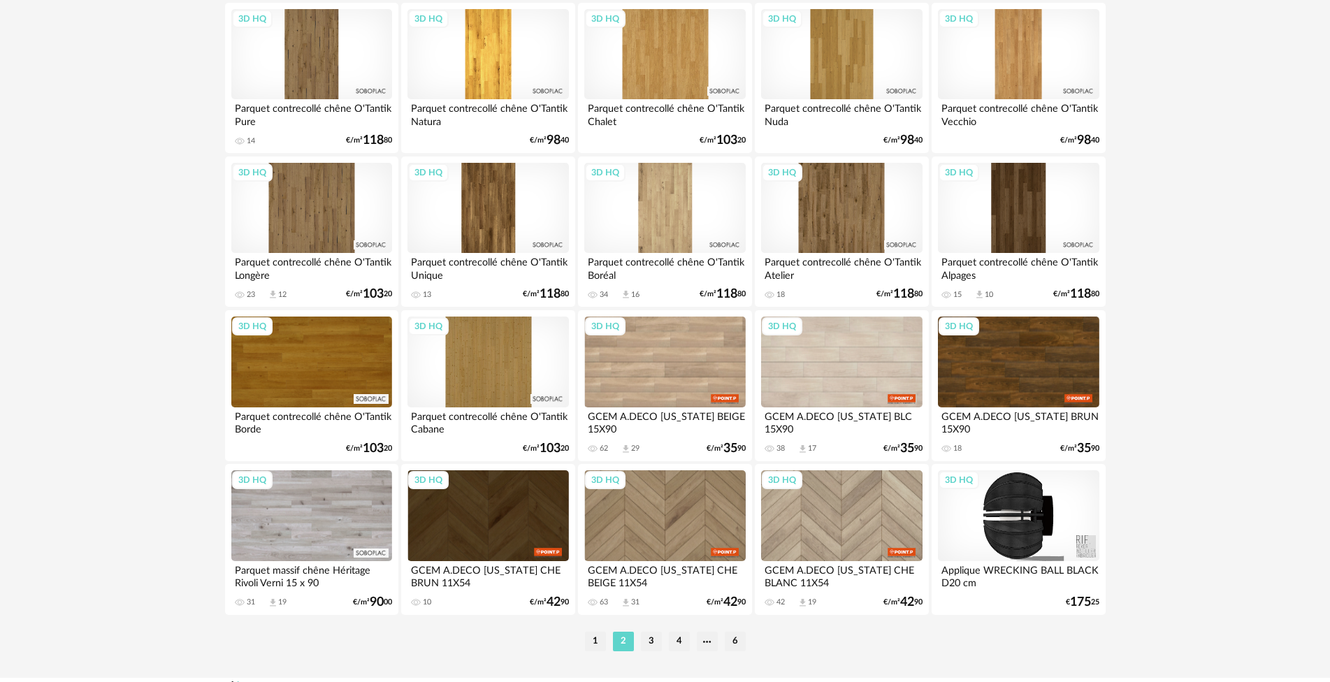
scroll to position [2688, 0]
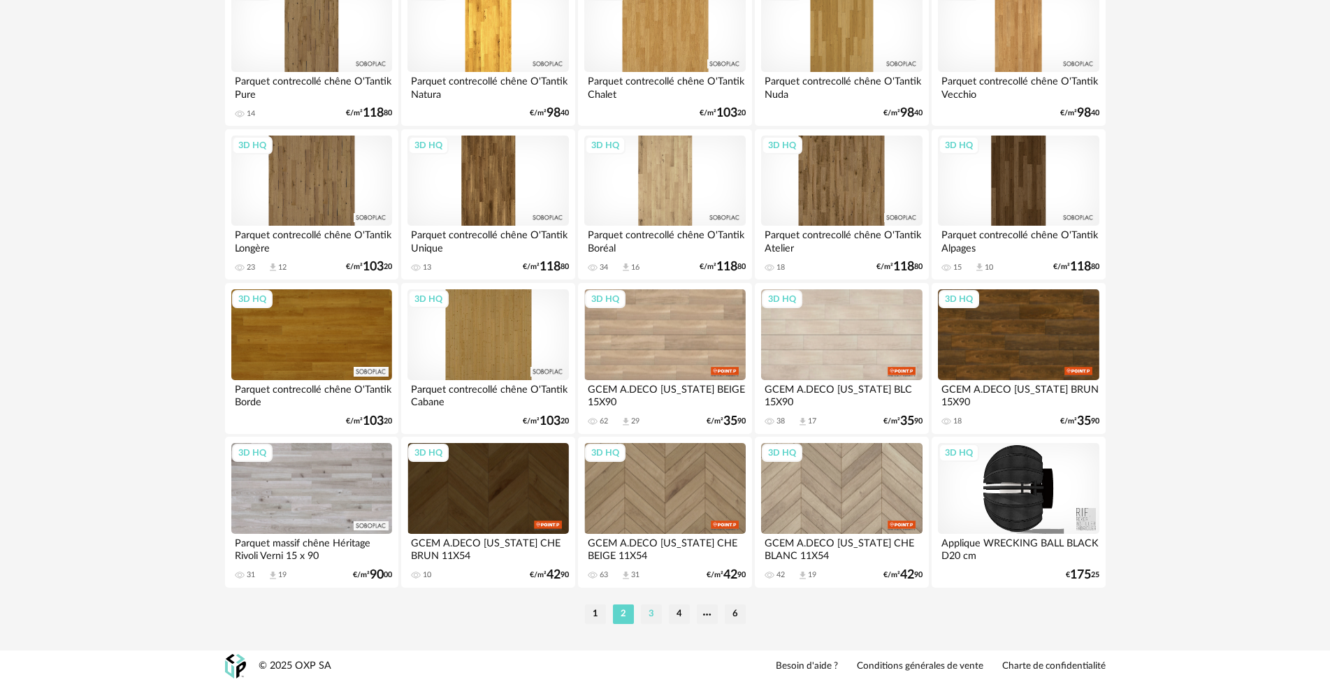
click at [647, 613] on li "3" at bounding box center [651, 615] width 21 height 20
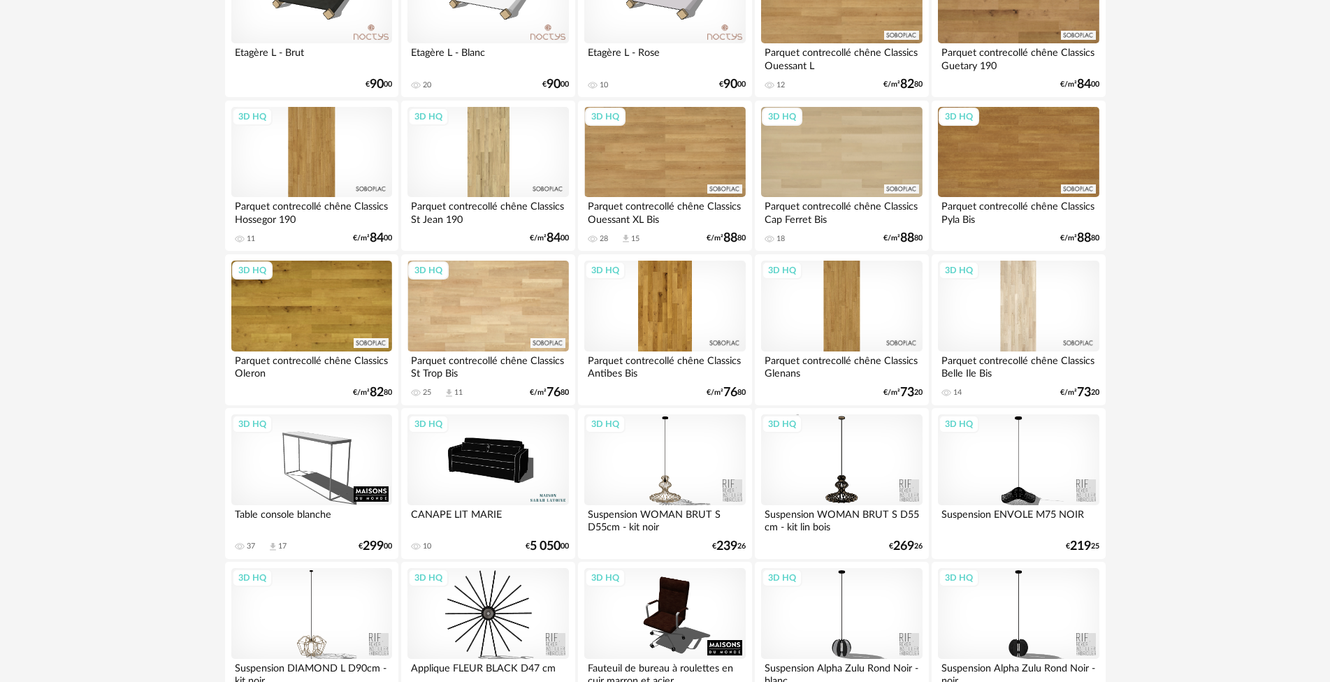
scroll to position [1119, 0]
